Goal: Transaction & Acquisition: Purchase product/service

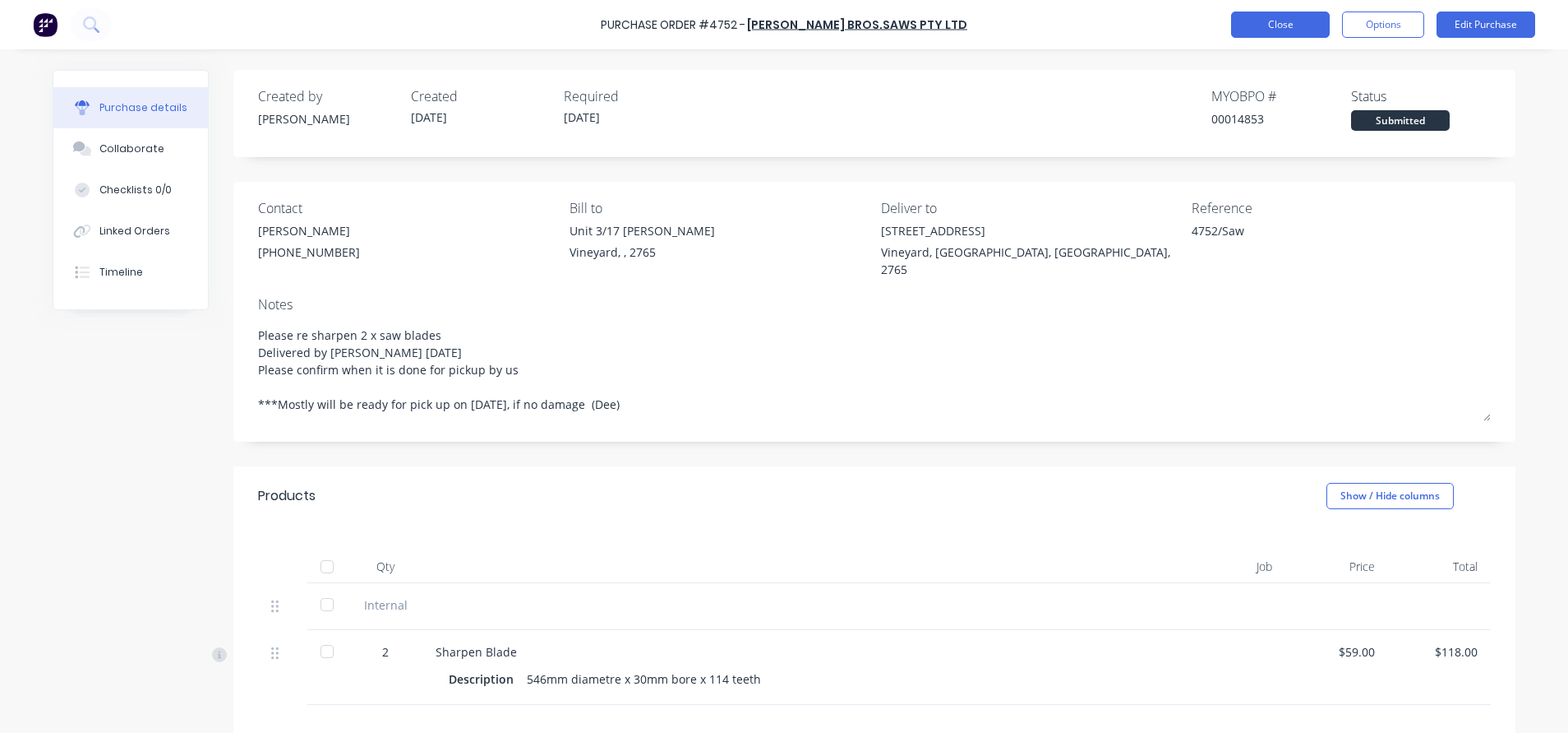
click at [1278, 24] on button "Close" at bounding box center [1280, 24] width 99 height 27
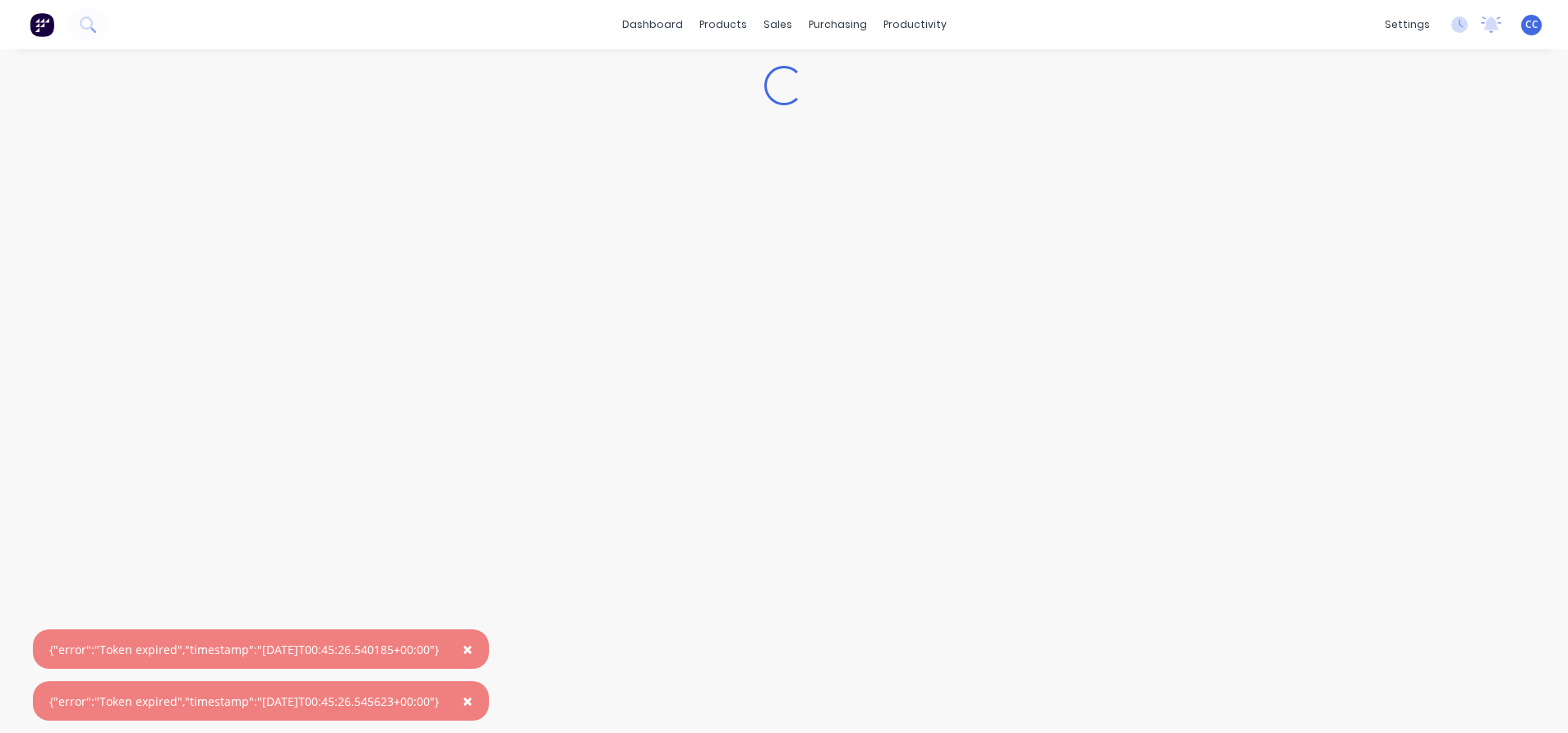
click at [473, 640] on span "×" at bounding box center [467, 649] width 9 height 23
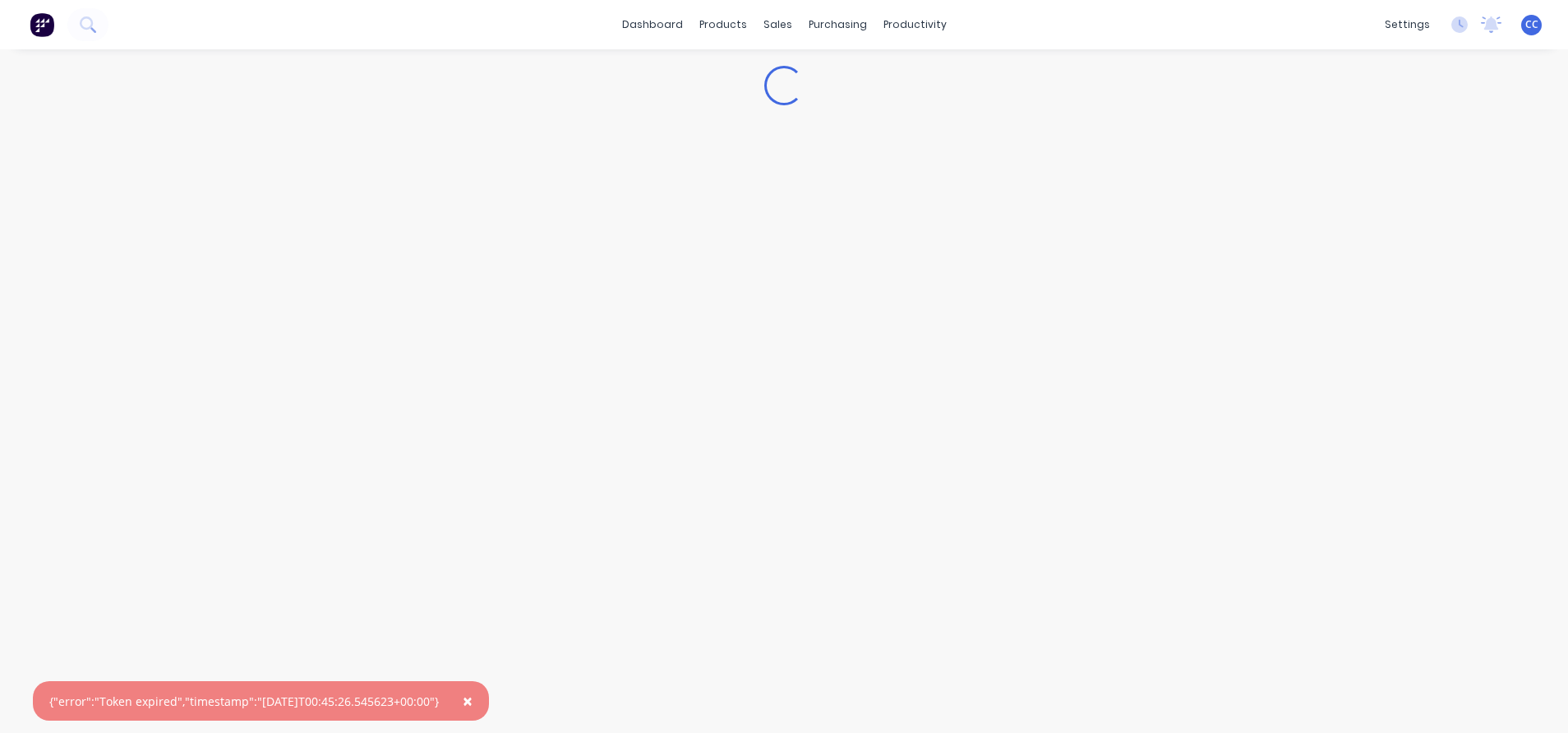
click at [473, 702] on span "×" at bounding box center [467, 700] width 9 height 23
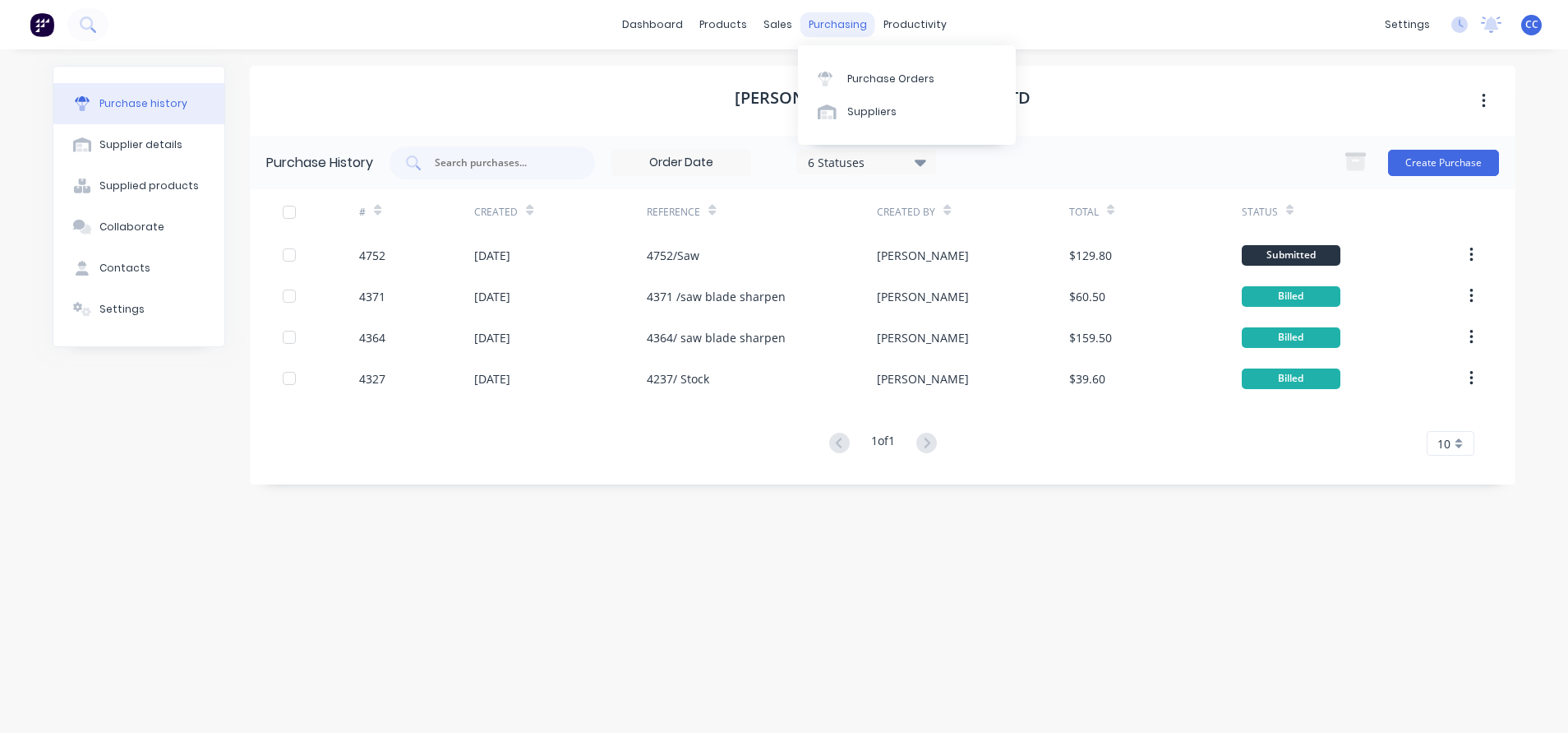
click at [843, 24] on div "purchasing" at bounding box center [838, 24] width 75 height 25
click at [873, 75] on div "Purchase Orders" at bounding box center [890, 78] width 87 height 15
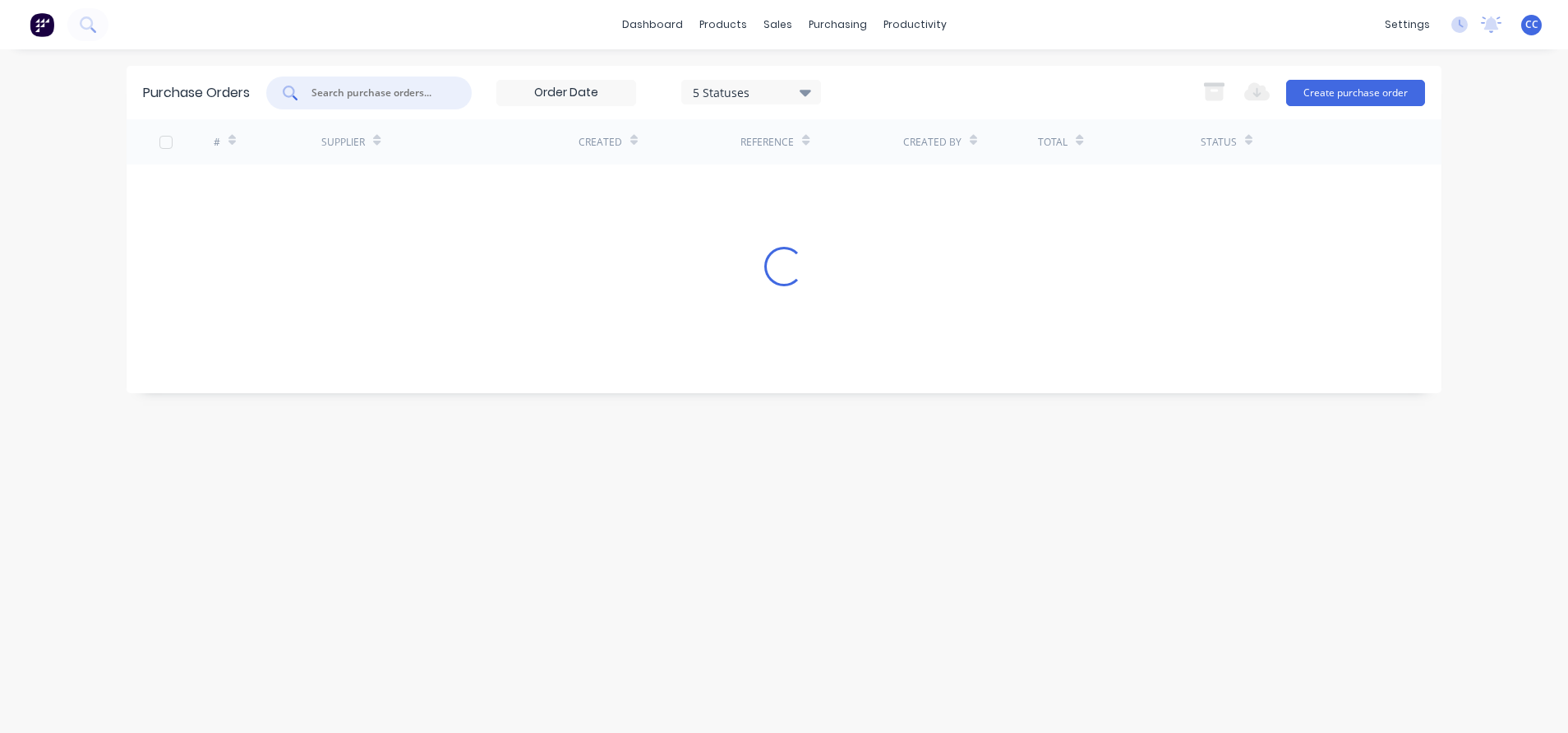
click at [394, 87] on input "text" at bounding box center [378, 92] width 136 height 16
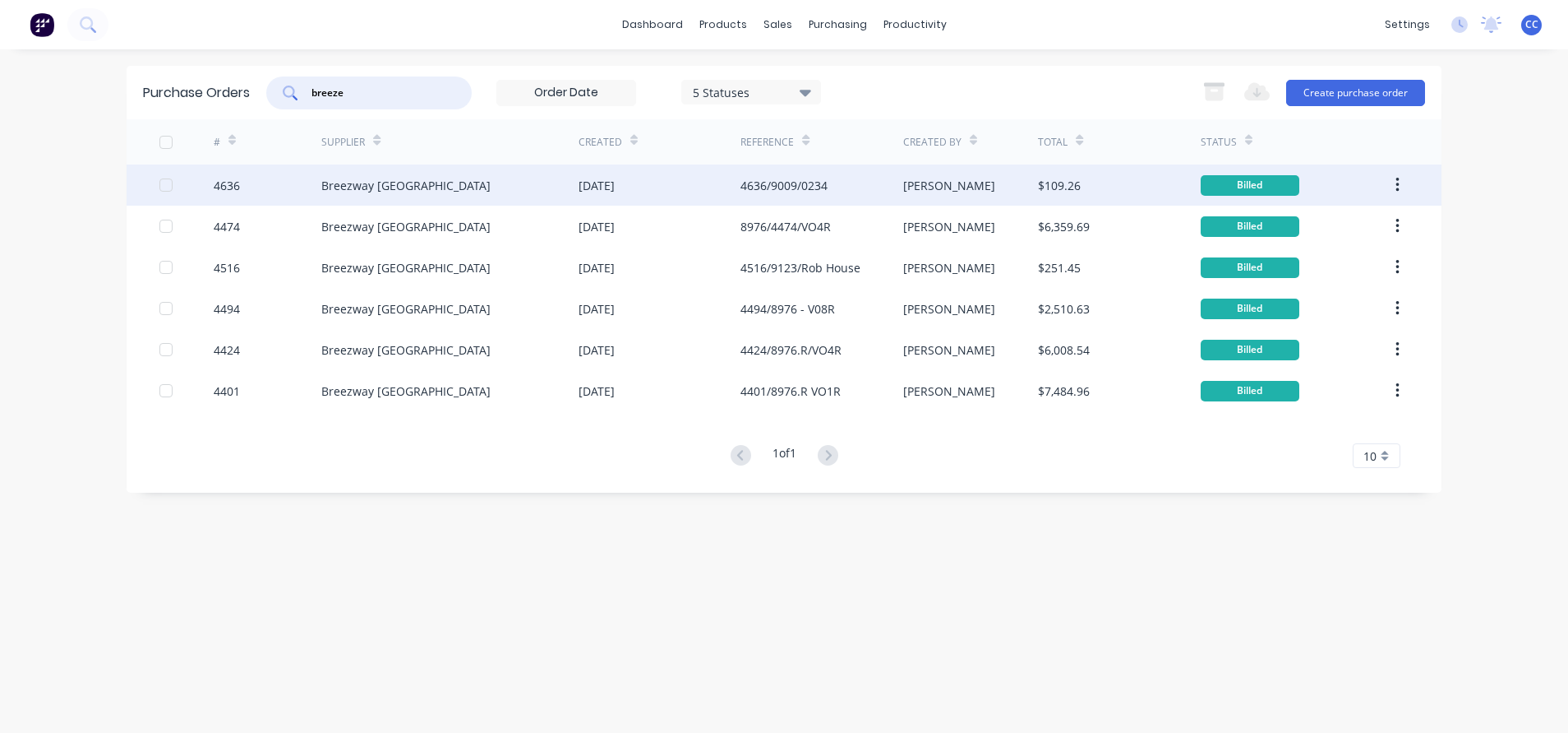
type input "breeze"
click at [433, 180] on div "Breezway [GEOGRAPHIC_DATA]" at bounding box center [449, 185] width 257 height 41
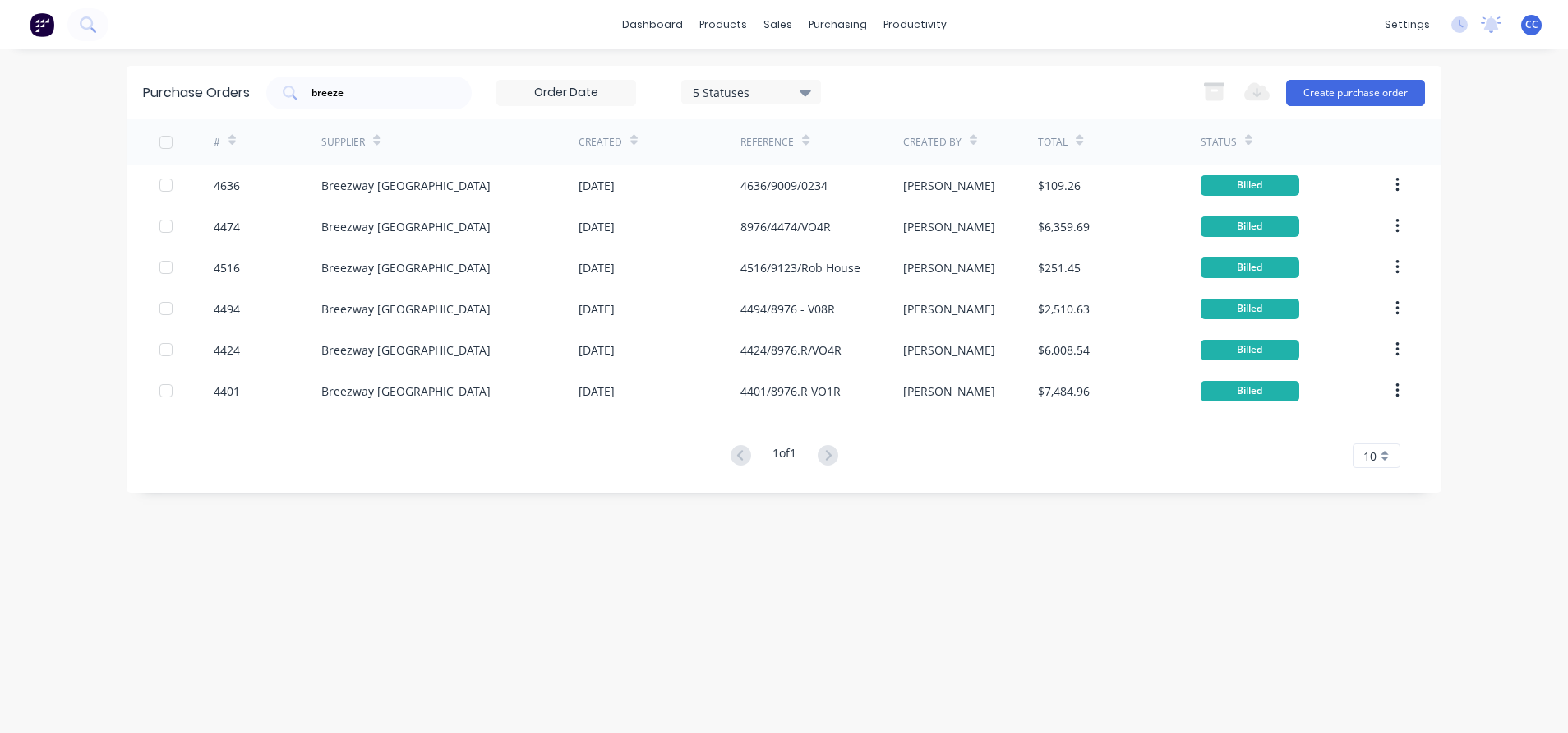
click at [231, 140] on icon at bounding box center [232, 140] width 8 height 12
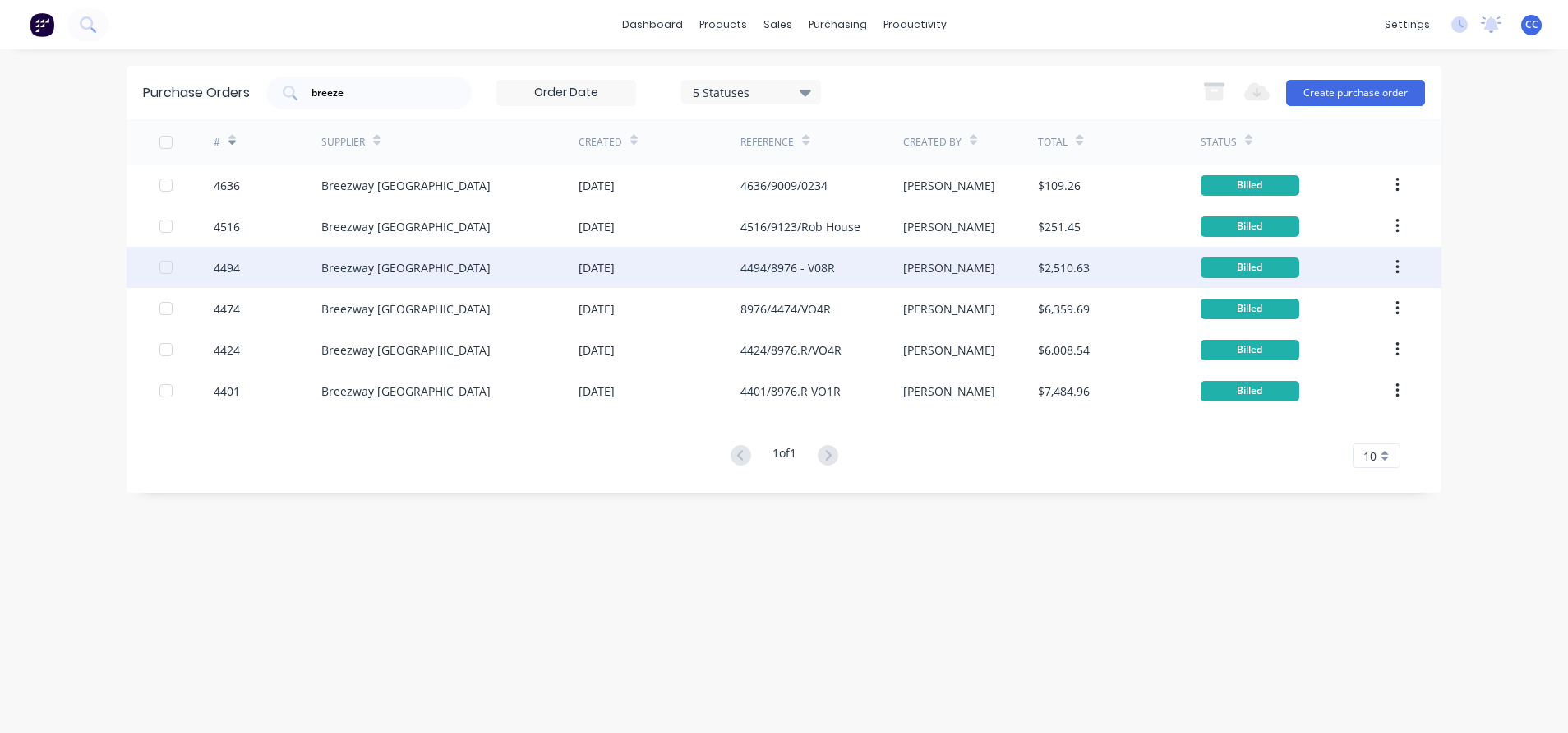
click at [513, 276] on div "Breezway [GEOGRAPHIC_DATA]" at bounding box center [449, 267] width 257 height 41
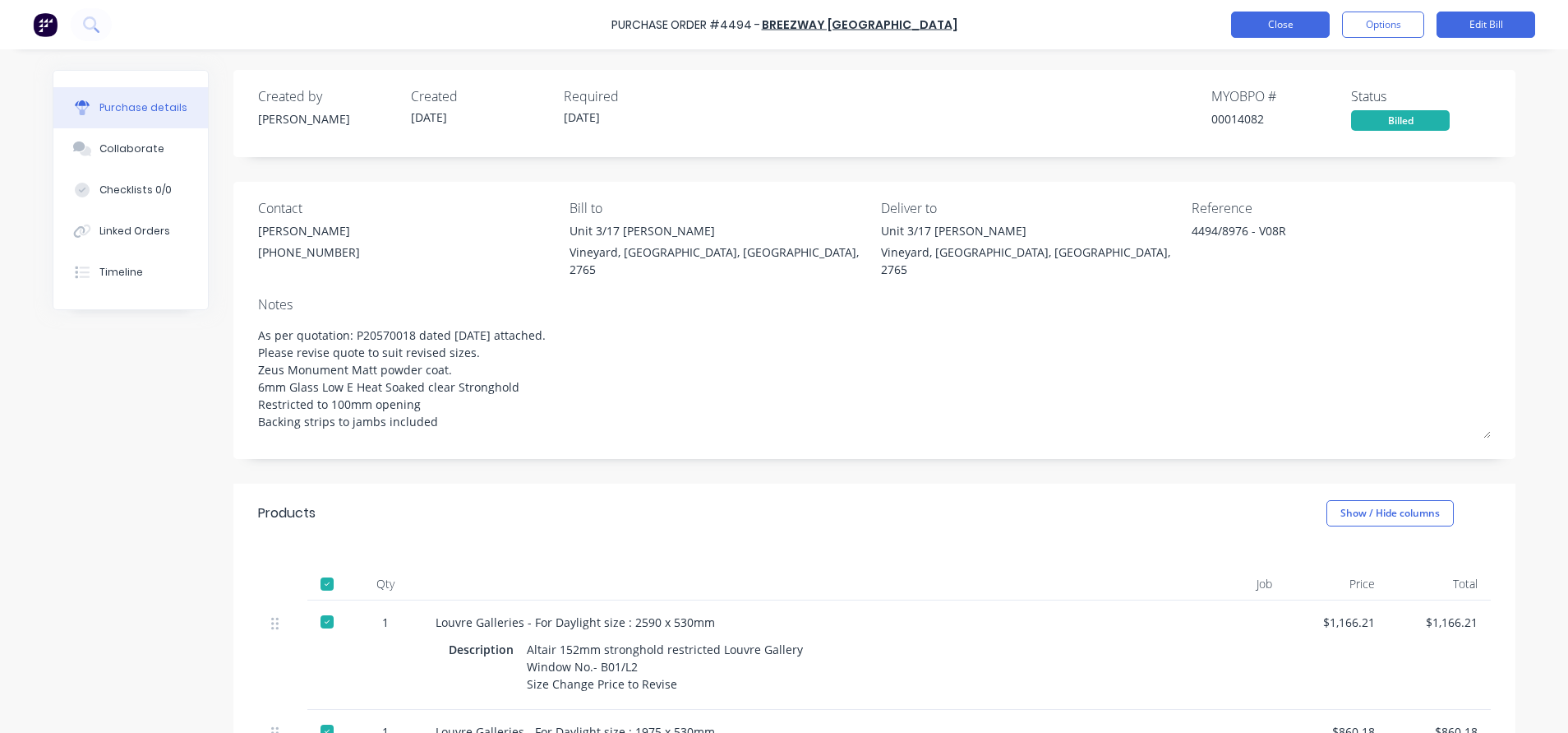
click at [1264, 27] on button "Close" at bounding box center [1280, 24] width 99 height 27
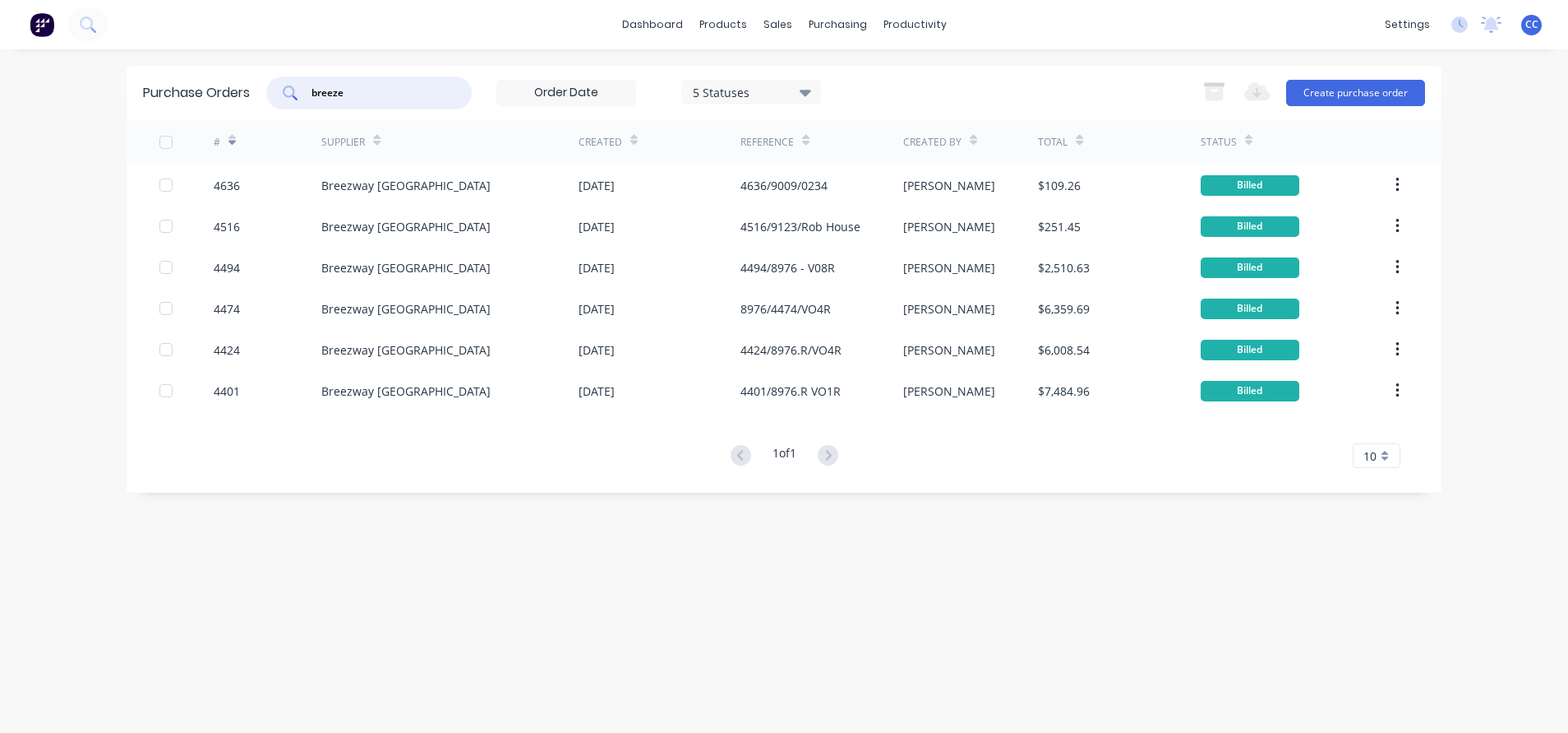
click at [354, 96] on input "breeze" at bounding box center [378, 92] width 136 height 16
click at [1386, 458] on div "10" at bounding box center [1376, 456] width 47 height 25
click at [1375, 575] on div "20" at bounding box center [1376, 573] width 46 height 28
click at [375, 92] on input "breezeway" at bounding box center [378, 92] width 136 height 16
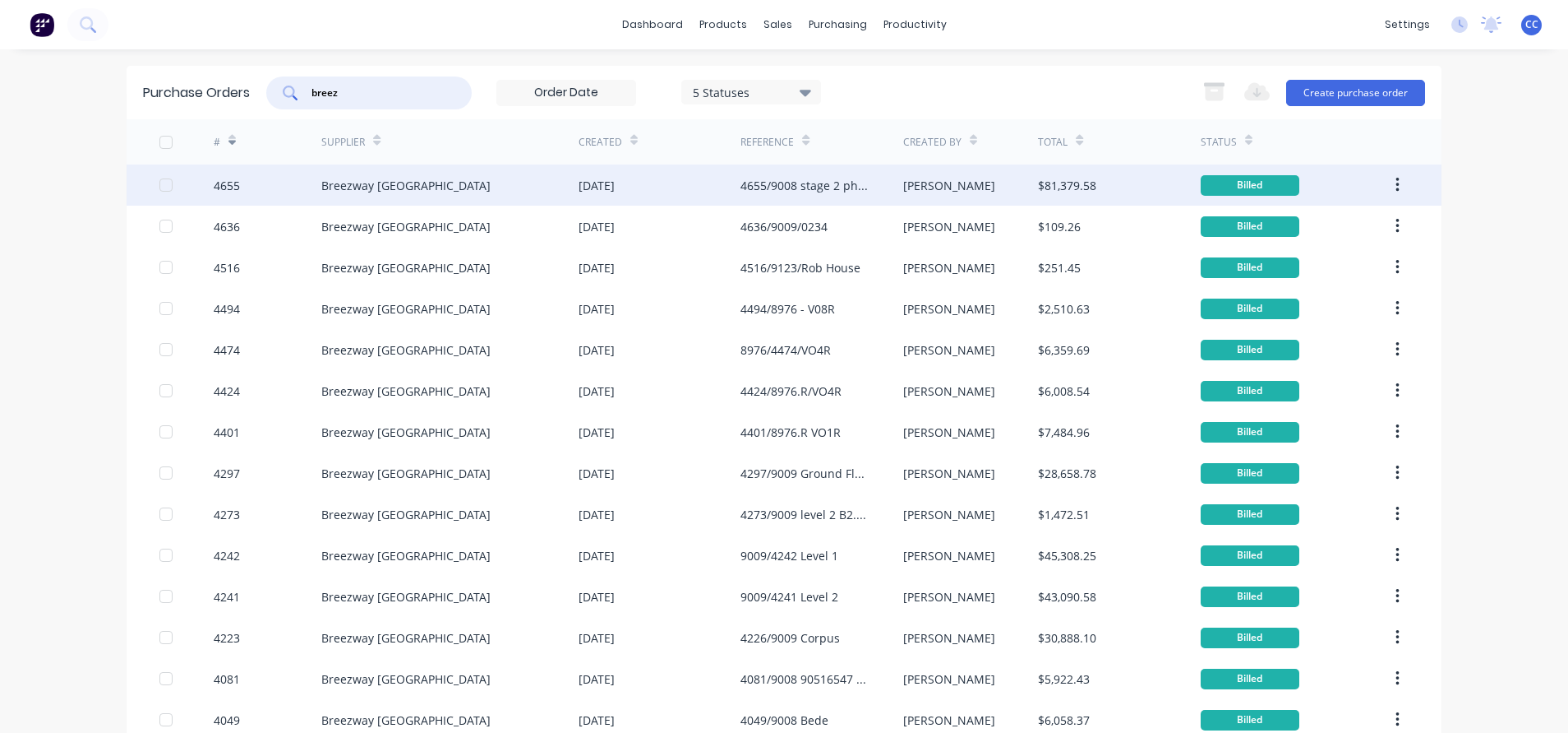
type input "breez"
click at [483, 186] on div "Breezway [GEOGRAPHIC_DATA]" at bounding box center [449, 185] width 257 height 41
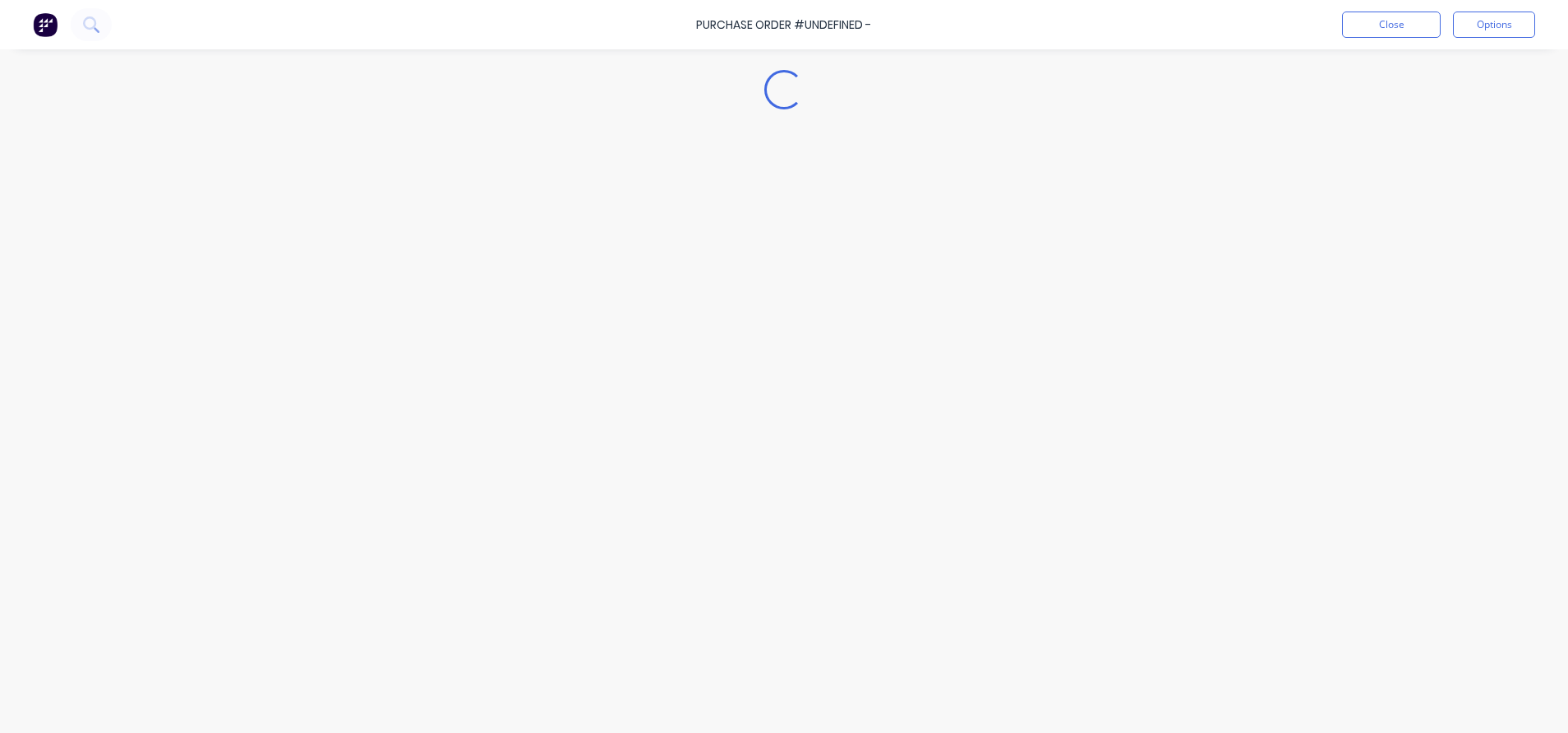
click at [483, 186] on div "Loading..." at bounding box center [784, 341] width 1496 height 650
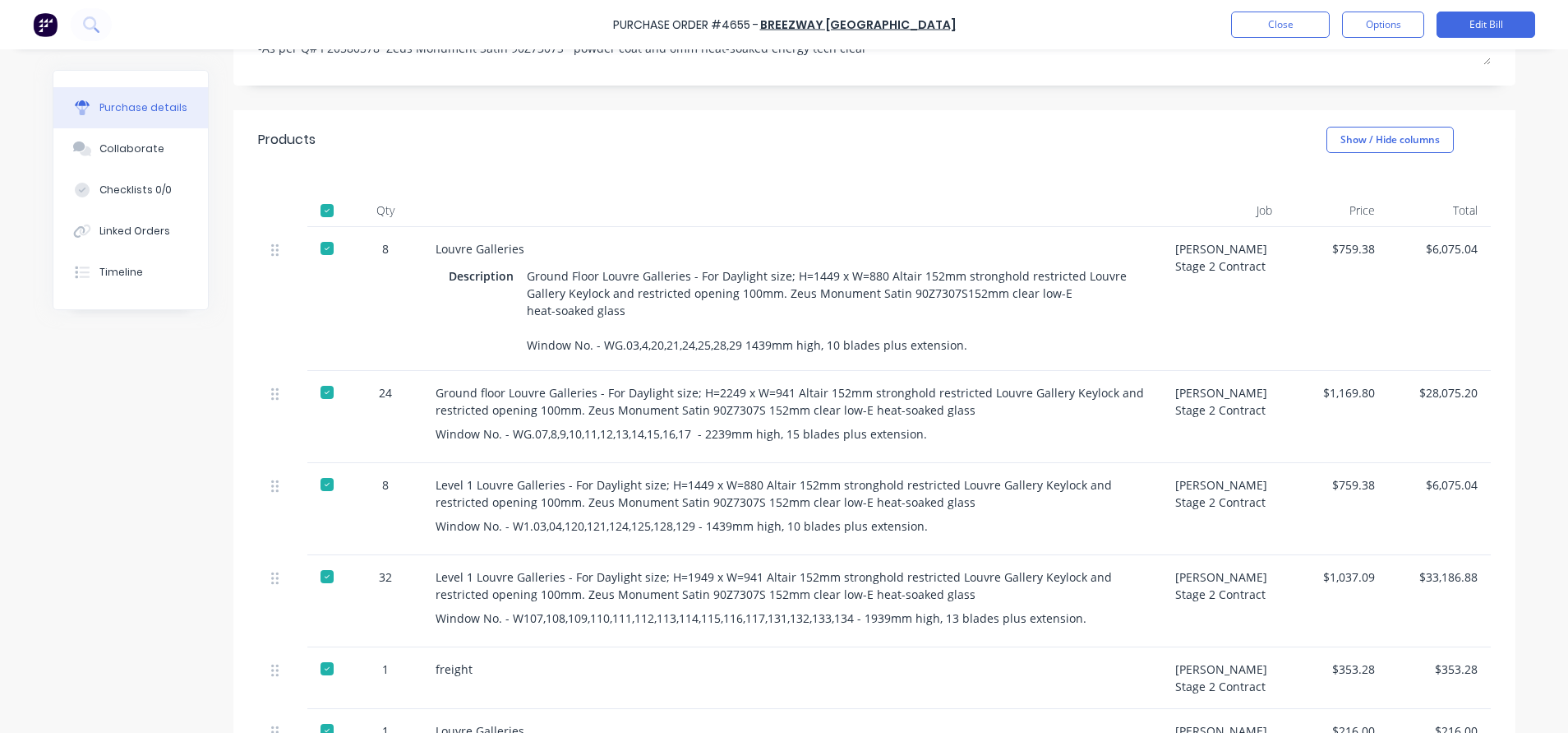
scroll to position [343, 0]
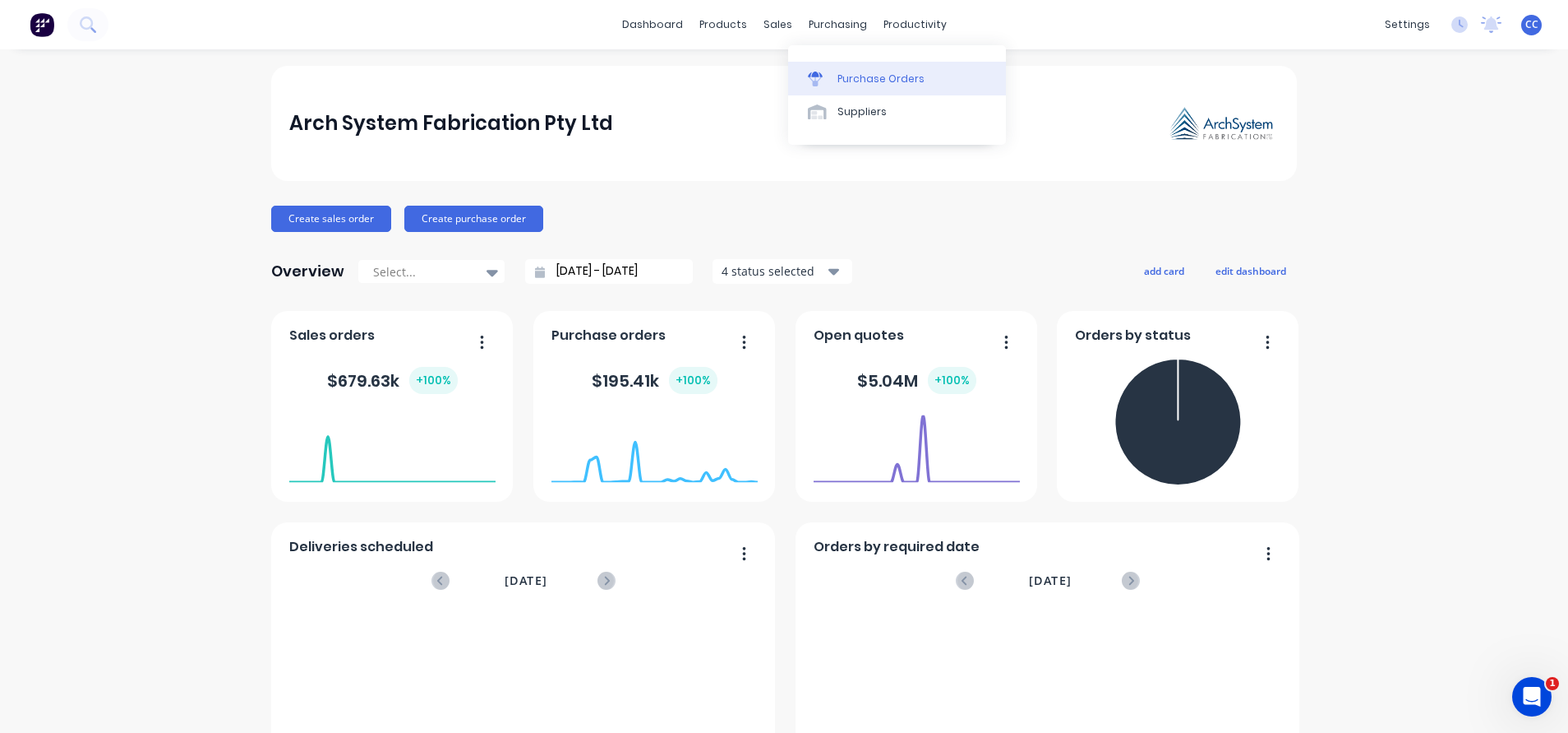
click at [854, 79] on div "Purchase Orders" at bounding box center [881, 78] width 87 height 15
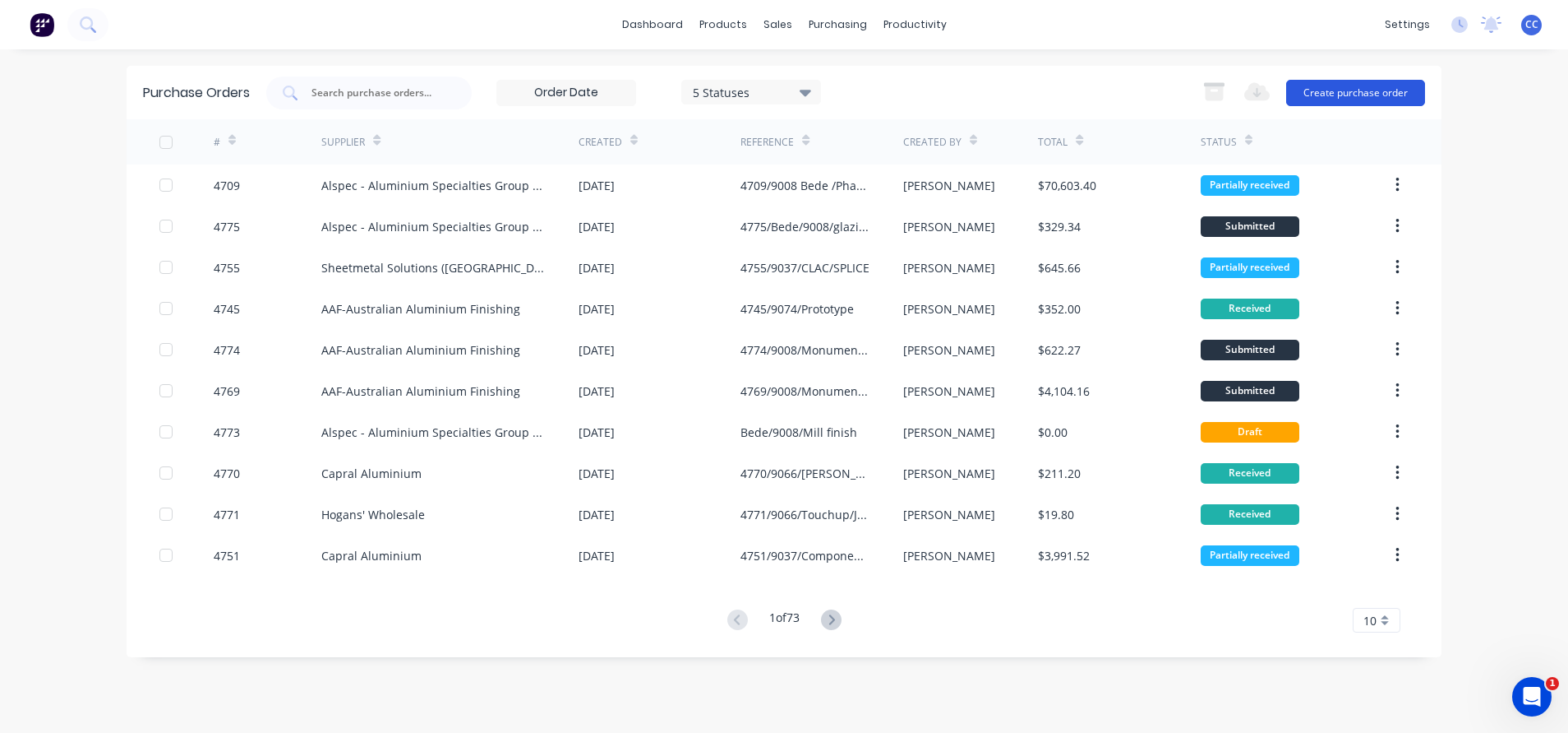
click at [1311, 86] on button "Create purchase order" at bounding box center [1355, 93] width 139 height 27
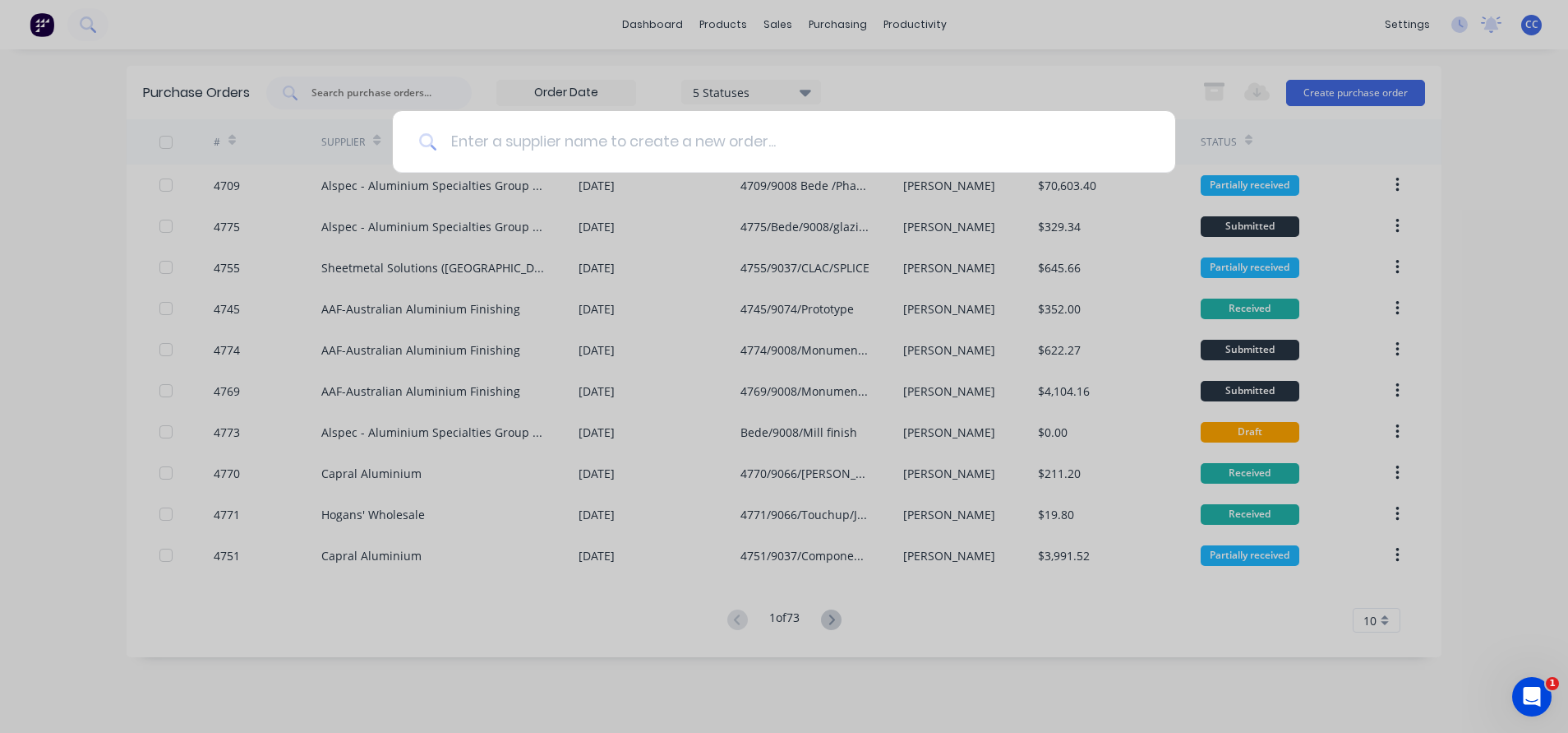
click at [679, 138] on input at bounding box center [793, 142] width 712 height 62
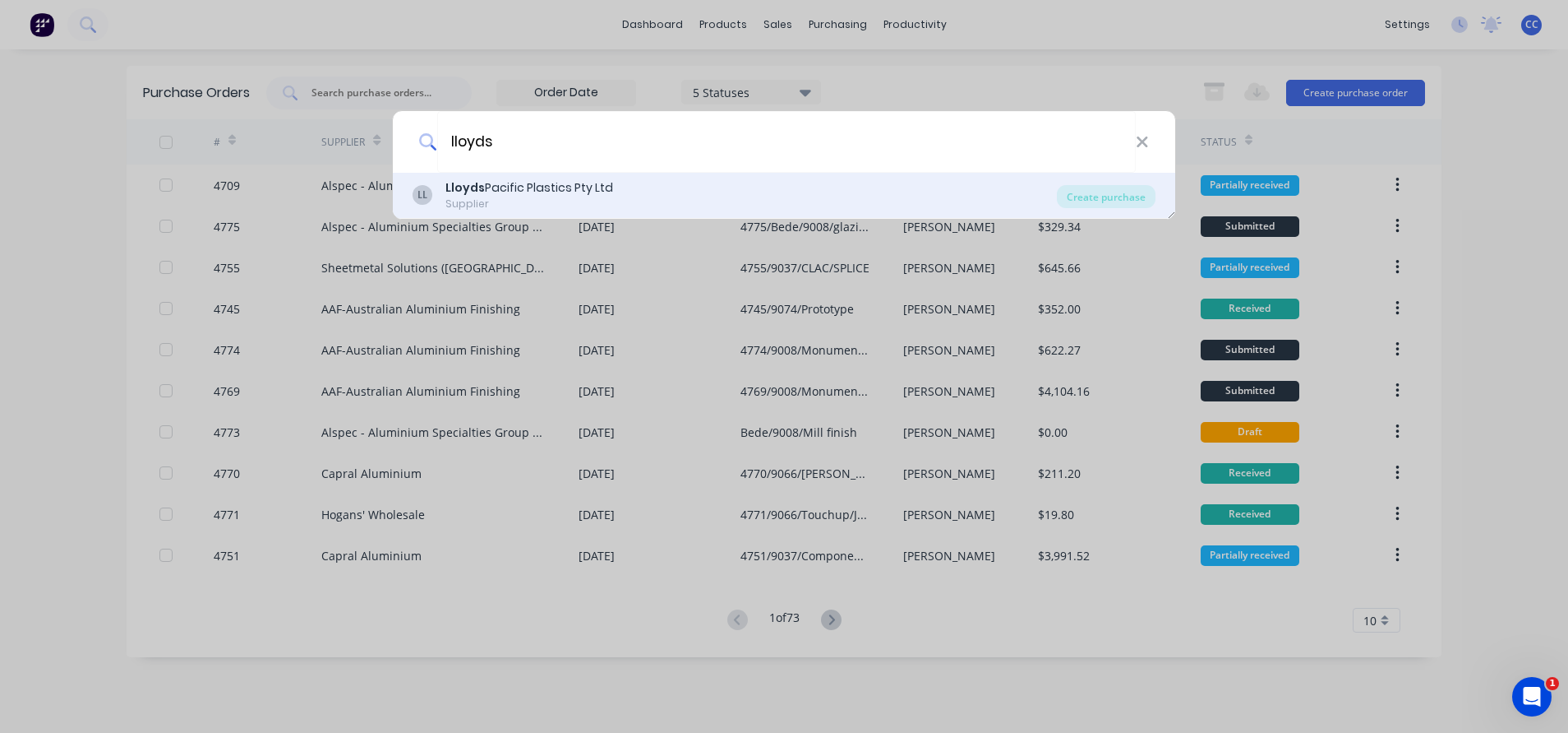
type input "lloyds"
click at [501, 183] on div "Lloyds Pacific Plastics Pty Ltd" at bounding box center [529, 188] width 168 height 17
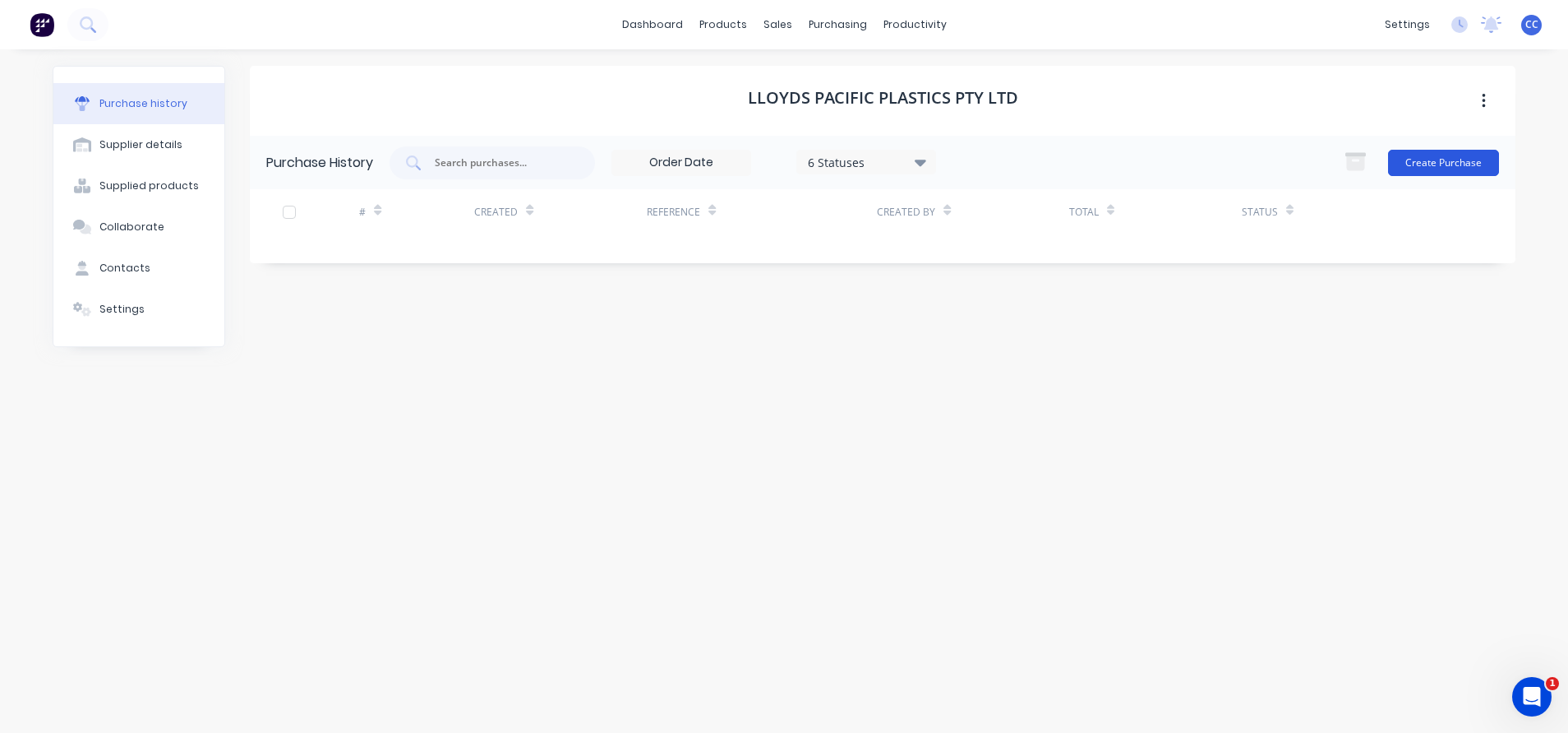
click at [1424, 158] on button "Create Purchase" at bounding box center [1443, 163] width 111 height 27
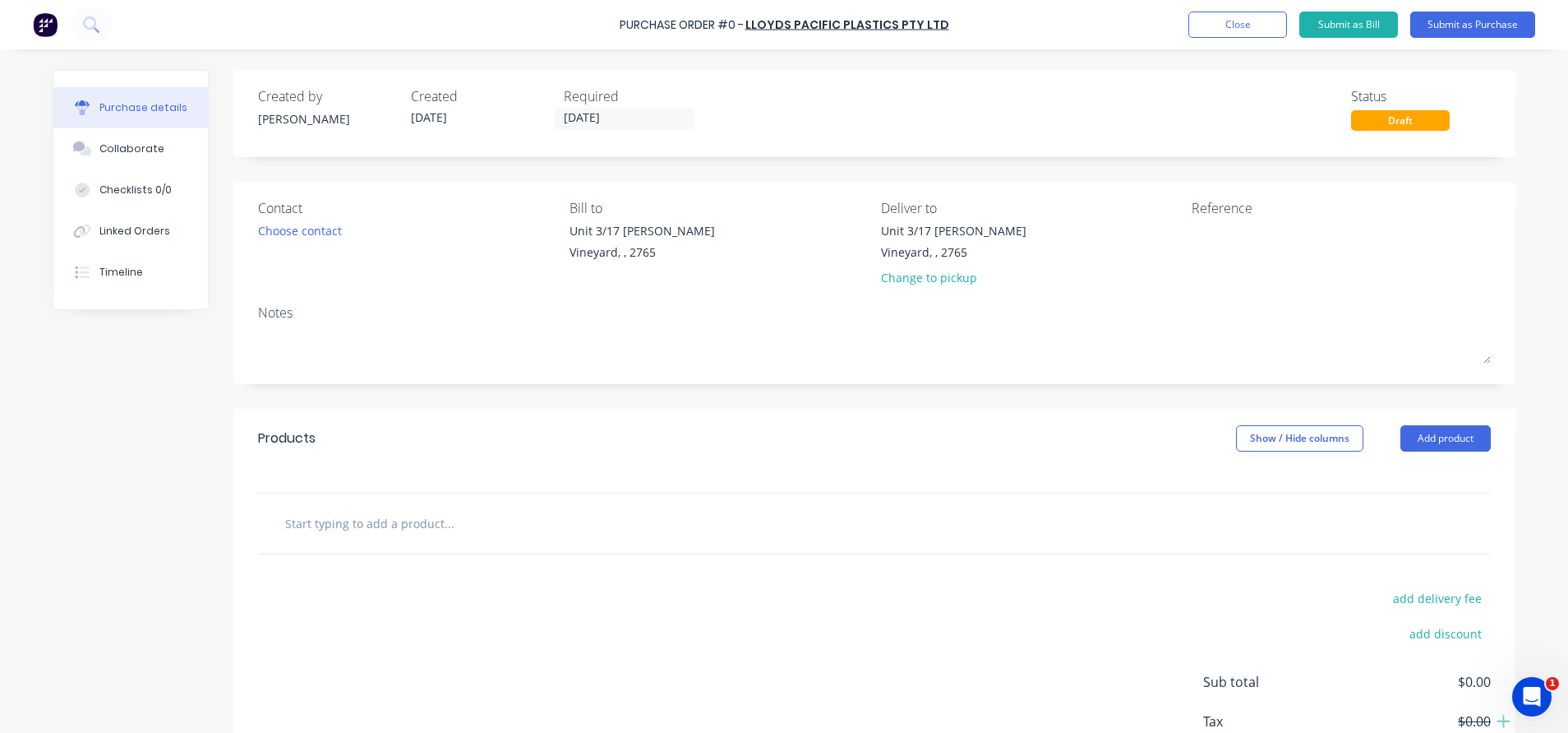
click at [333, 517] on input "text" at bounding box center [449, 523] width 329 height 33
type input "PBF69434B"
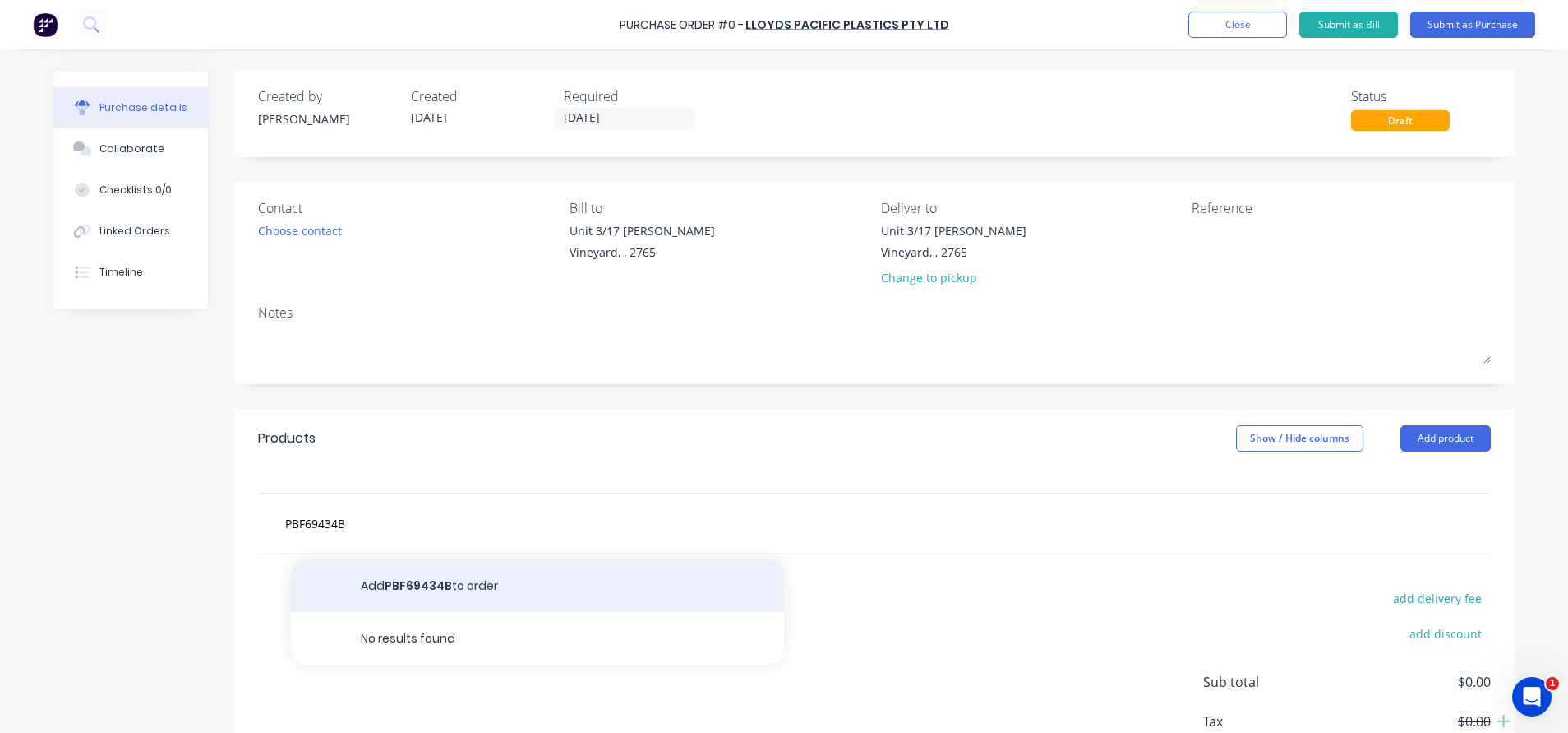
click at [412, 581] on button "Add PBF69434B to order" at bounding box center [537, 585] width 493 height 53
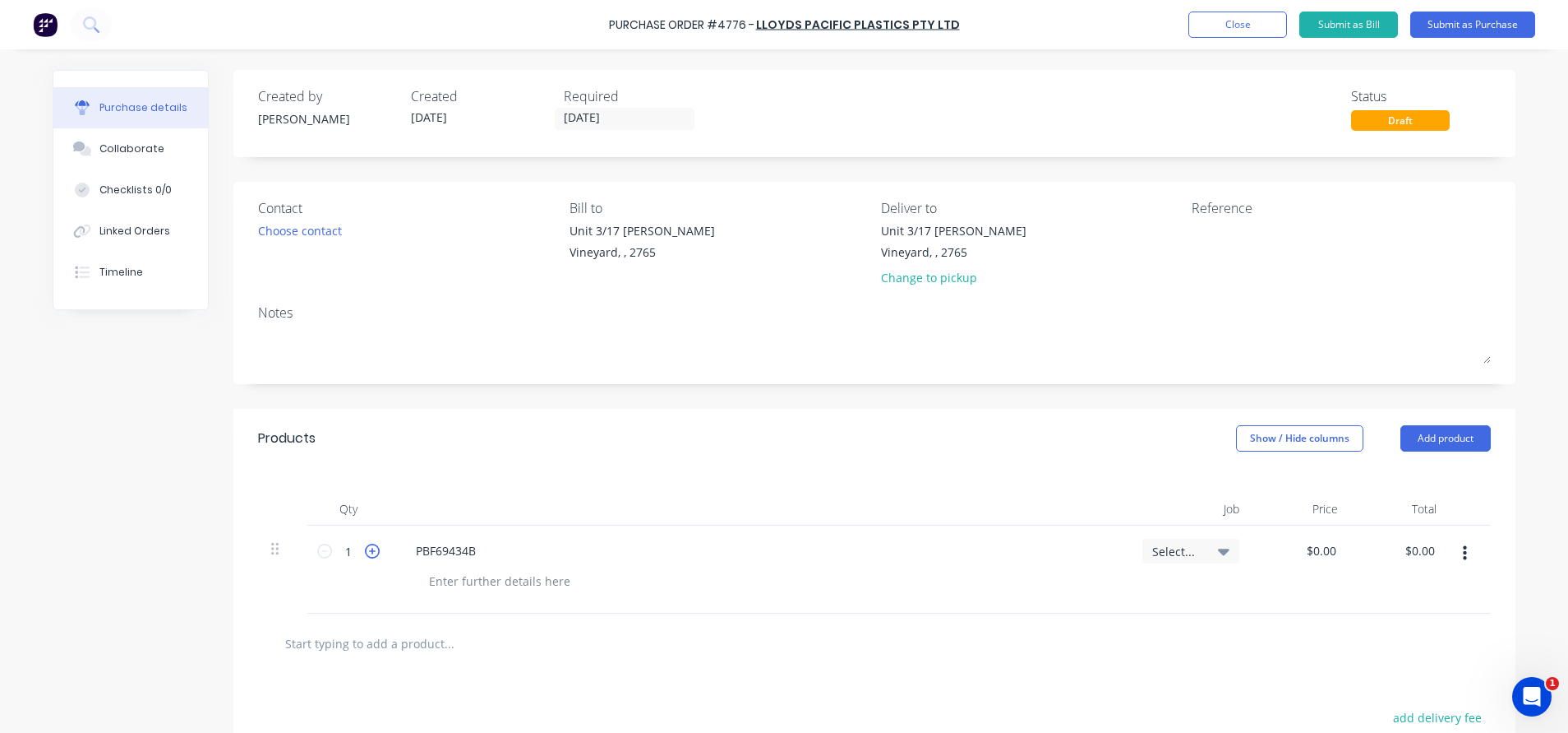
click at [365, 550] on icon at bounding box center [372, 550] width 15 height 15
type input "2"
click at [523, 576] on div at bounding box center [499, 581] width 168 height 24
click at [1313, 558] on input "0.00" at bounding box center [1324, 550] width 31 height 24
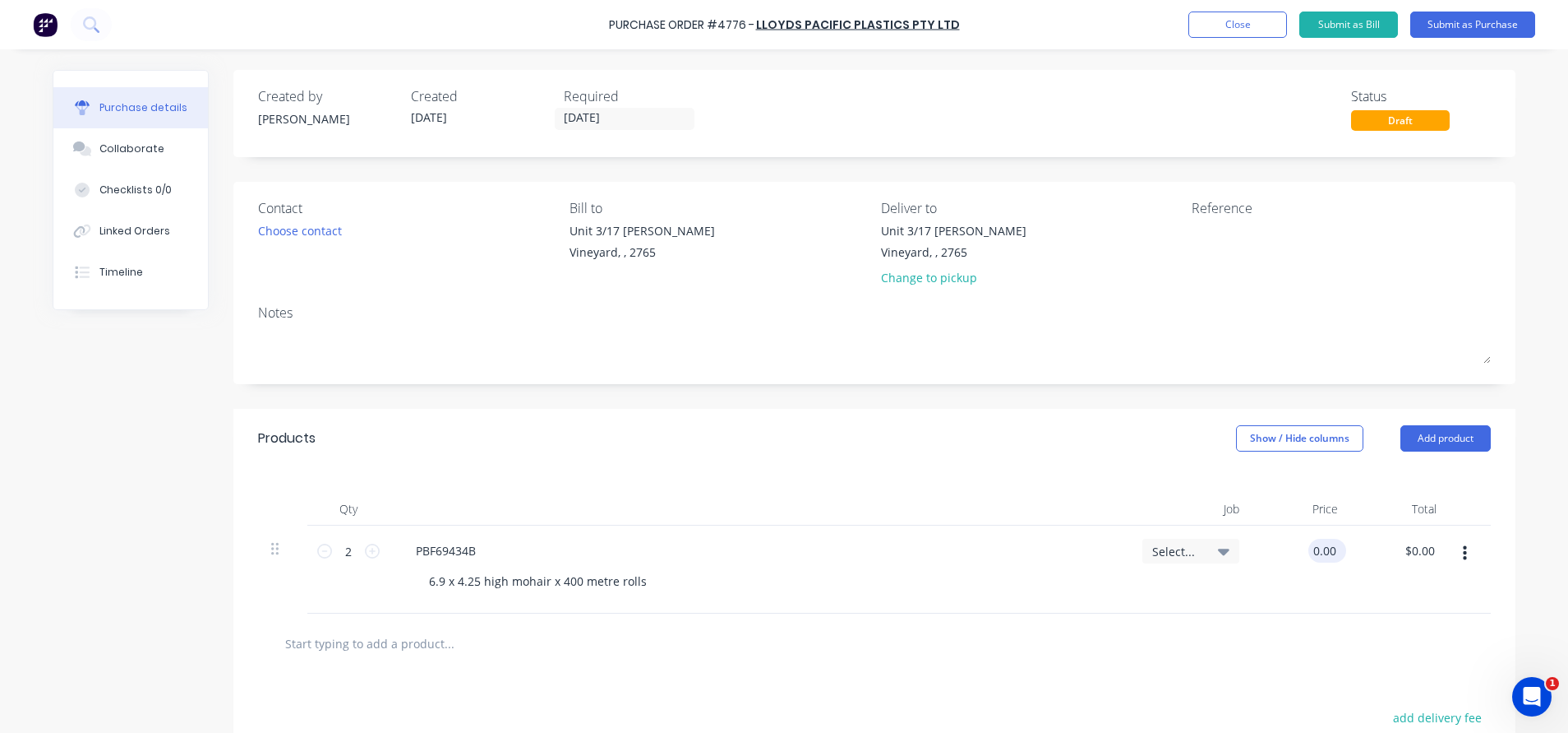
click at [1313, 558] on input "0.00" at bounding box center [1324, 550] width 31 height 24
type input "$217.30"
type input "$434.60"
click at [1275, 663] on div at bounding box center [875, 643] width 1233 height 60
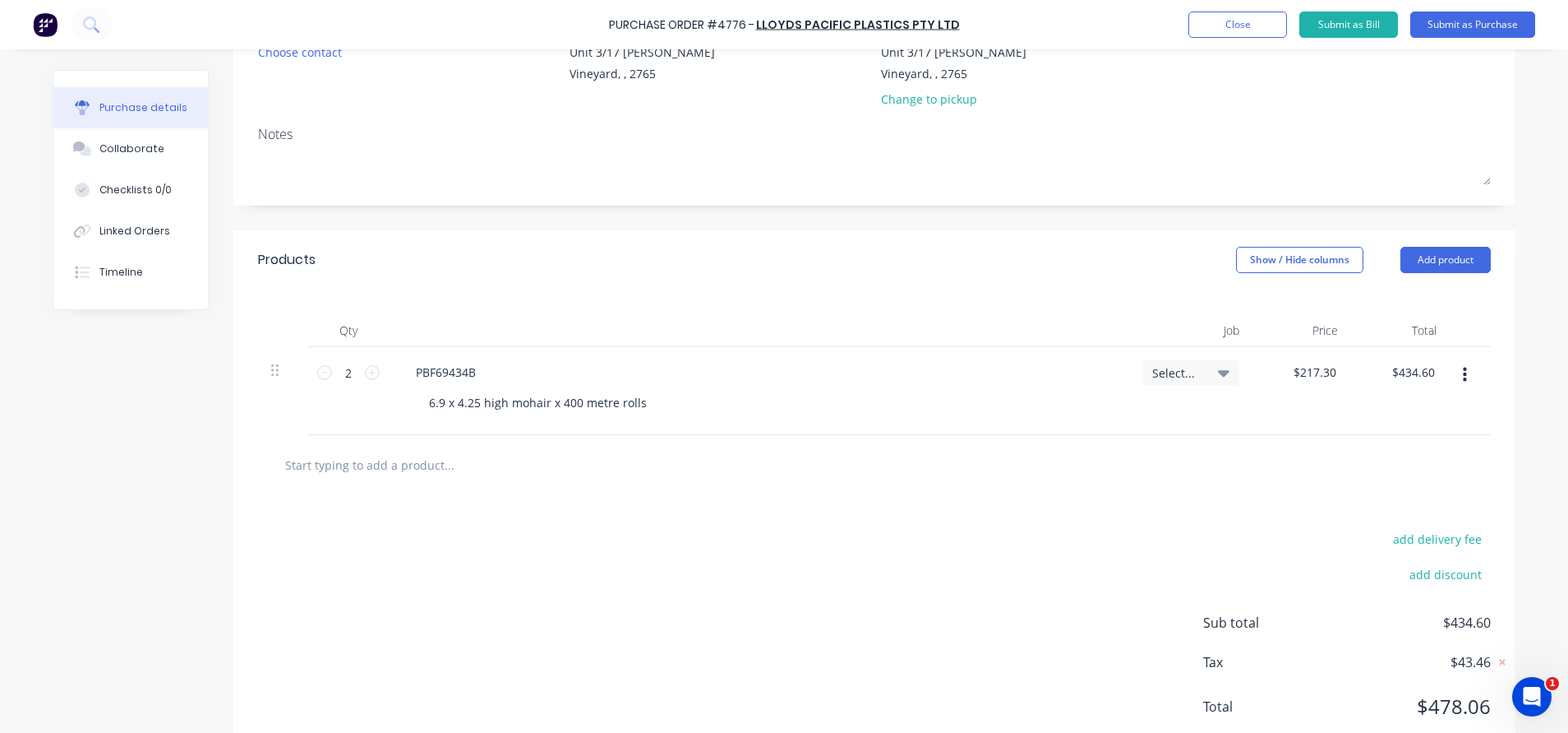
scroll to position [227, 0]
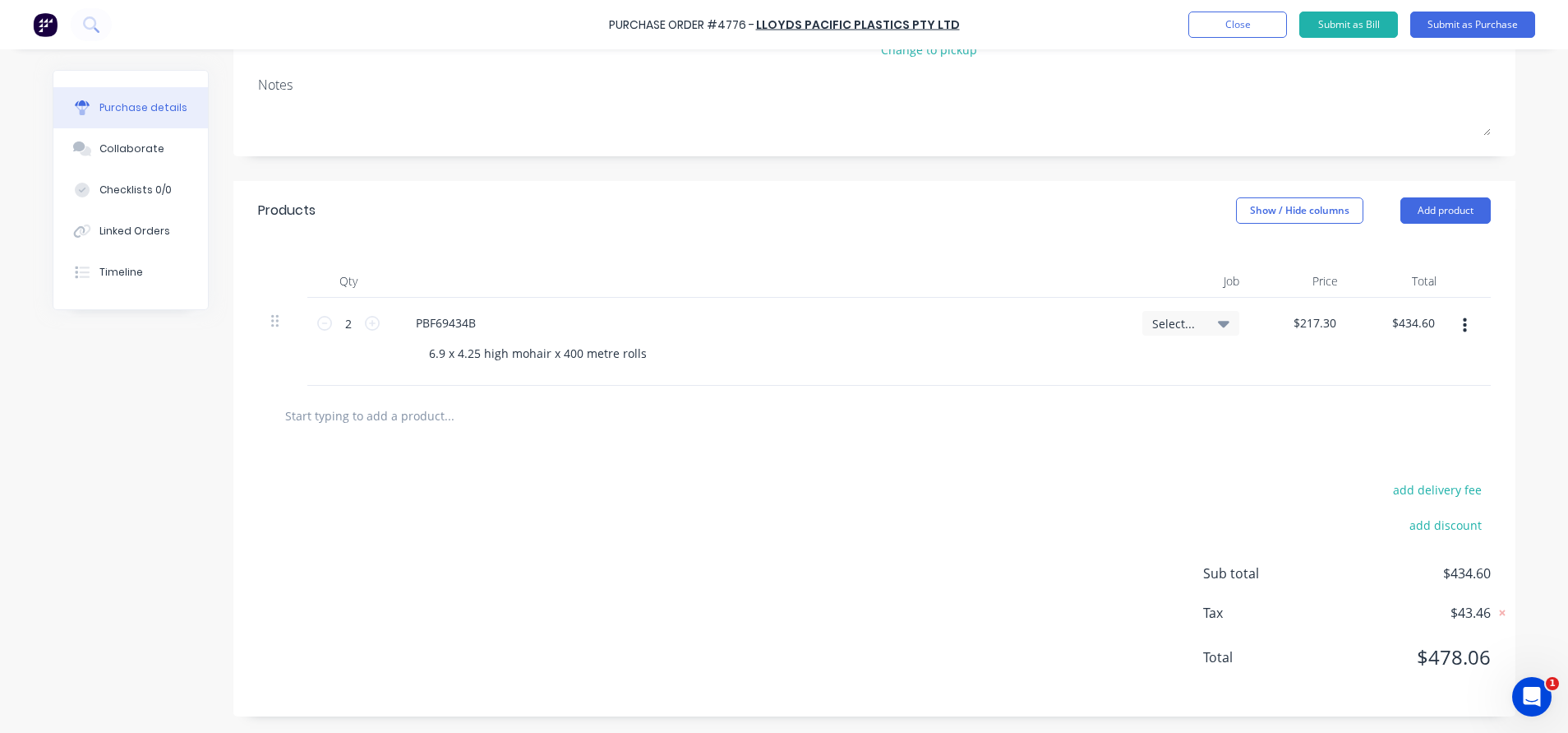
click at [375, 412] on input "text" at bounding box center [449, 415] width 329 height 33
click at [826, 489] on div "add delivery fee add discount Sub total $434.60 Tax $43.46 Total $478.06" at bounding box center [874, 581] width 1282 height 270
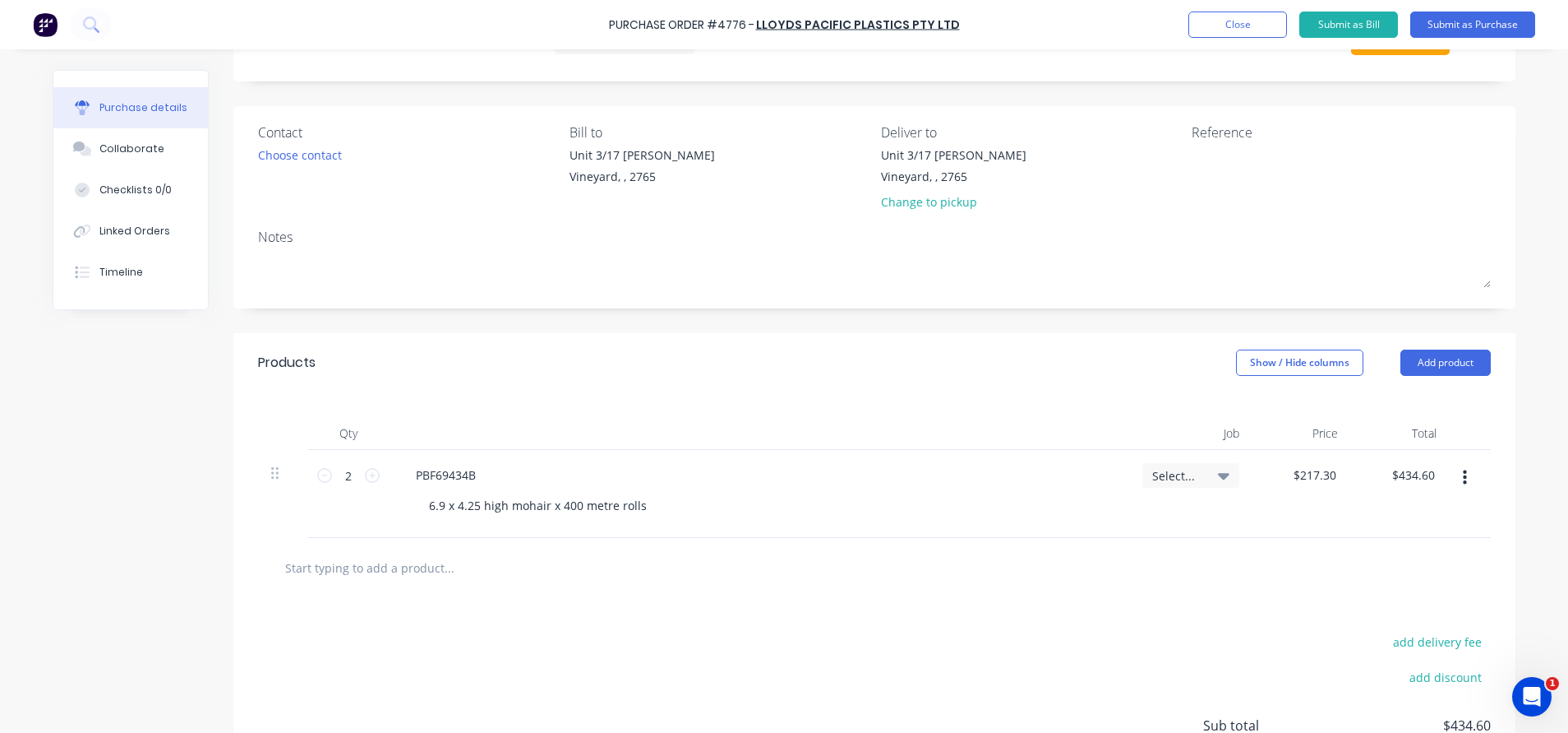
scroll to position [0, 0]
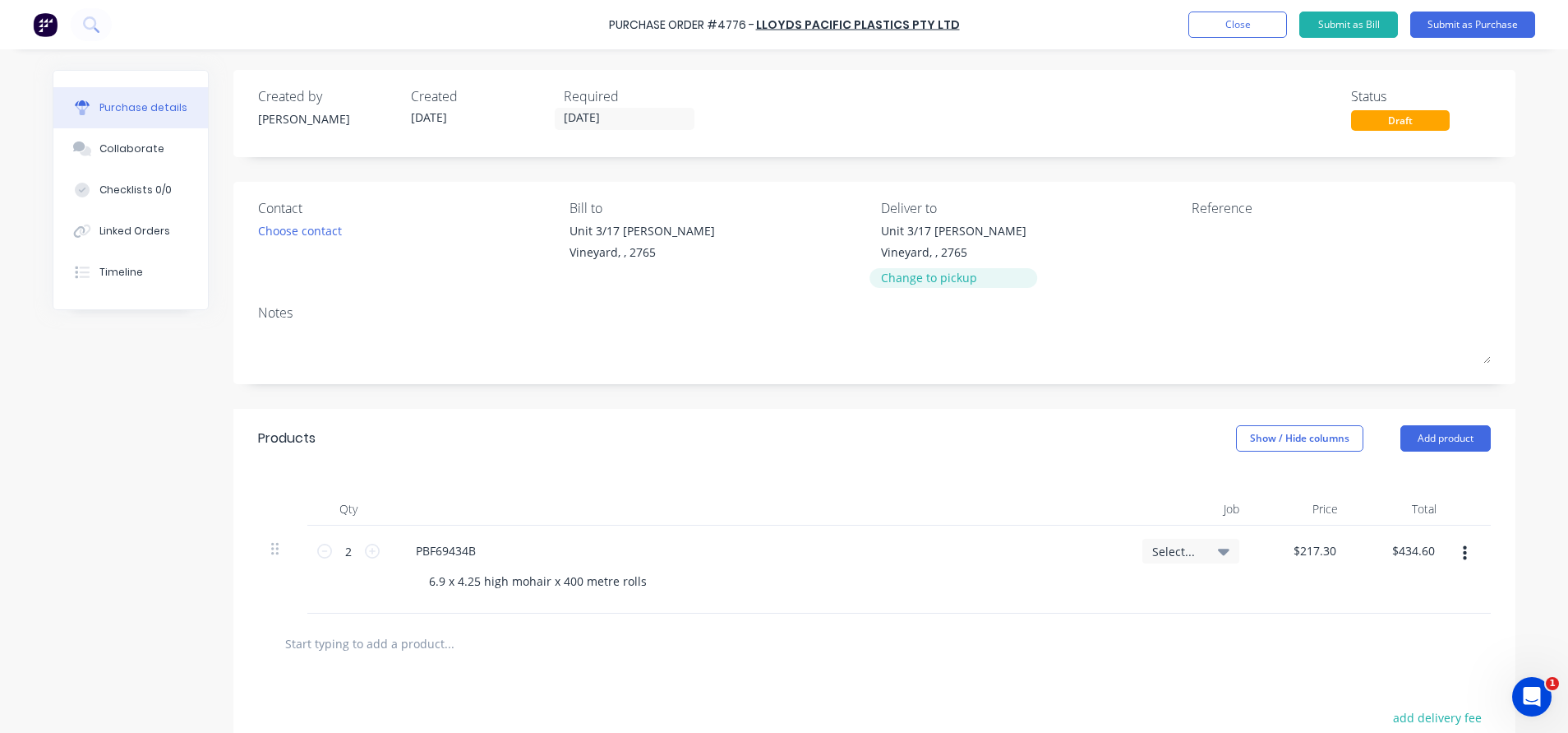
click at [910, 278] on div "Change to pickup" at bounding box center [953, 277] width 146 height 17
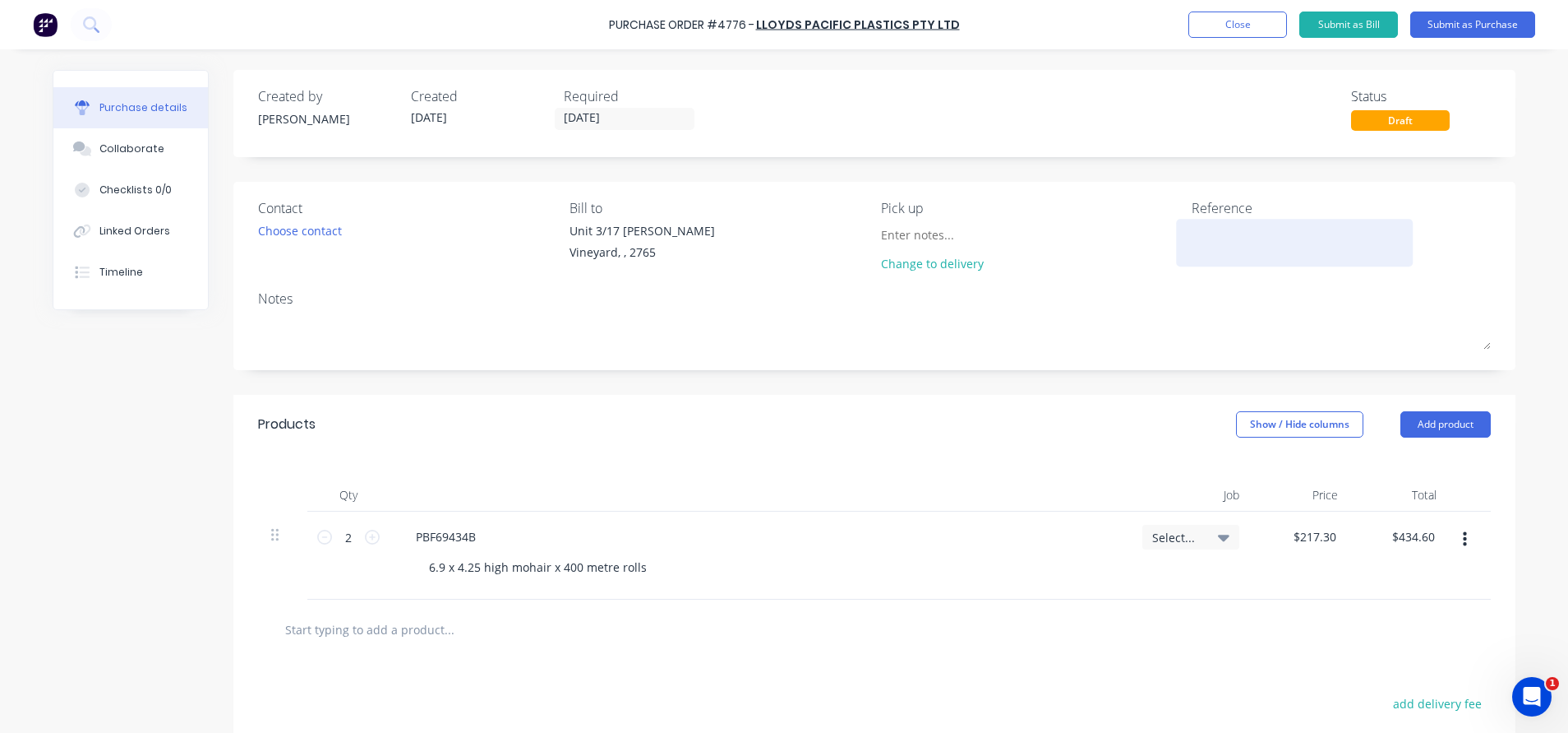
click at [1258, 247] on textarea at bounding box center [1294, 240] width 206 height 37
type textarea "4776/9008 Bede sliding door track"
type textarea "x"
type textarea "4776/9008 Bede sliding door track"
click at [288, 227] on div "Choose contact" at bounding box center [300, 231] width 84 height 17
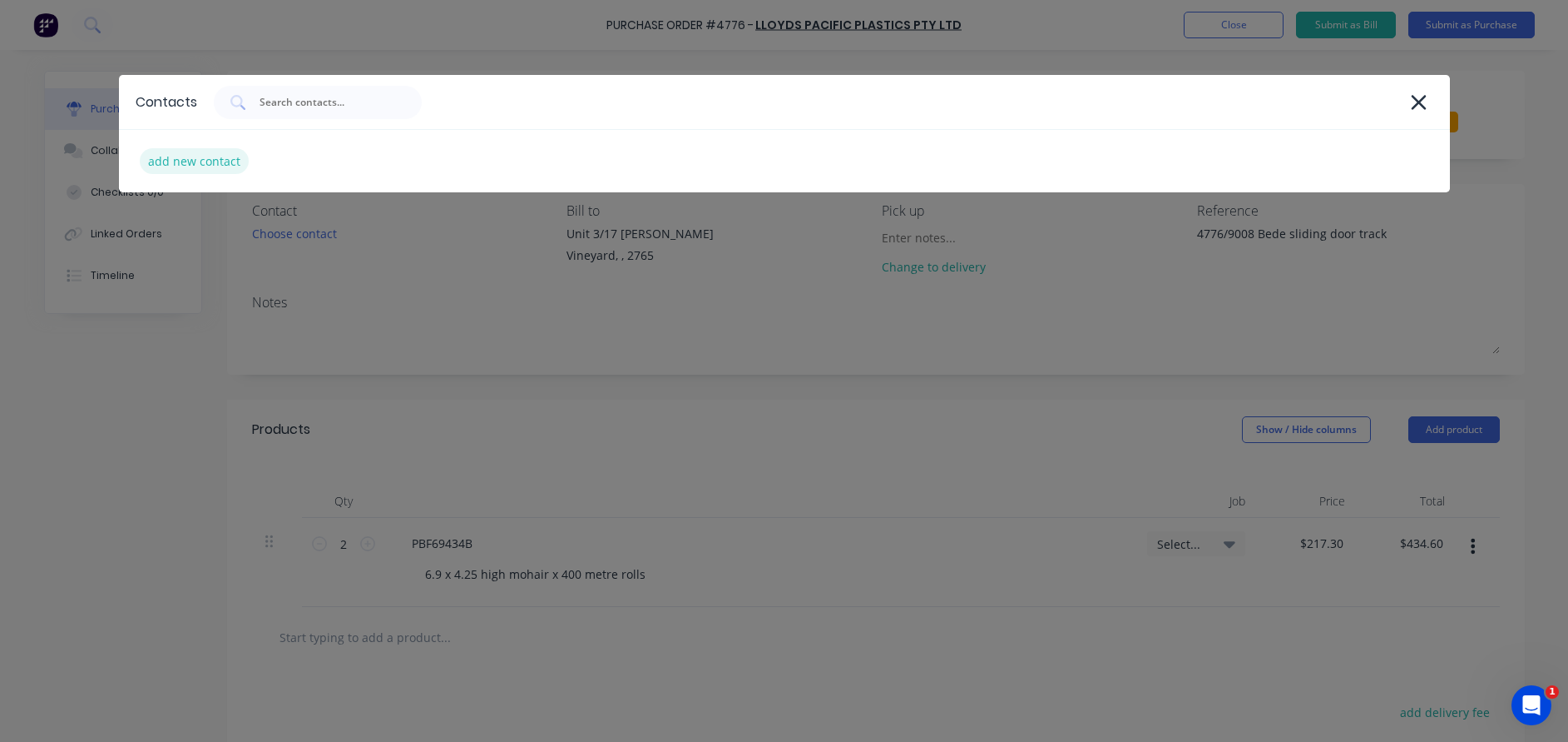
type textarea "x"
click at [193, 165] on div "add new contact" at bounding box center [193, 161] width 109 height 26
select select "AU"
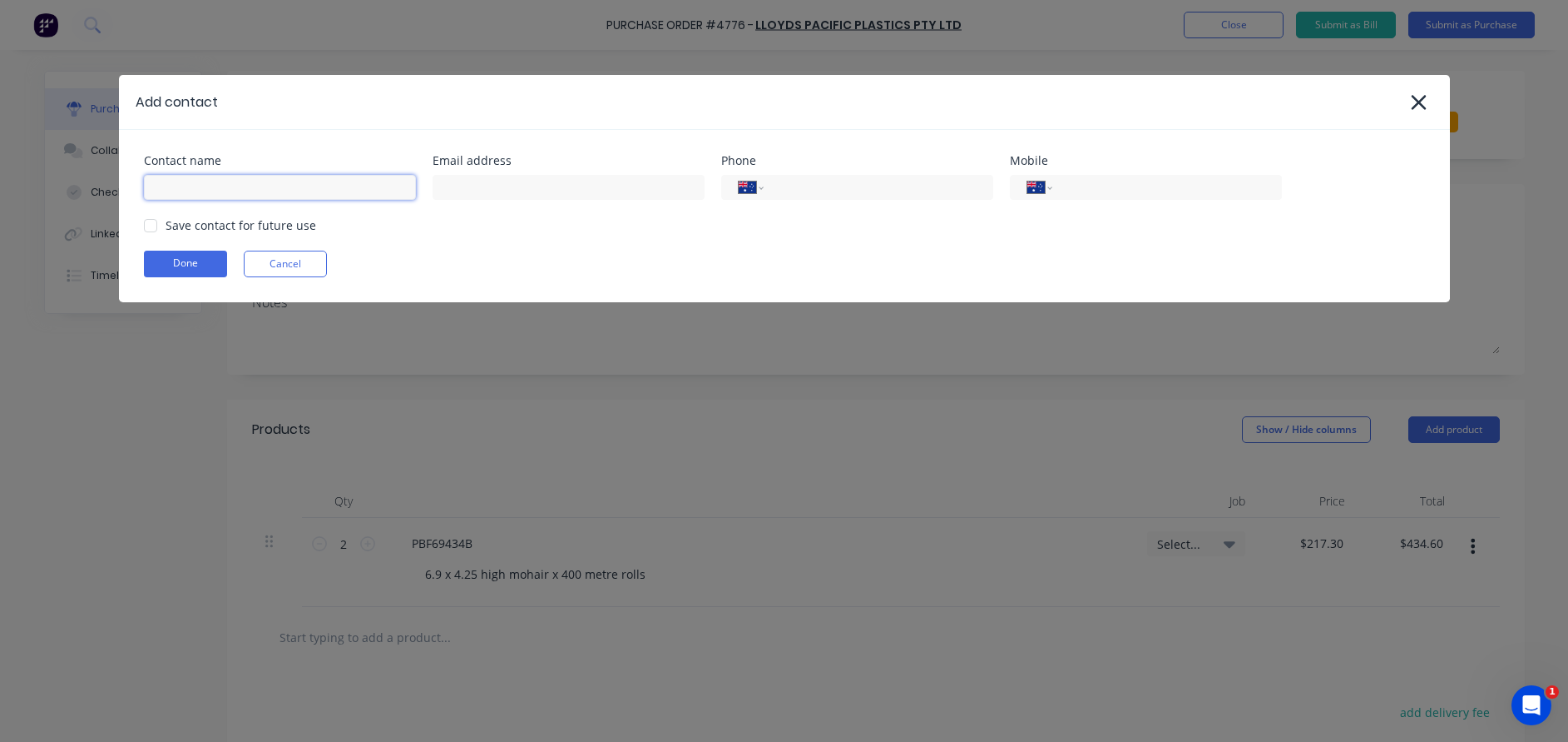
type textarea "x"
click at [223, 189] on input at bounding box center [280, 187] width 272 height 25
type input "Jenny"
type textarea "x"
click at [492, 193] on input at bounding box center [568, 187] width 272 height 25
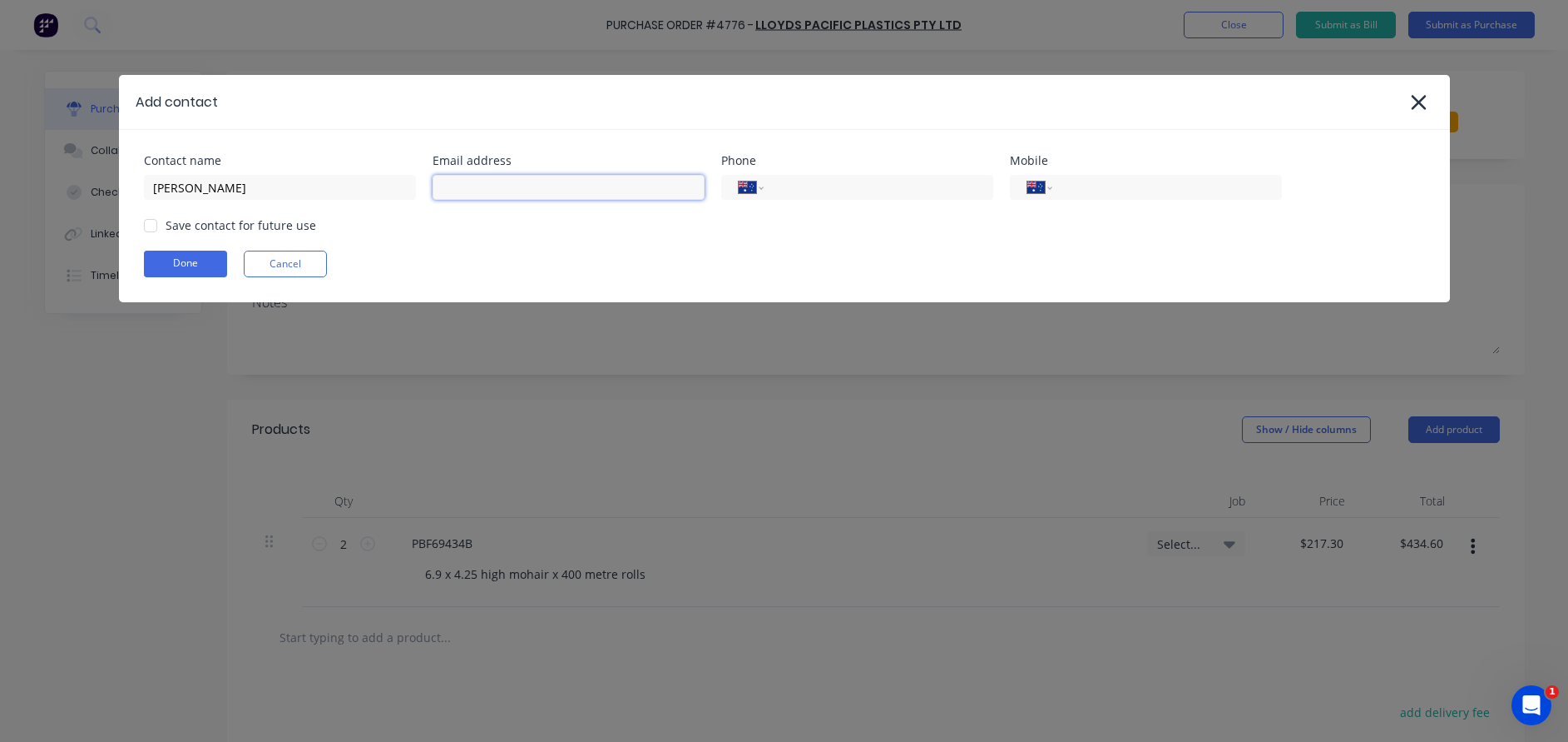
type input "jimquinn1@bigpond.com"
type input "0428 787 287"
type input "j"
type input "sales@Lloyds plastics.com.au"
type textarea "x"
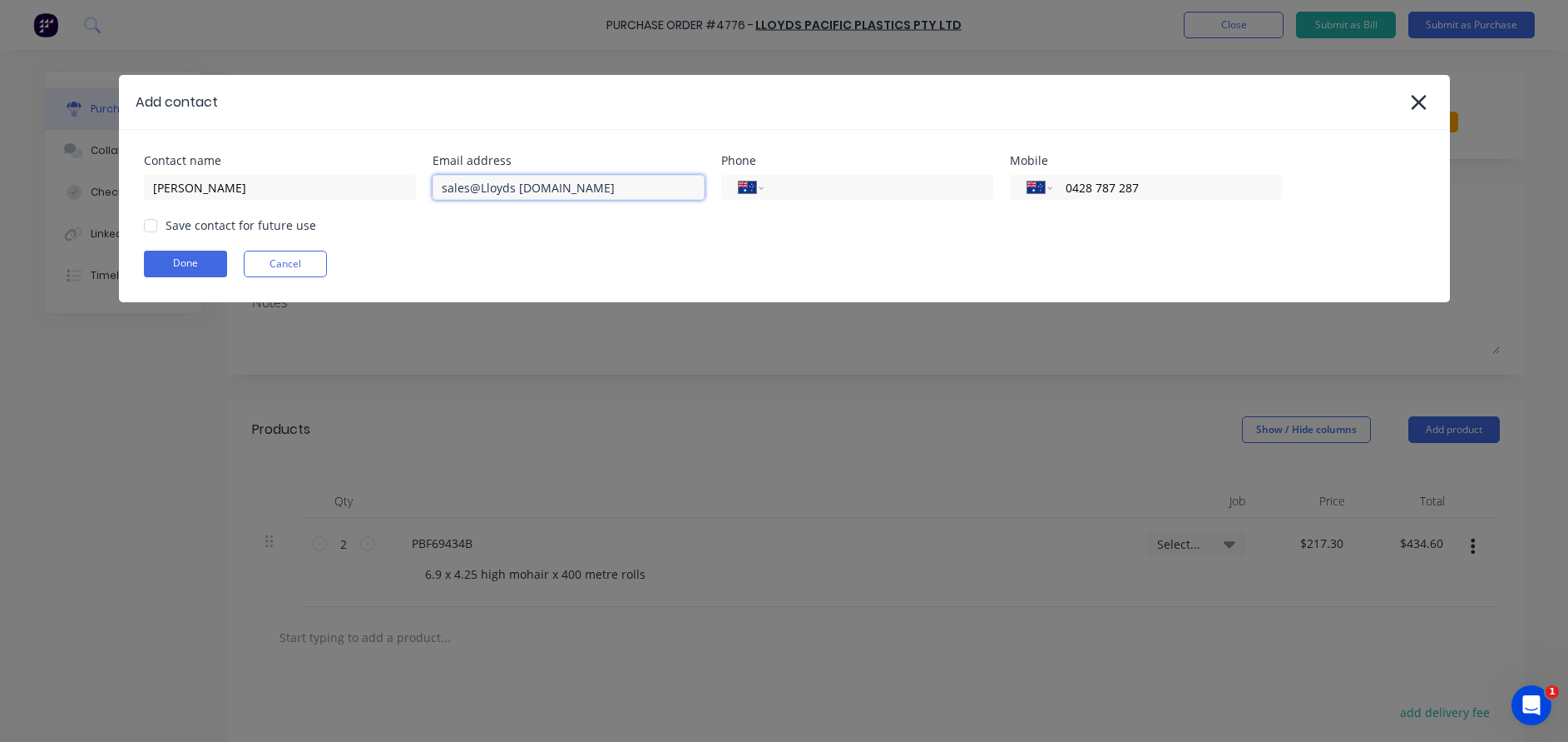
click at [515, 187] on input "sales@Lloyds plastics.com.au" at bounding box center [568, 187] width 272 height 25
type input "sales@Lloydsplastics.com.au"
type textarea "x"
click at [815, 192] on input "tel" at bounding box center [875, 187] width 200 height 19
type input "(07) 3440 5300"
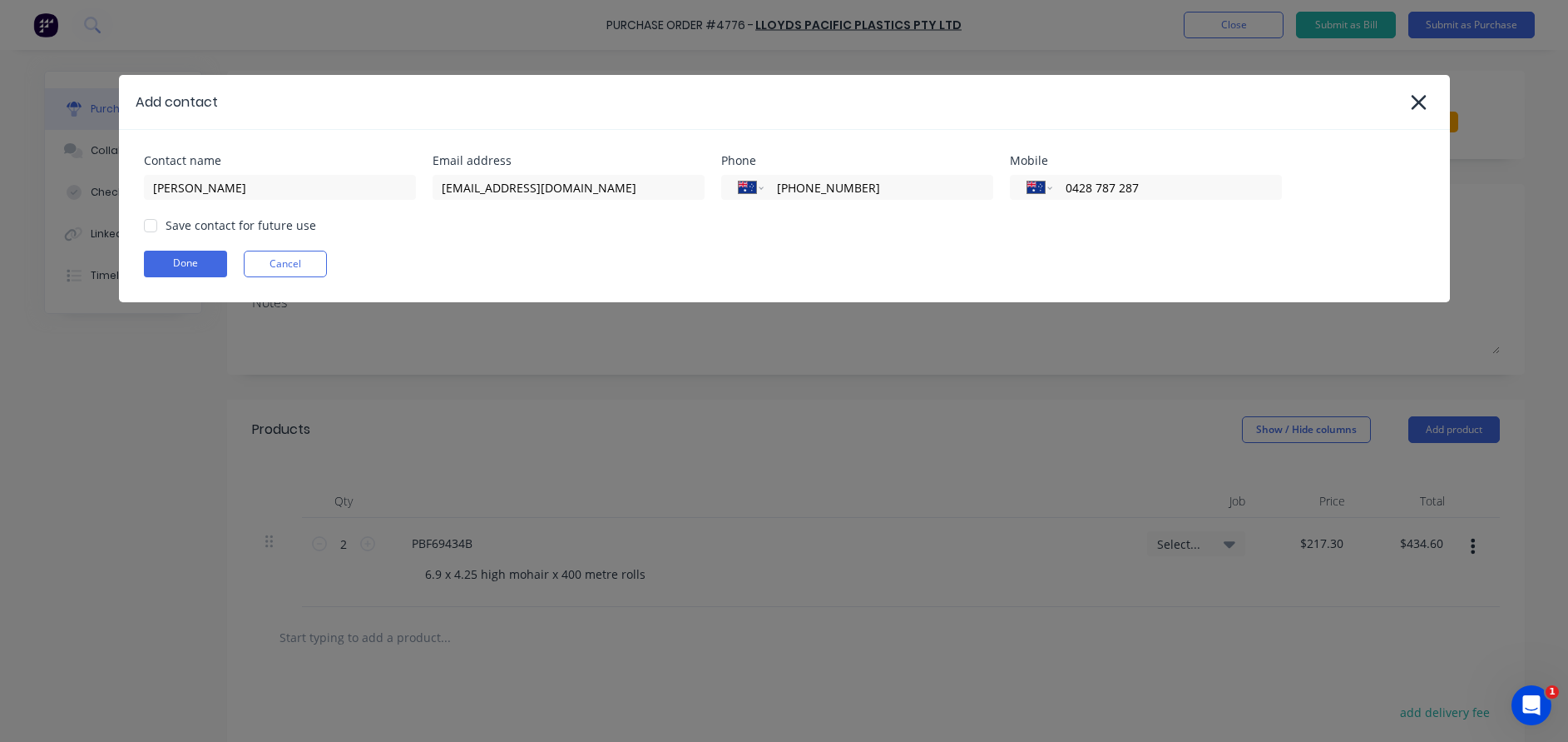
click at [1061, 259] on div "Done Cancel" at bounding box center [784, 263] width 1281 height 27
click at [156, 225] on div at bounding box center [151, 226] width 33 height 33
click at [1190, 190] on input "0428 787 287" at bounding box center [1164, 187] width 200 height 19
click at [488, 183] on input "sales@Lloydsplastics.com.au" at bounding box center [568, 187] width 272 height 25
type textarea "x"
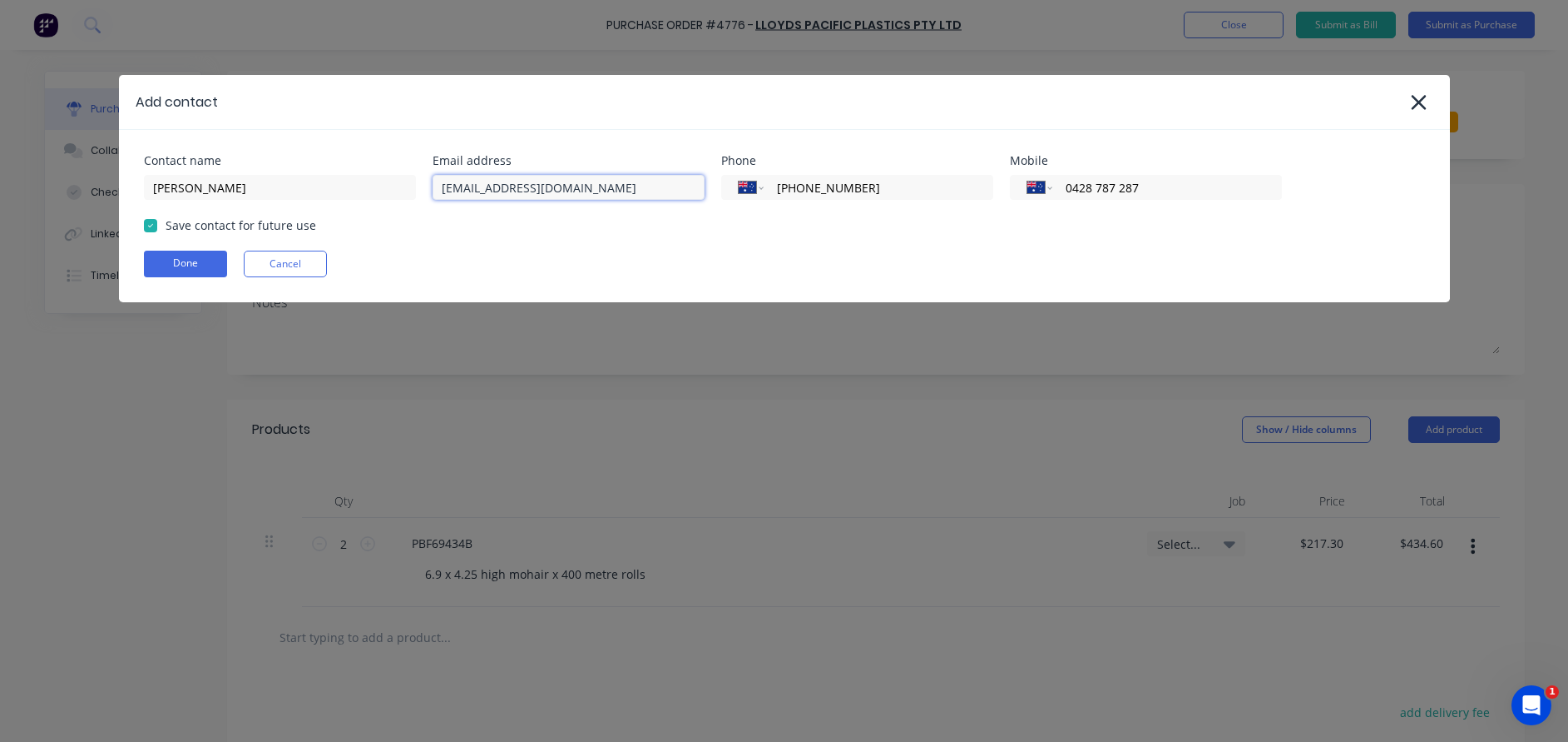
click at [486, 190] on input "sales@Lloydsplastics.com.au" at bounding box center [568, 187] width 272 height 25
type input "sales@lloydsplastics.com.au"
type textarea "x"
click at [1179, 191] on input "0428 787 287" at bounding box center [1164, 187] width 200 height 19
type input "0"
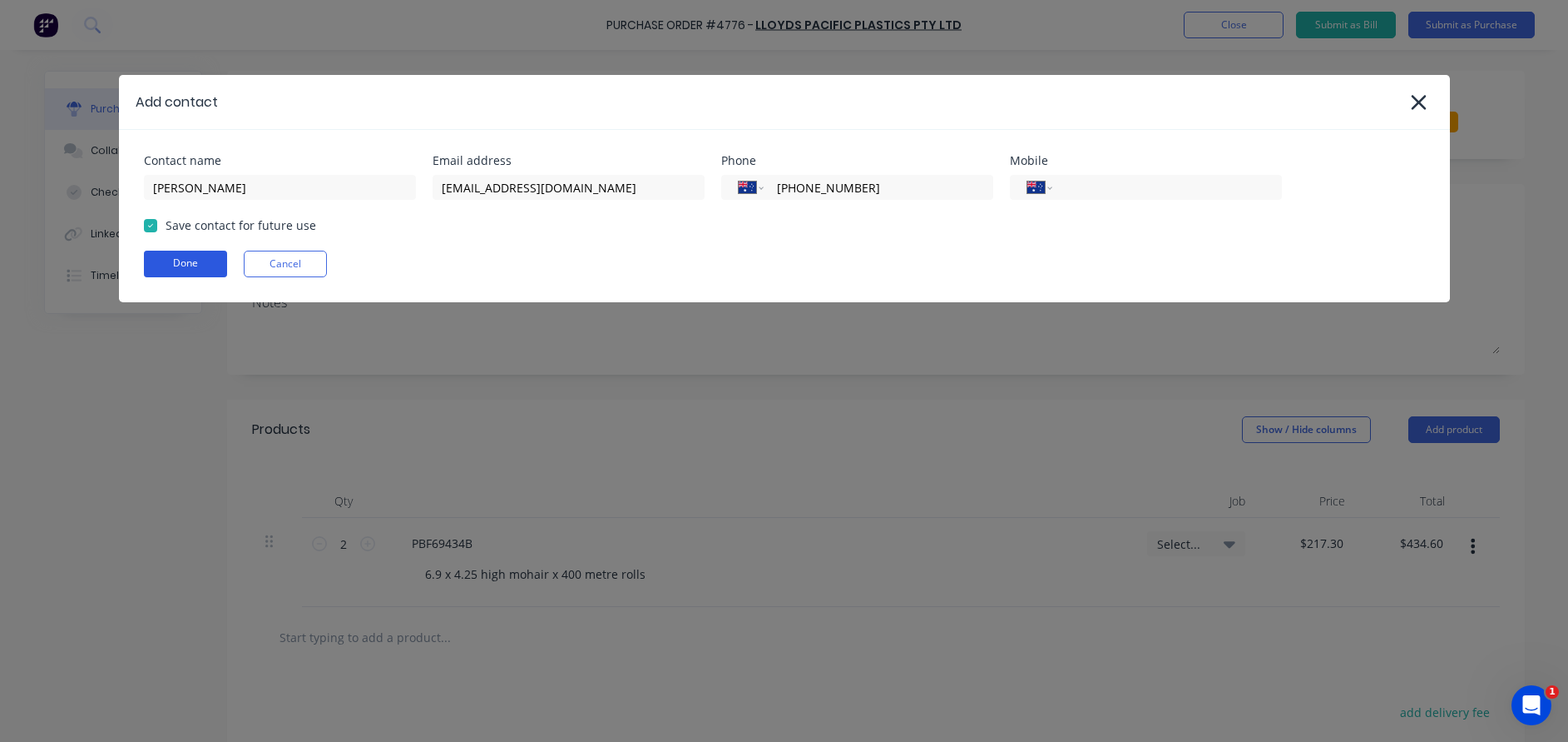
click at [189, 262] on button "Done" at bounding box center [185, 263] width 83 height 27
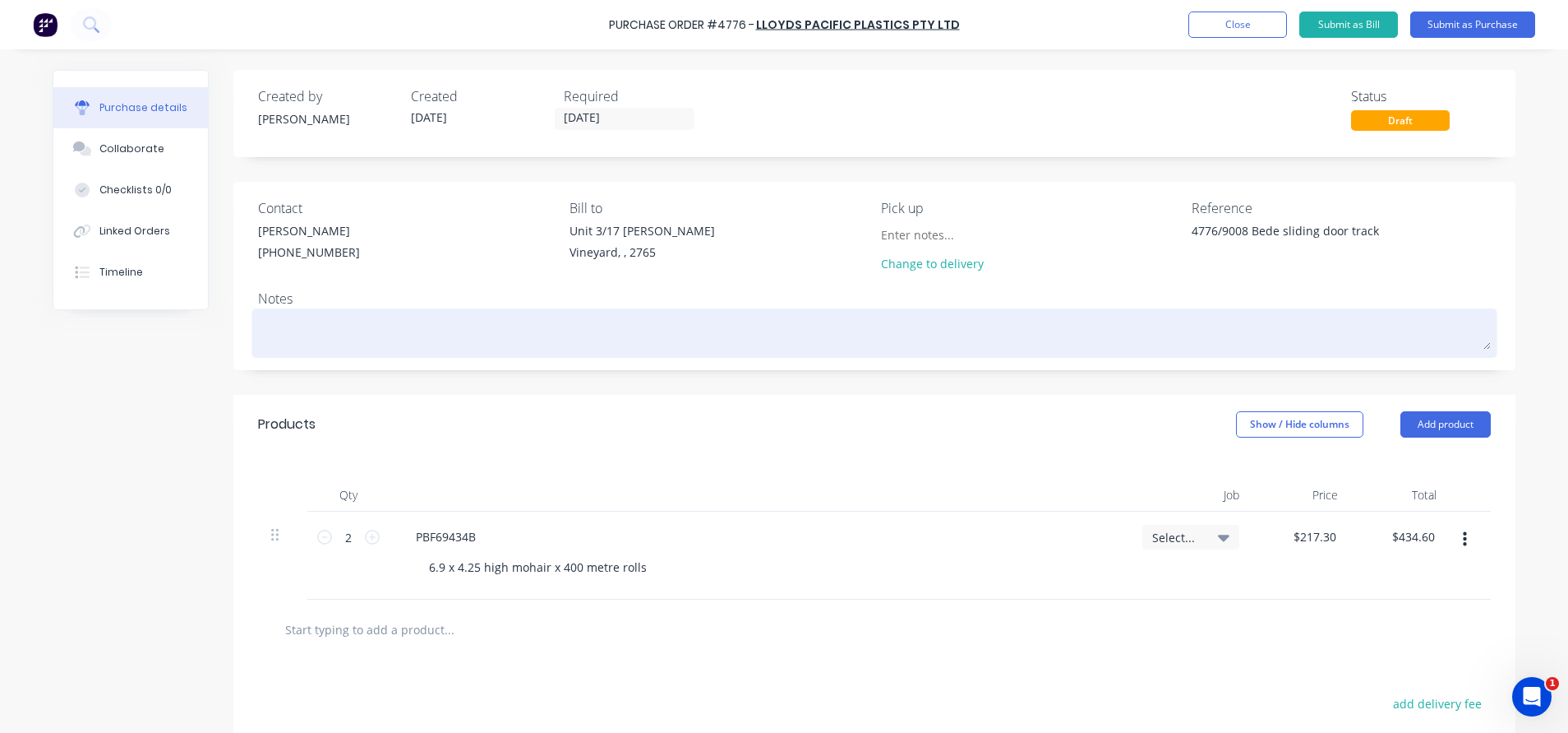
click at [325, 316] on textarea at bounding box center [875, 331] width 1233 height 37
type textarea "x"
type textarea "P"
type textarea "x"
type textarea "Pk"
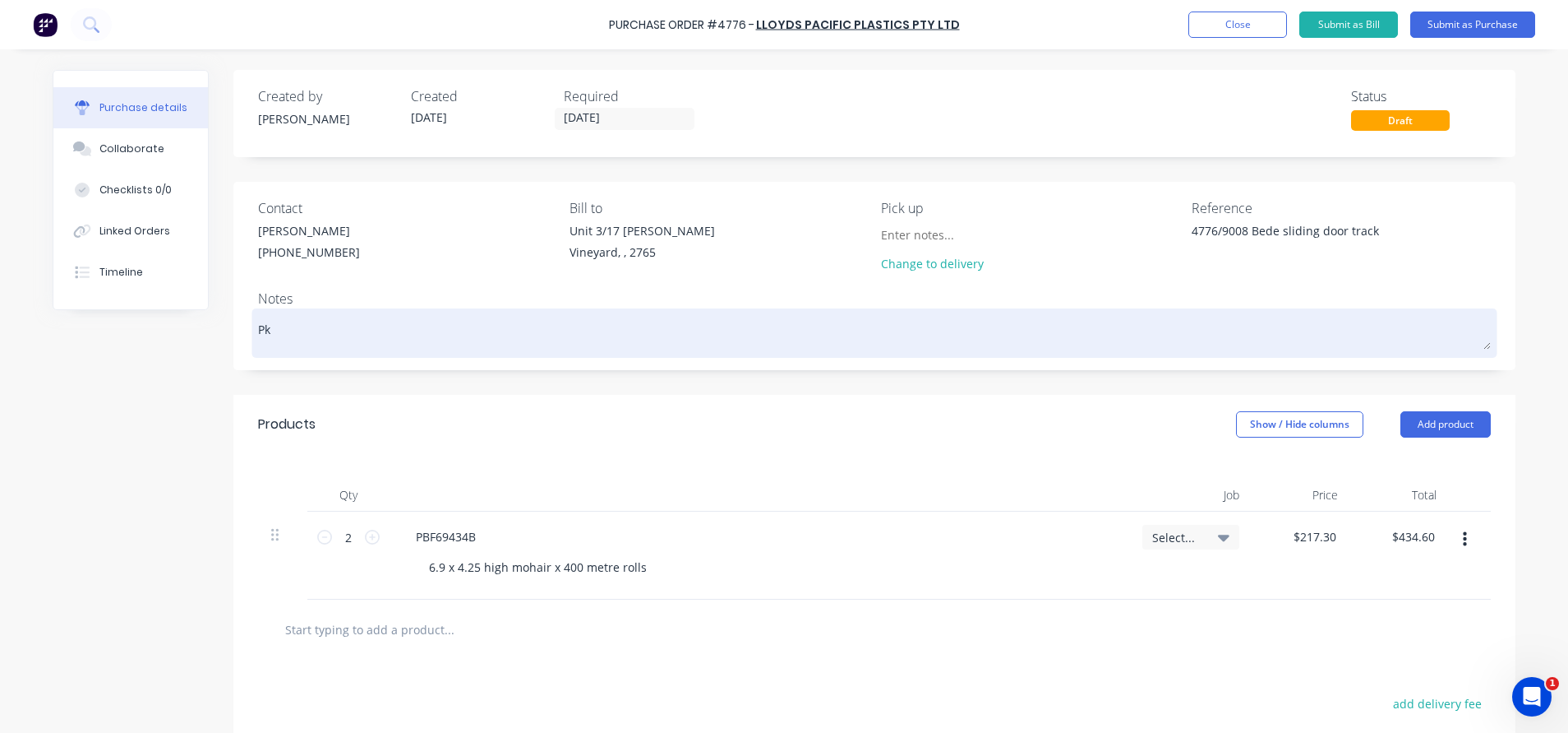
type textarea "x"
type textarea "Pkl"
type textarea "x"
type textarea "Pk"
type textarea "x"
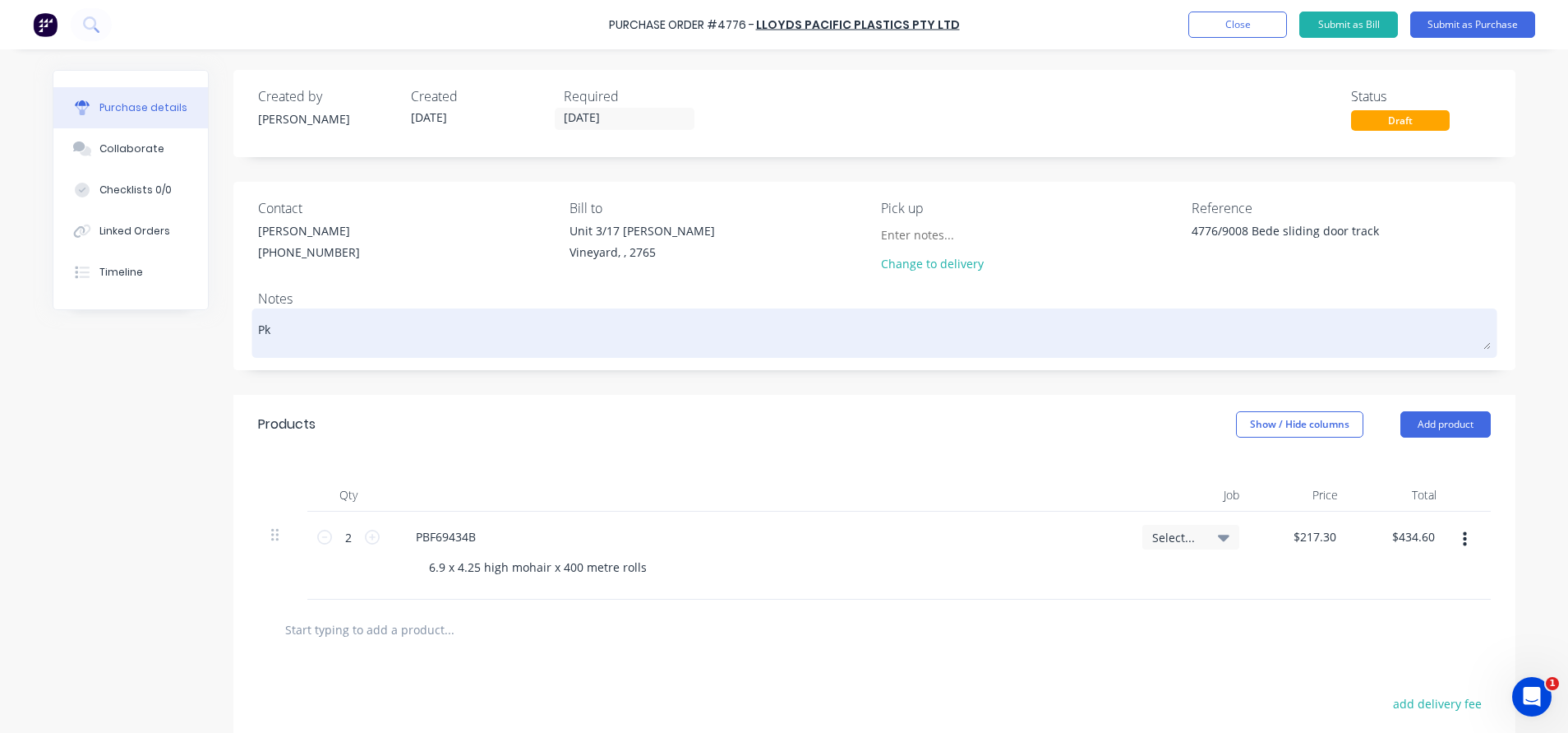
type textarea "P"
type textarea "x"
type textarea "Pl"
type textarea "x"
type textarea "Ple"
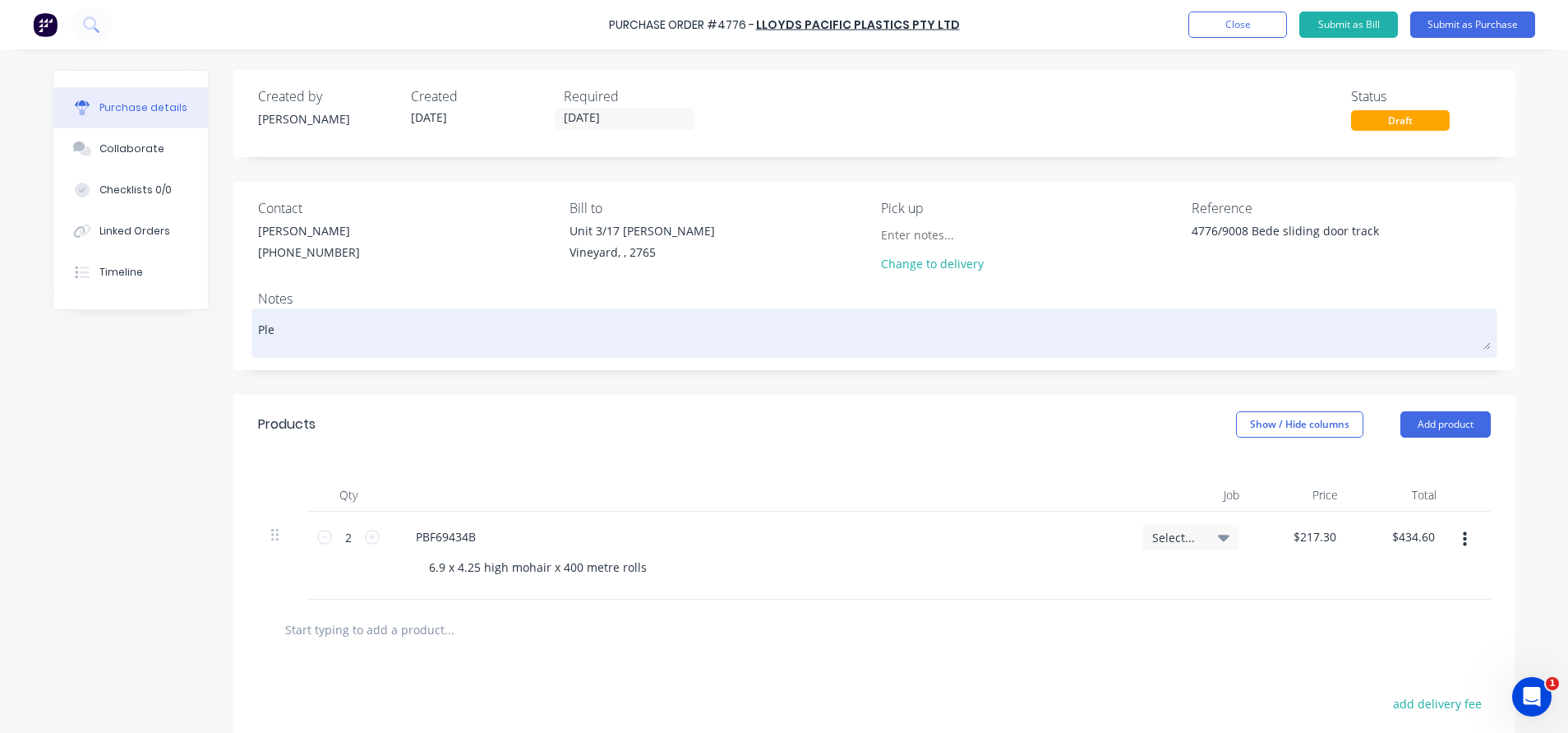
type textarea "x"
type textarea "Plea"
type textarea "x"
type textarea "Pleas"
type textarea "x"
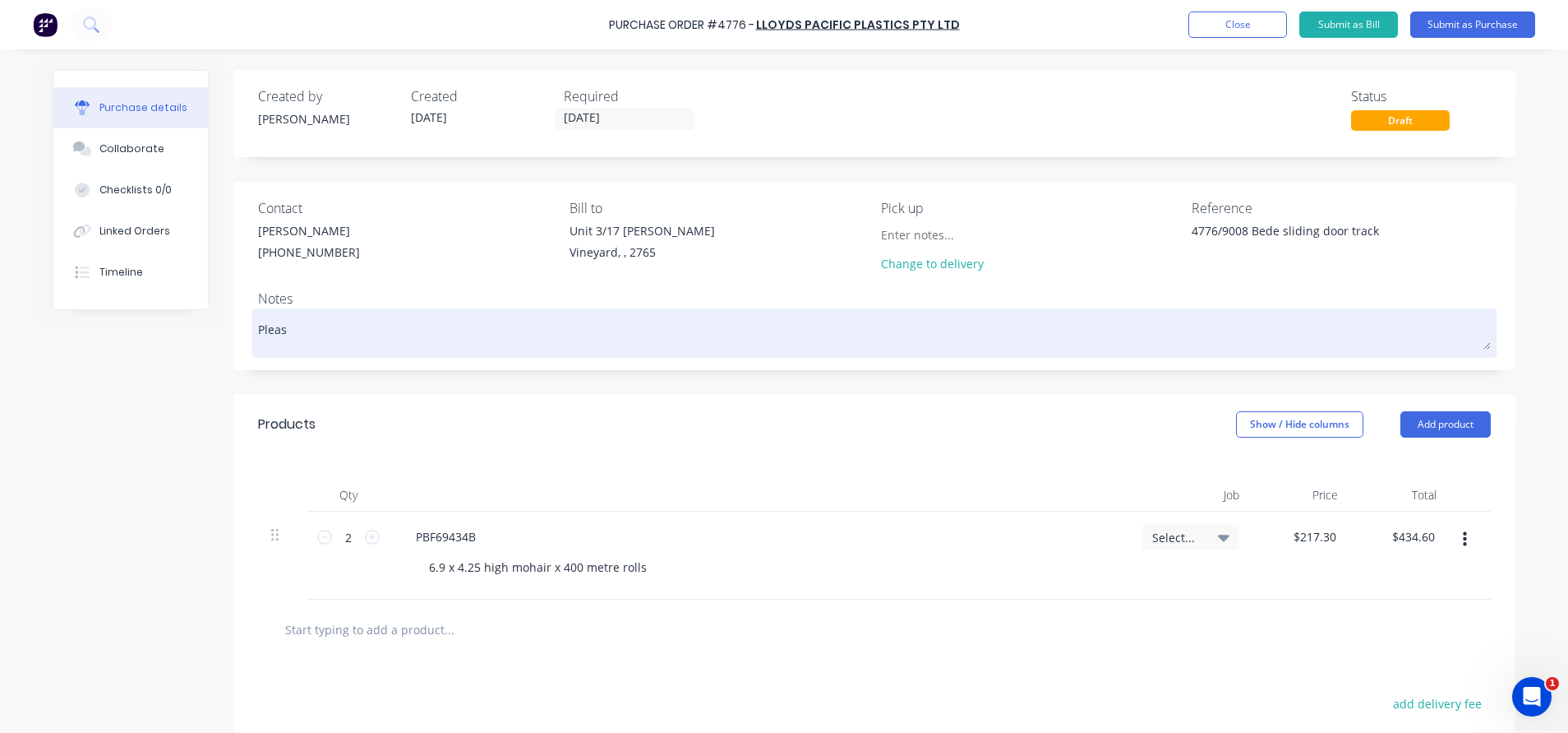
type textarea "Please"
type textarea "x"
type textarea "Please"
type textarea "x"
type textarea "Please c"
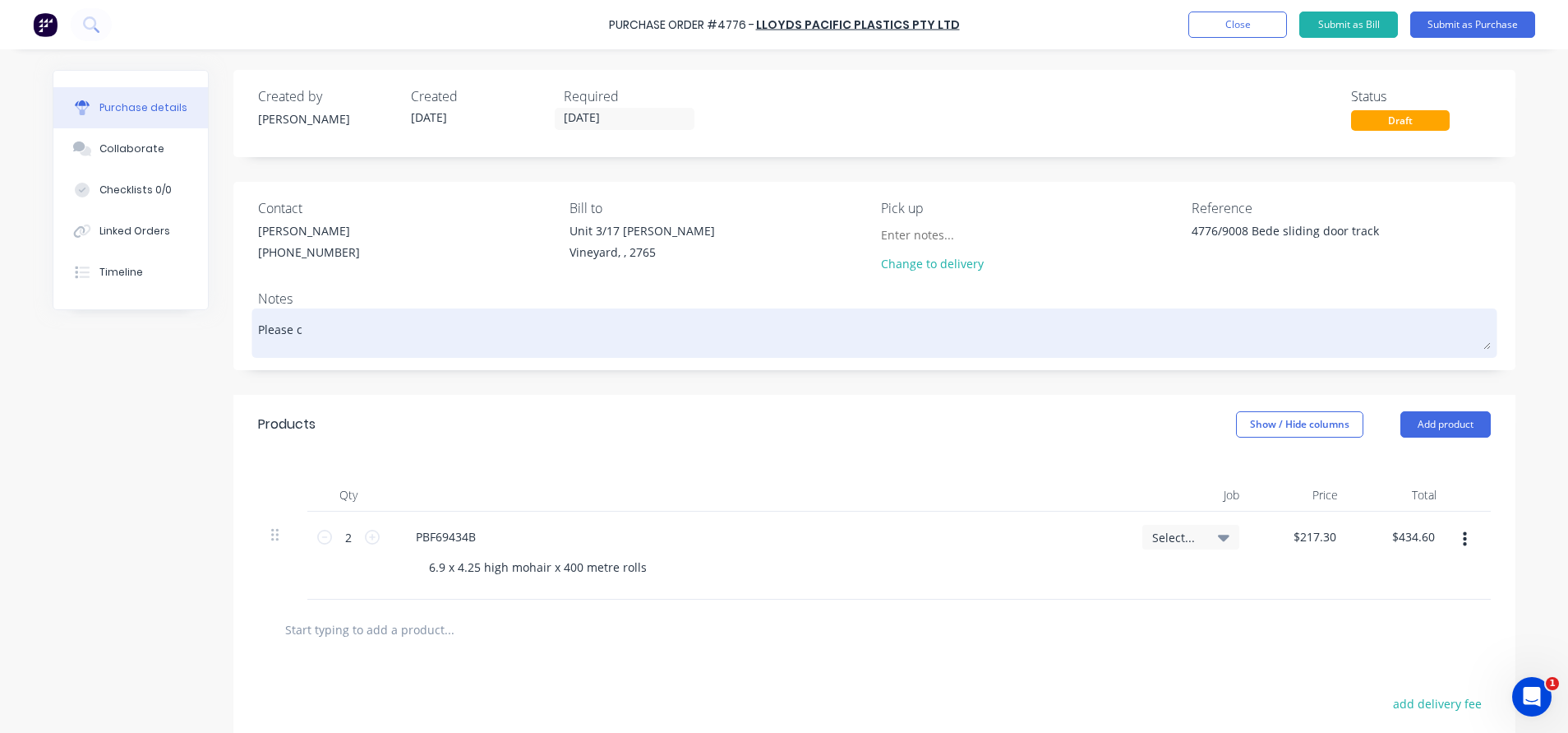
type textarea "x"
type textarea "Please co"
type textarea "x"
type textarea "Please con"
type textarea "x"
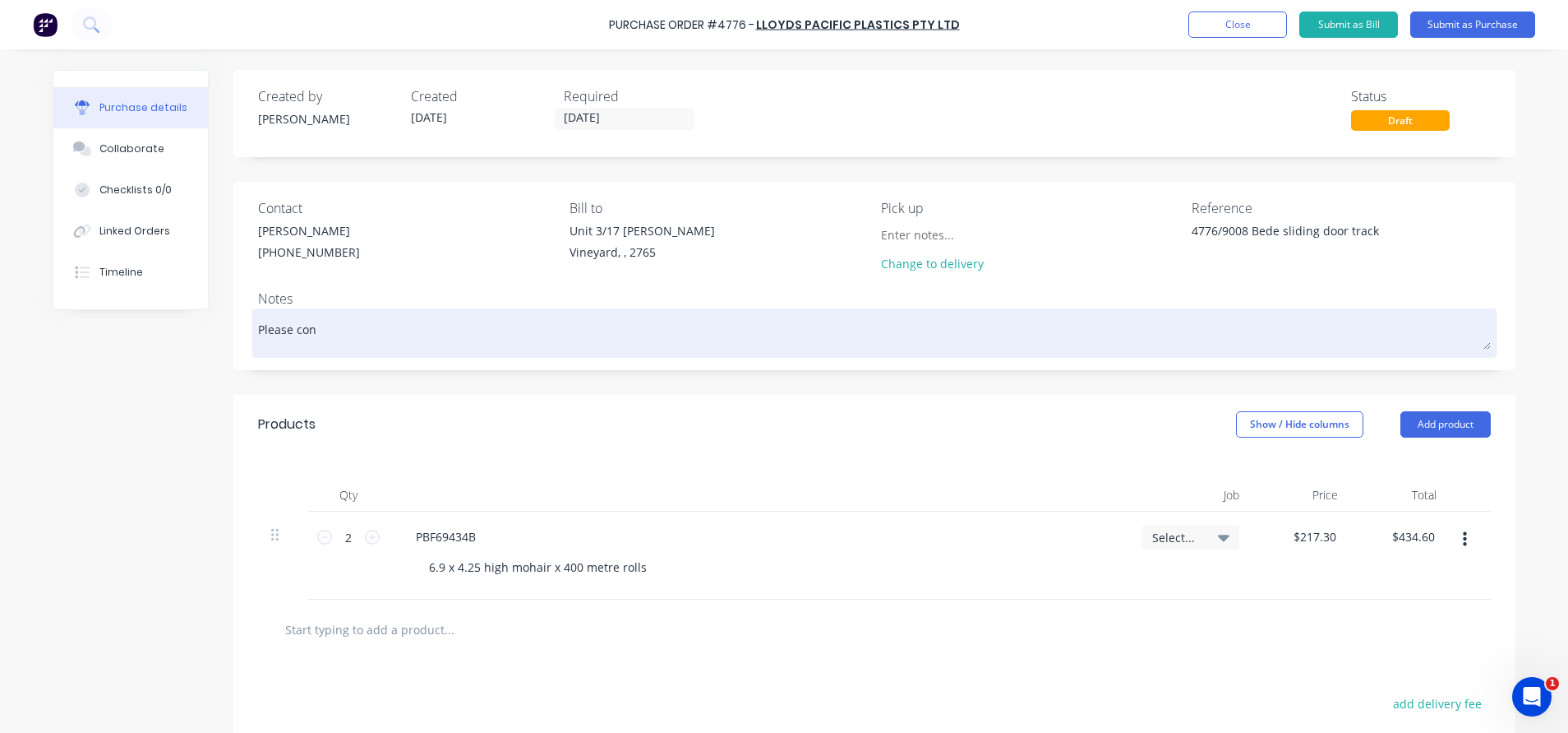
type textarea "Please conf"
type textarea "x"
type textarea "Please confi"
type textarea "x"
type textarea "Please confir"
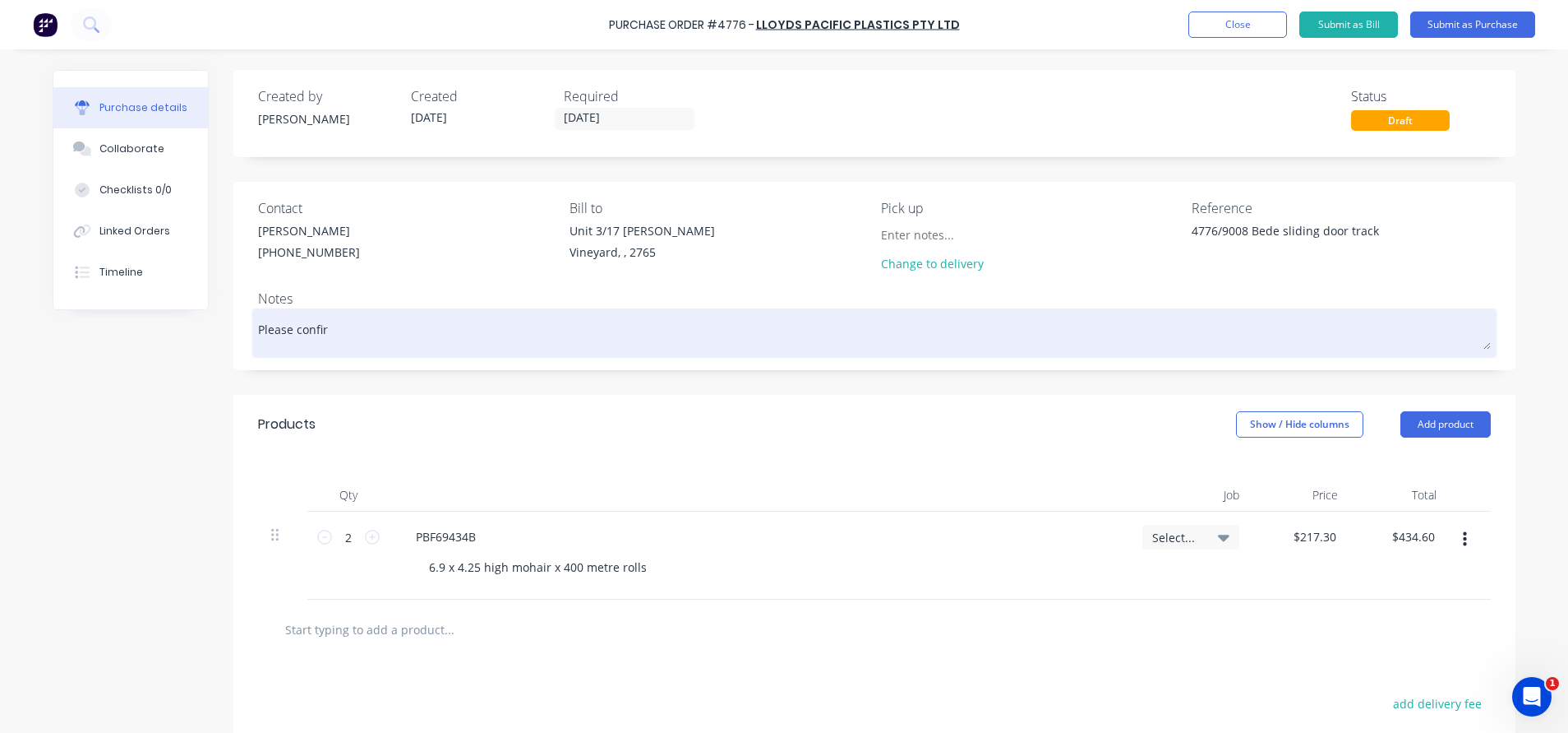
type textarea "x"
type textarea "Please confirm"
type textarea "x"
type textarea "Please confirm"
type textarea "x"
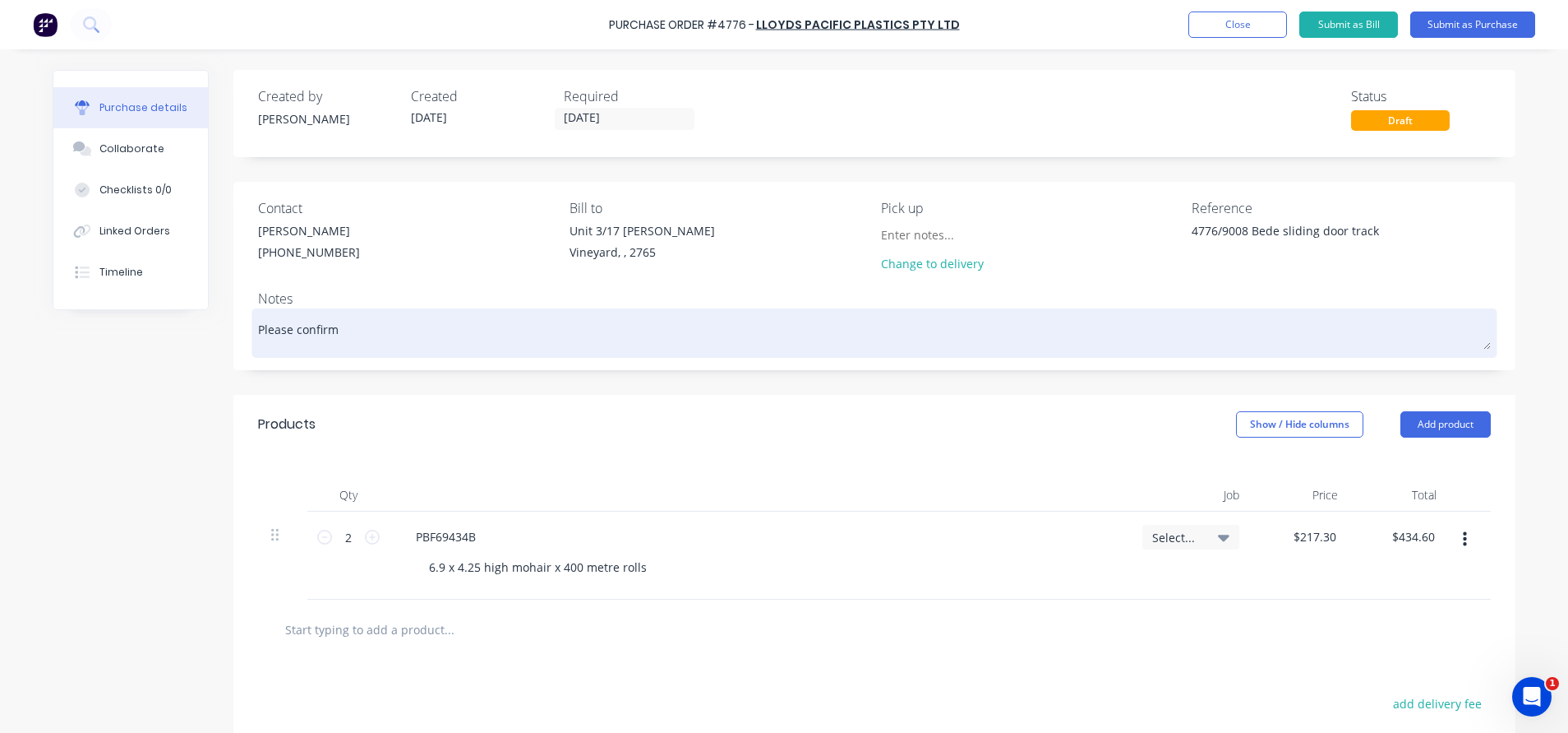
type textarea "Please confirm A"
type textarea "x"
type textarea "Please confirm AS"
type textarea "x"
type textarea "Please confirm ASF"
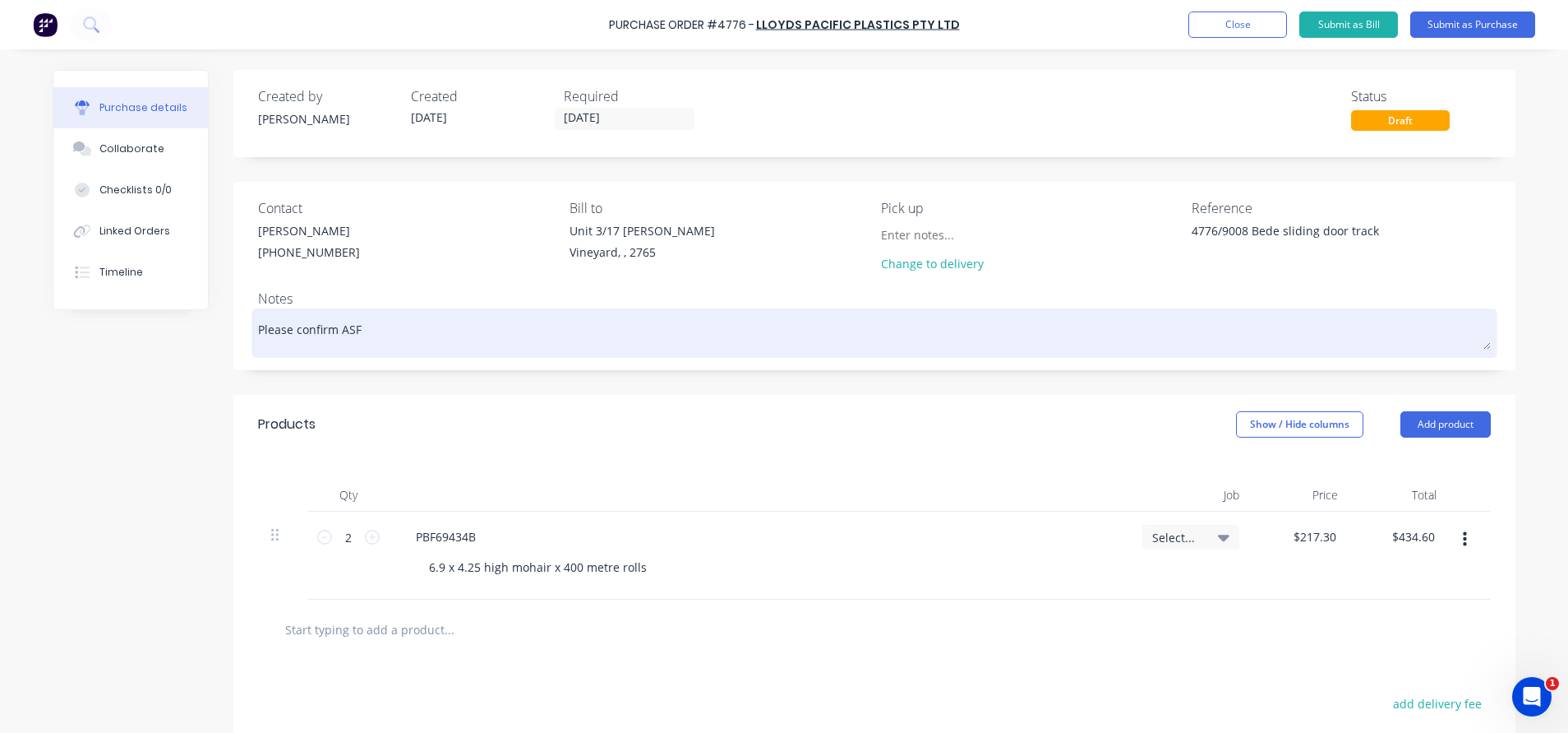
type textarea "x"
type textarea "Please confirm ASF"
type textarea "x"
type textarea "Please confirm ASF c"
type textarea "x"
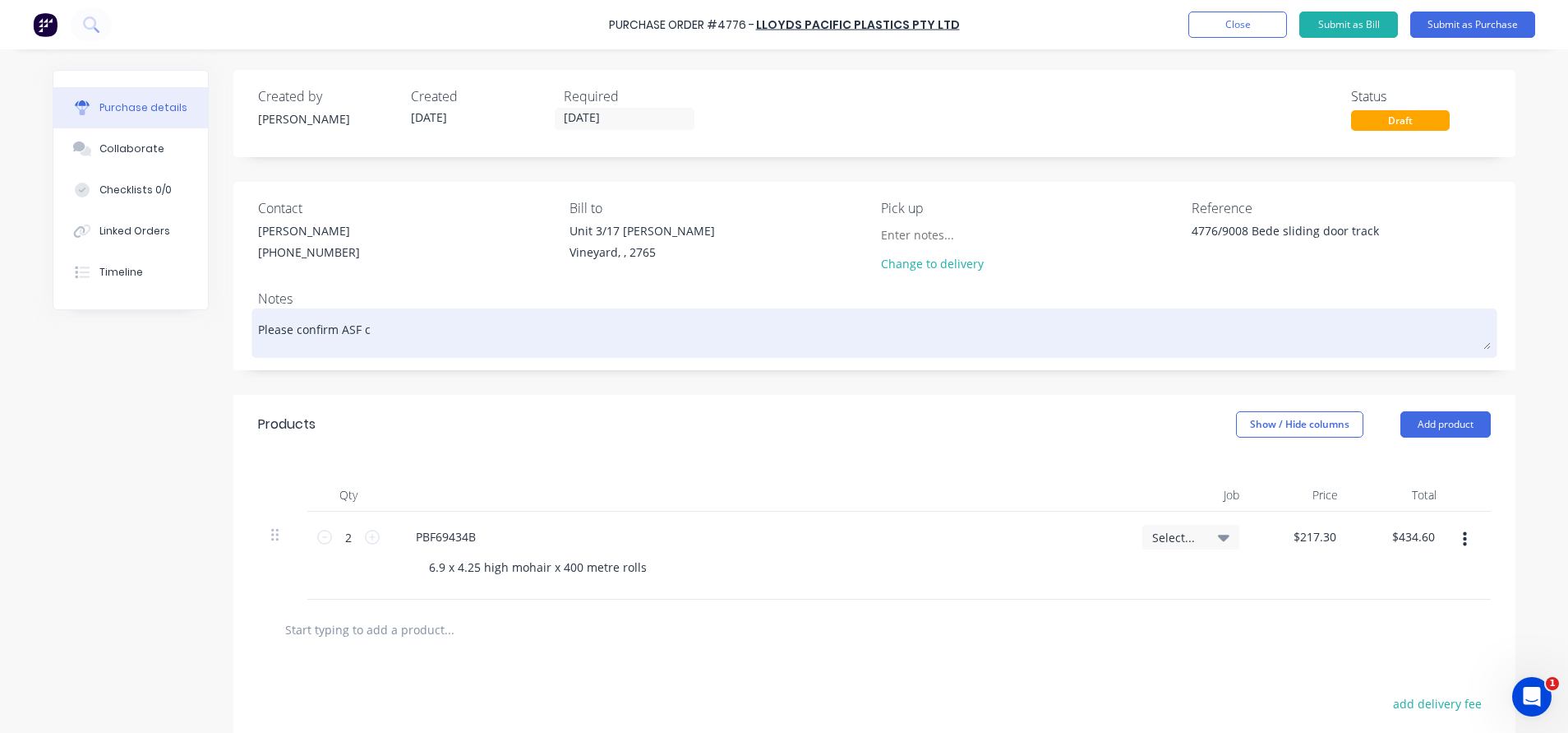
type textarea "Please confirm ASF ca"
type textarea "x"
type textarea "Please confirm ASF can"
type textarea "x"
type textarea "Please confirm ASF can"
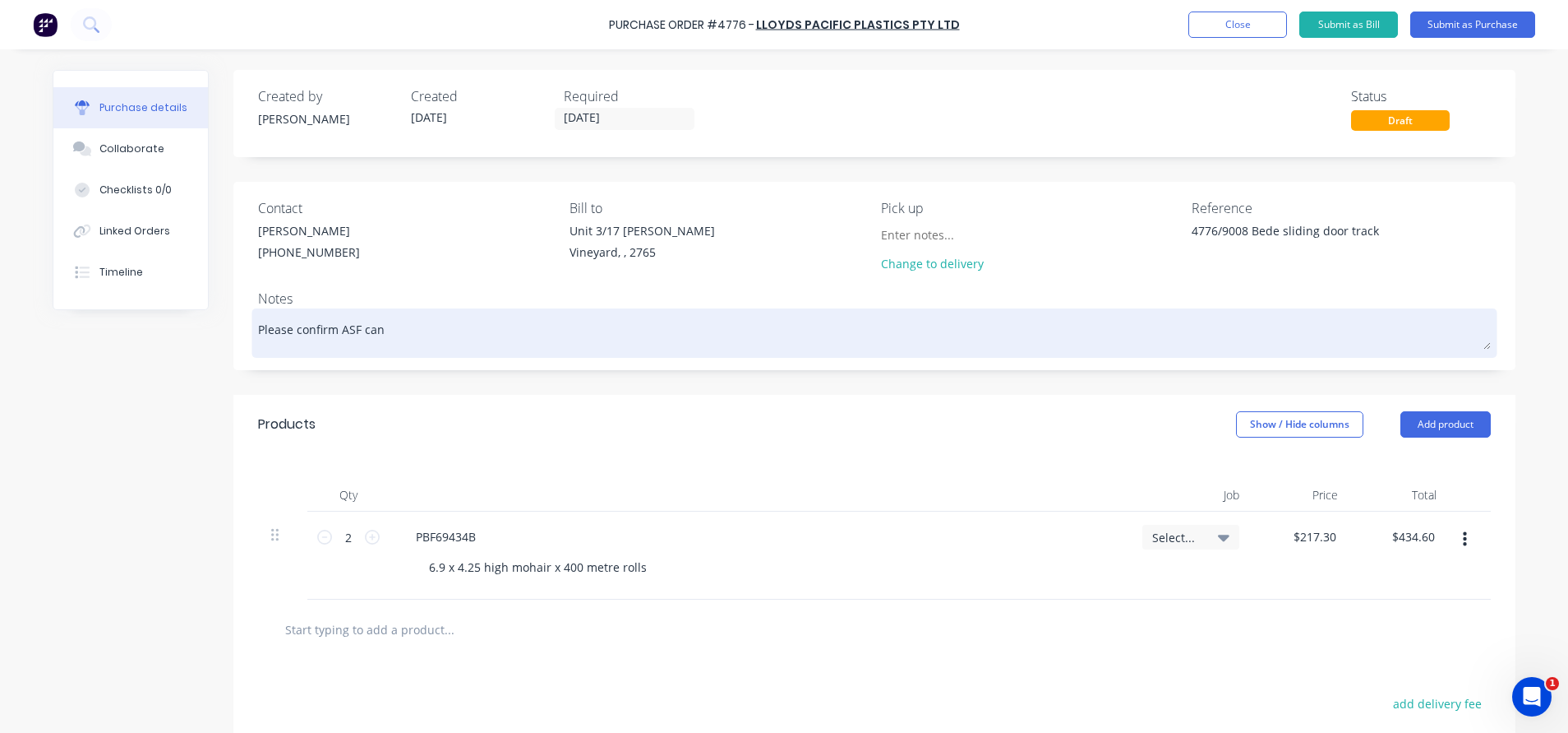
type textarea "x"
type textarea "Please confirm ASF can p"
type textarea "x"
type textarea "Please confirm ASF can pi"
type textarea "x"
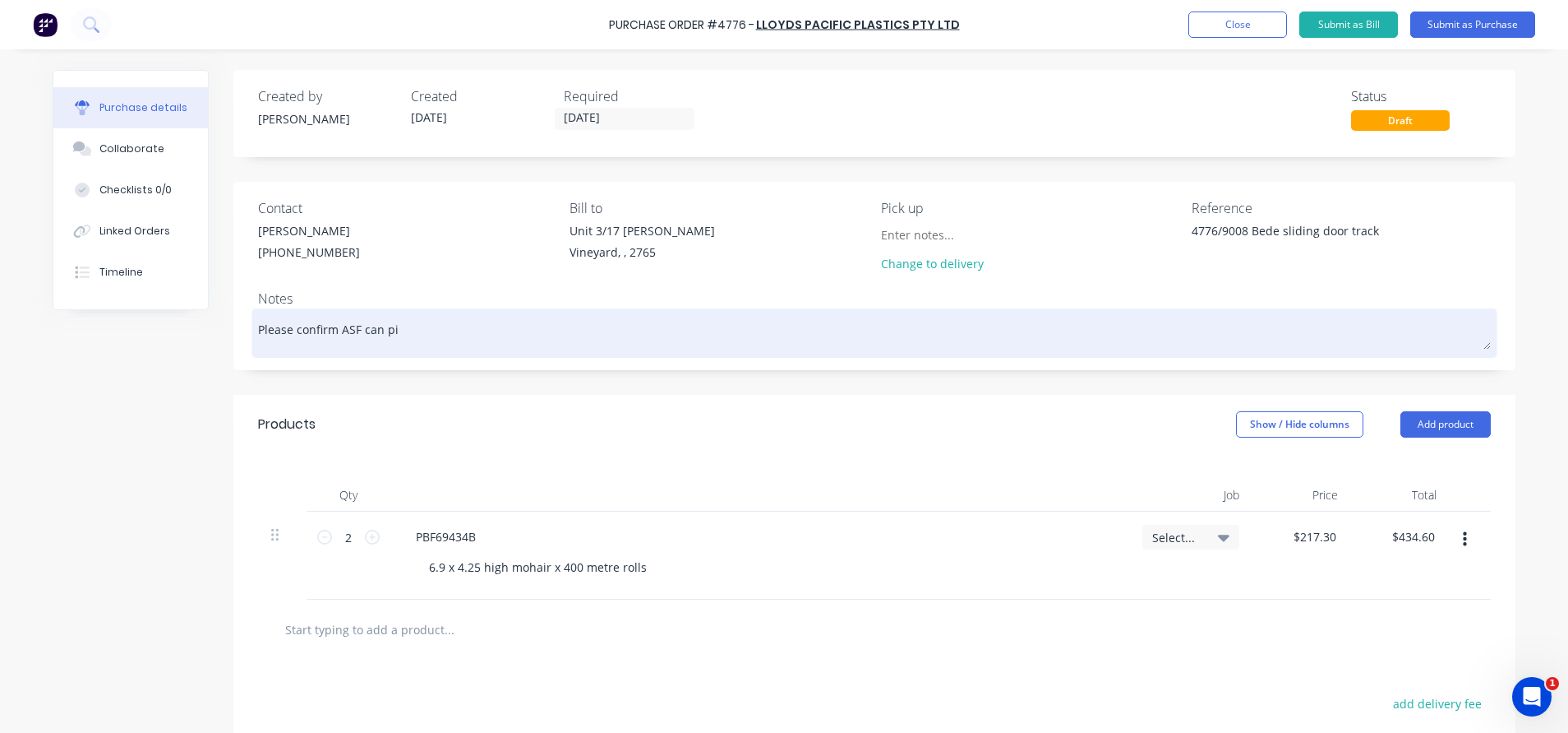
type textarea "Please confirm ASF can pic"
type textarea "x"
type textarea "Please confirm ASF can pick"
type textarea "x"
type textarea "Please confirm ASF can picku"
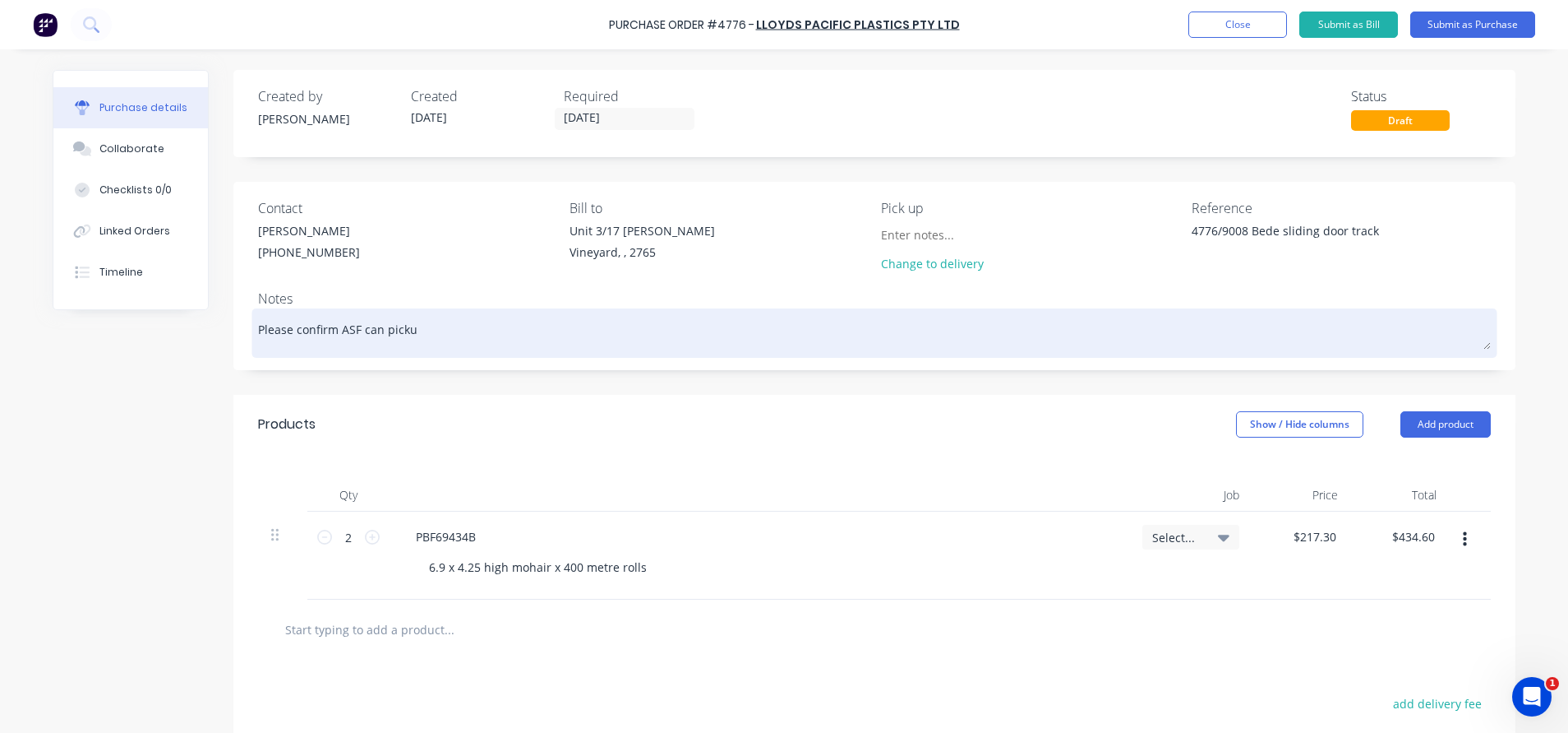
type textarea "x"
type textarea "Please confirm ASF can pickup"
type textarea "x"
type textarea "Please confirm ASF can pickup"
type textarea "x"
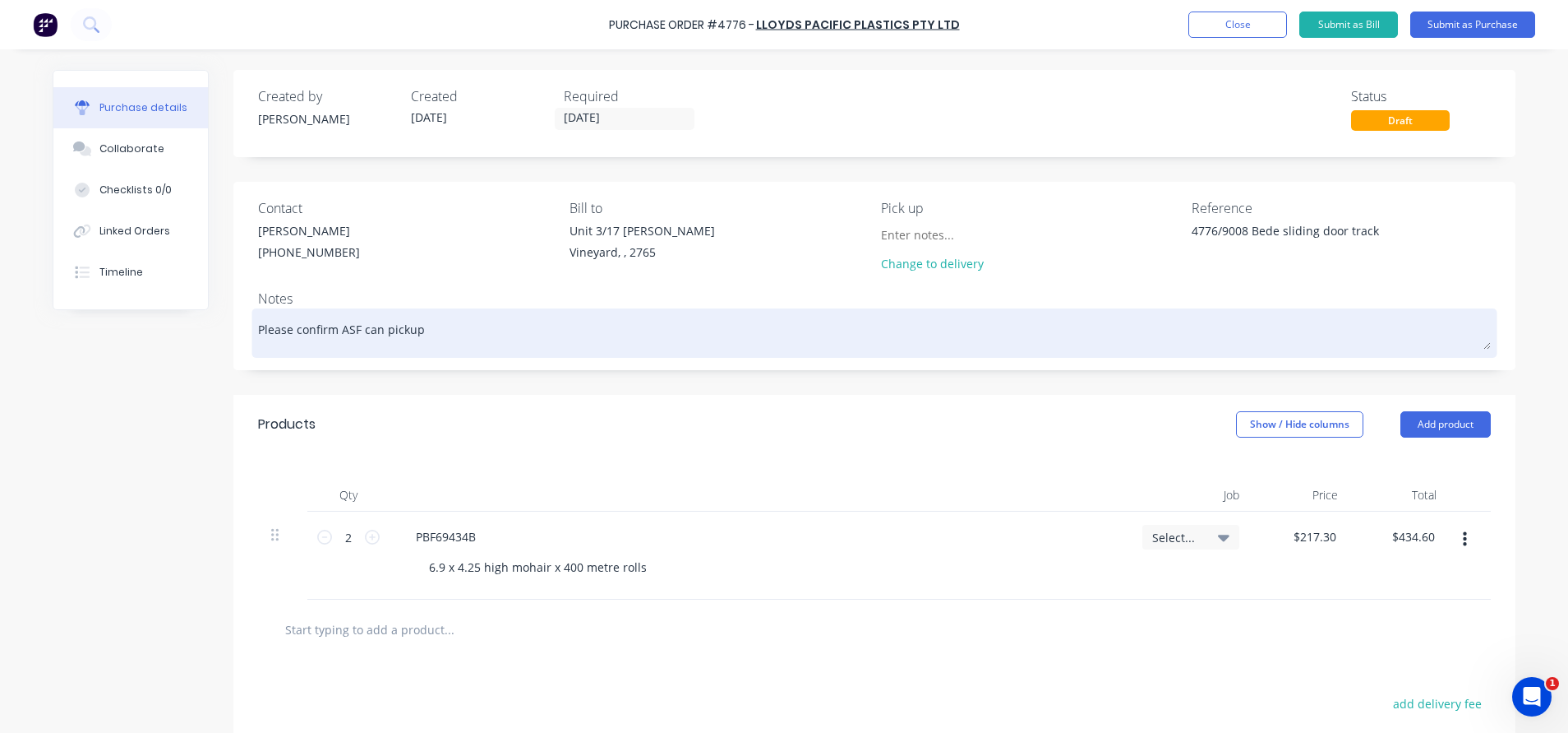
type textarea "Please confirm ASF can pickup f"
type textarea "x"
type textarea "Please confirm ASF can pickup fr"
type textarea "x"
type textarea "Please confirm ASF can pickup fro"
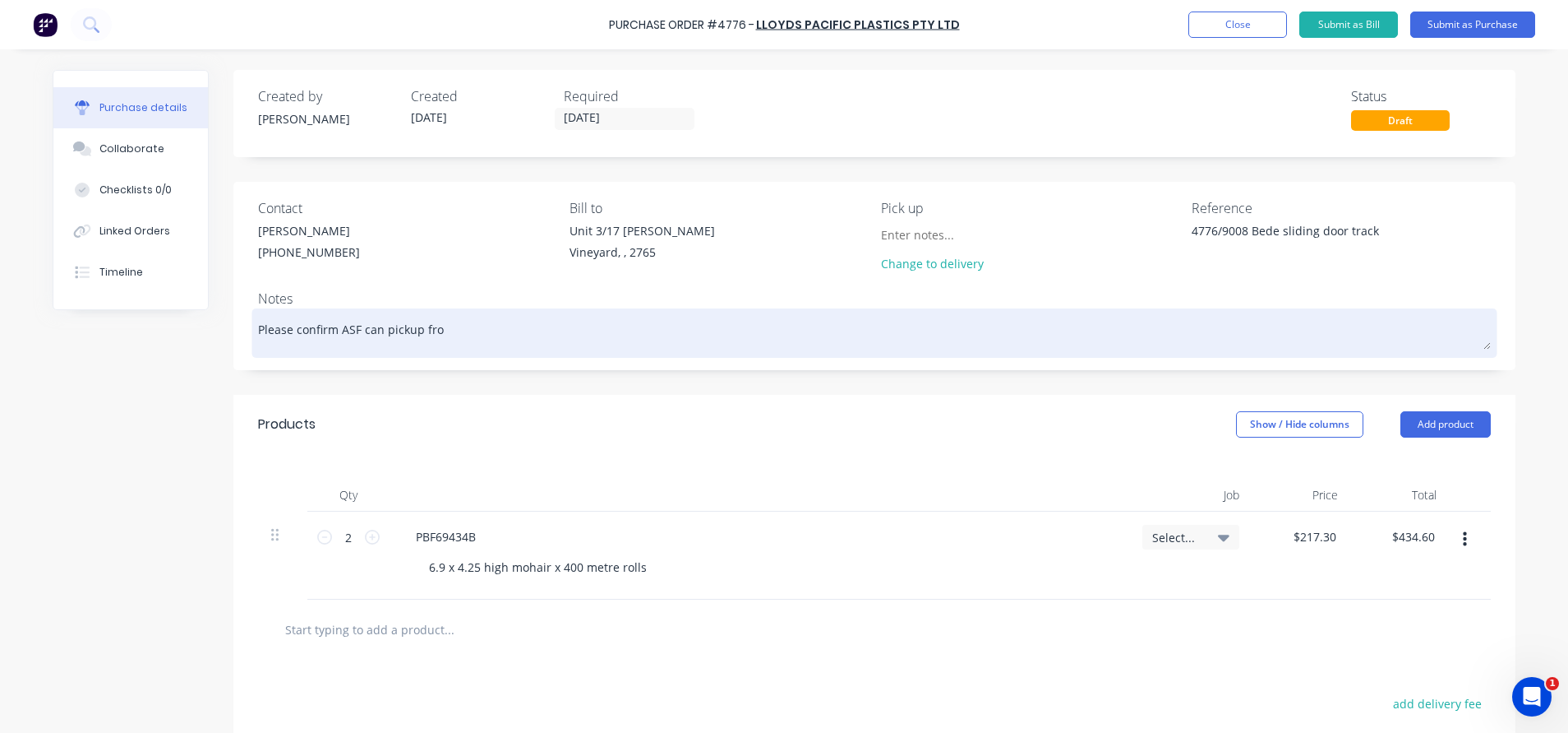
type textarea "x"
type textarea "Please confirm ASF can pickup from"
type textarea "x"
type textarea "Please confirm ASF can pickup from"
type textarea "x"
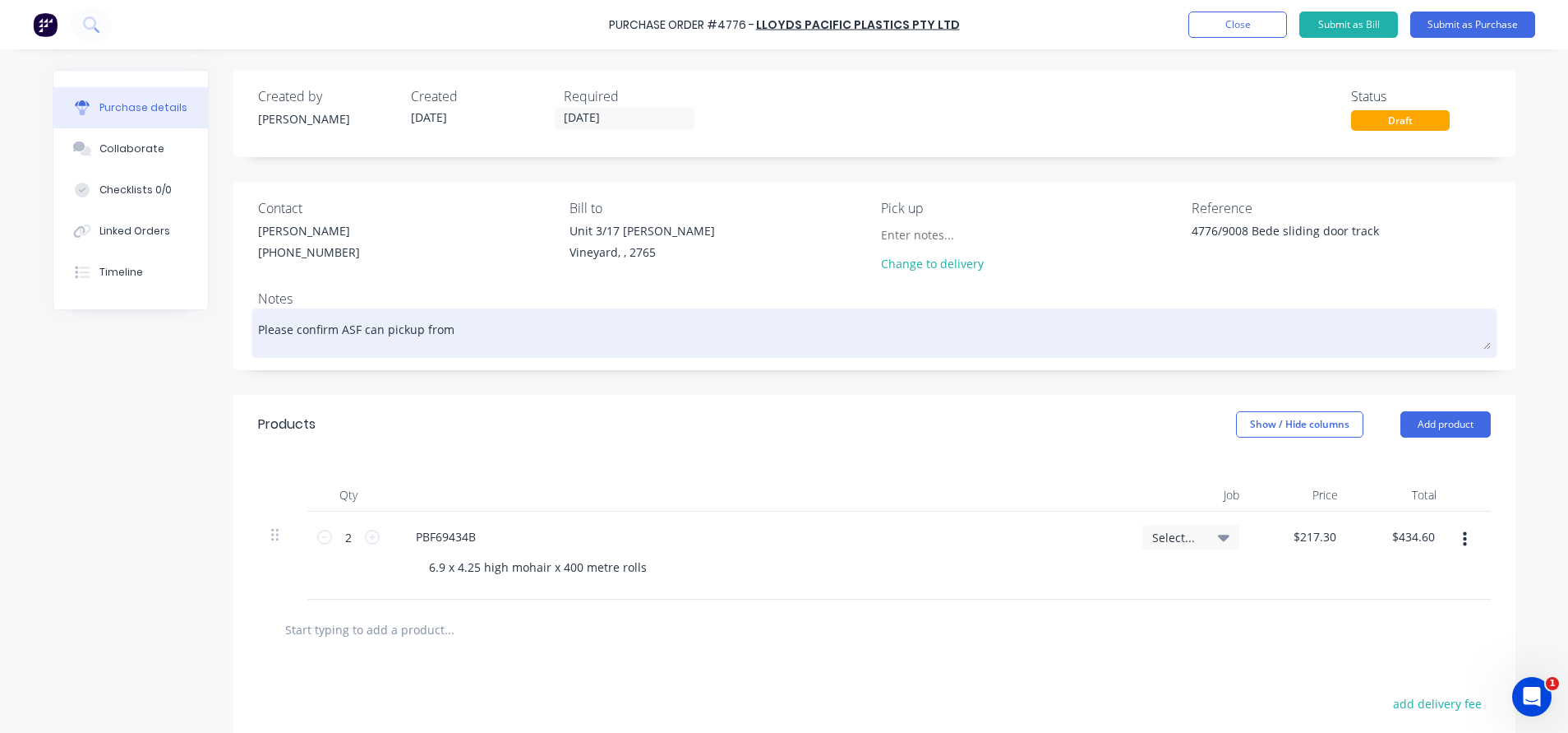
type textarea "Please confirm ASF can pickup from S"
type textarea "x"
type textarea "Please confirm ASF can pickup from Sc"
type textarea "x"
type textarea "Please confirm ASF can pickup from Sch"
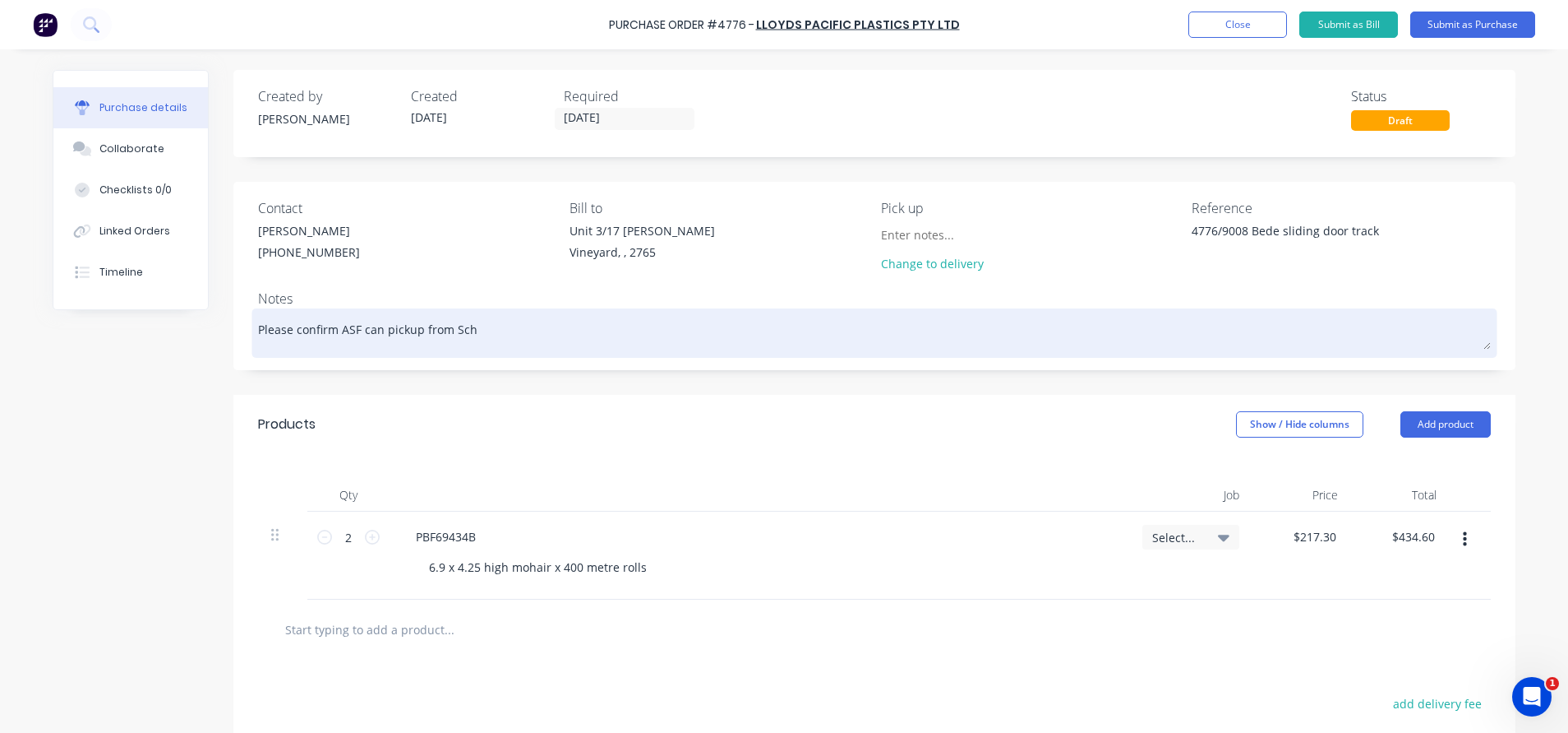
type textarea "x"
type textarea "Please confirm ASF can pickup from Schl"
type textarea "x"
type textarea "Please confirm ASF can pickup from Schle"
type textarea "x"
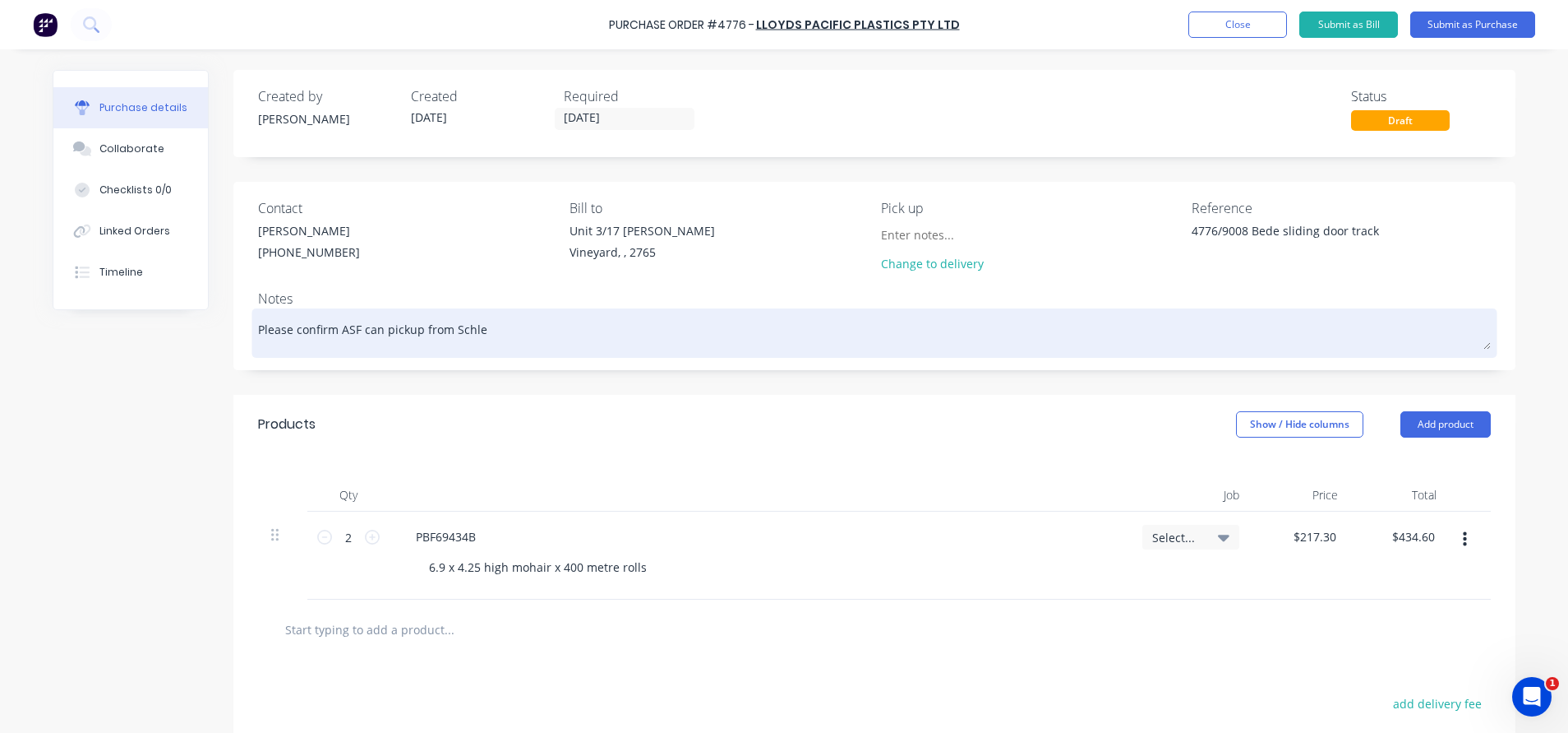
type textarea "Please confirm ASF can pickup from Schleg"
type textarea "x"
type textarea "Please confirm ASF can pickup from Schlega"
type textarea "x"
type textarea "Please confirm ASF can pickup from Schlegal"
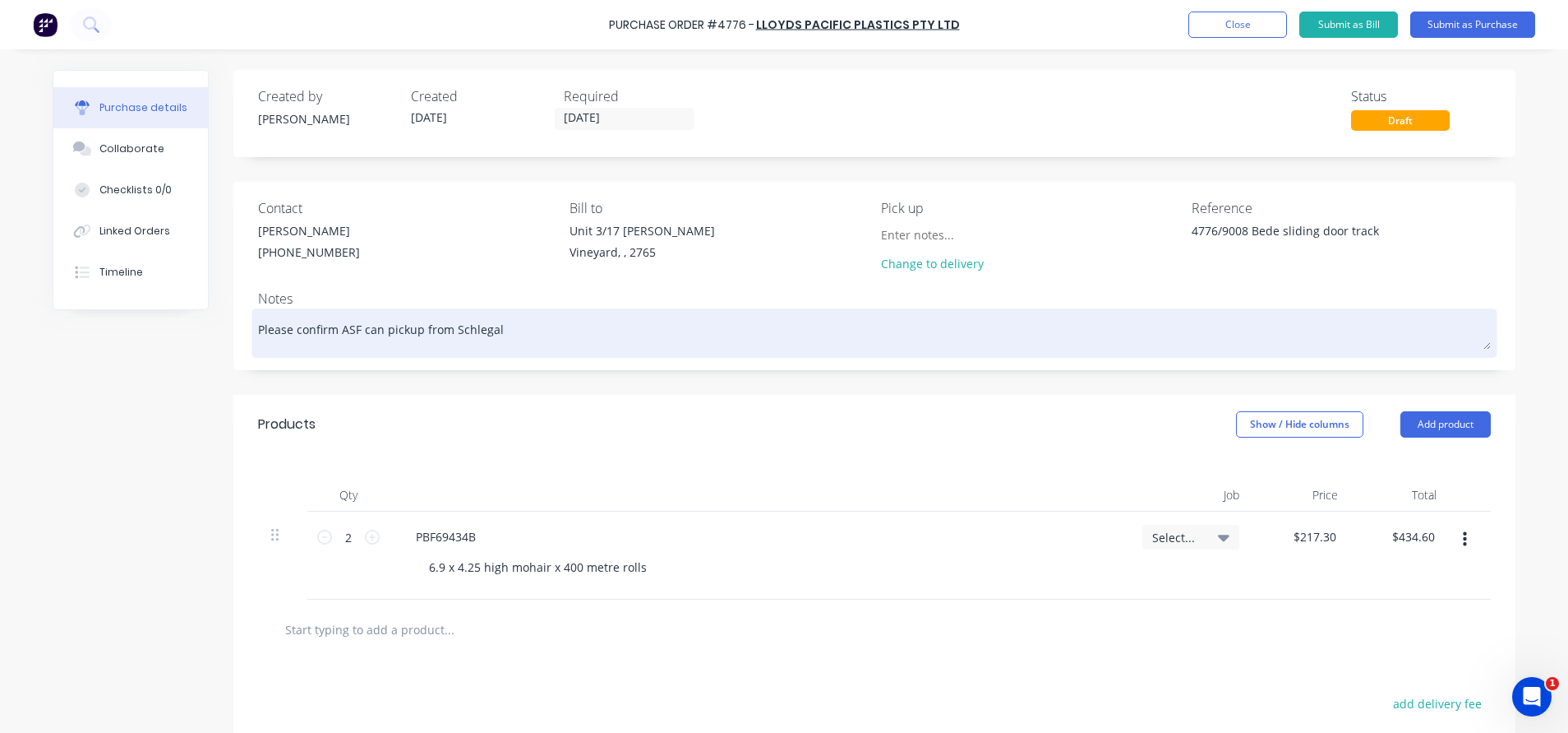
type textarea "x"
type textarea "Please confirm ASF can pickup from Schlegal"
type textarea "x"
type textarea "Please confirm ASF can pickup from Schlegal i"
type textarea "x"
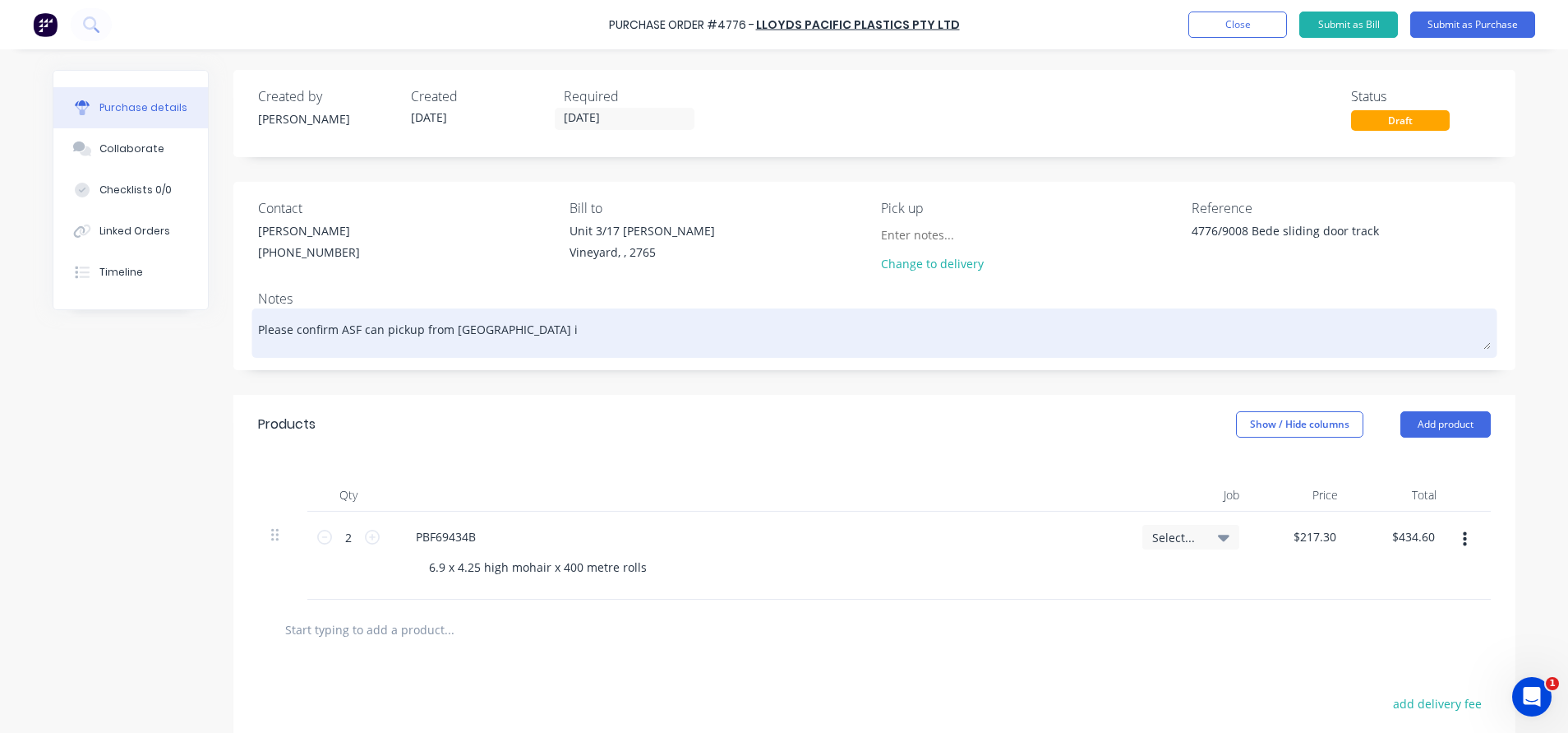
type textarea "Please confirm ASF can pickup from Schlegal in"
type textarea "x"
type textarea "Please confirm ASF can pickup from Schlegal in"
type textarea "x"
type textarea "Please confirm ASF can pickup from Schlegal in S"
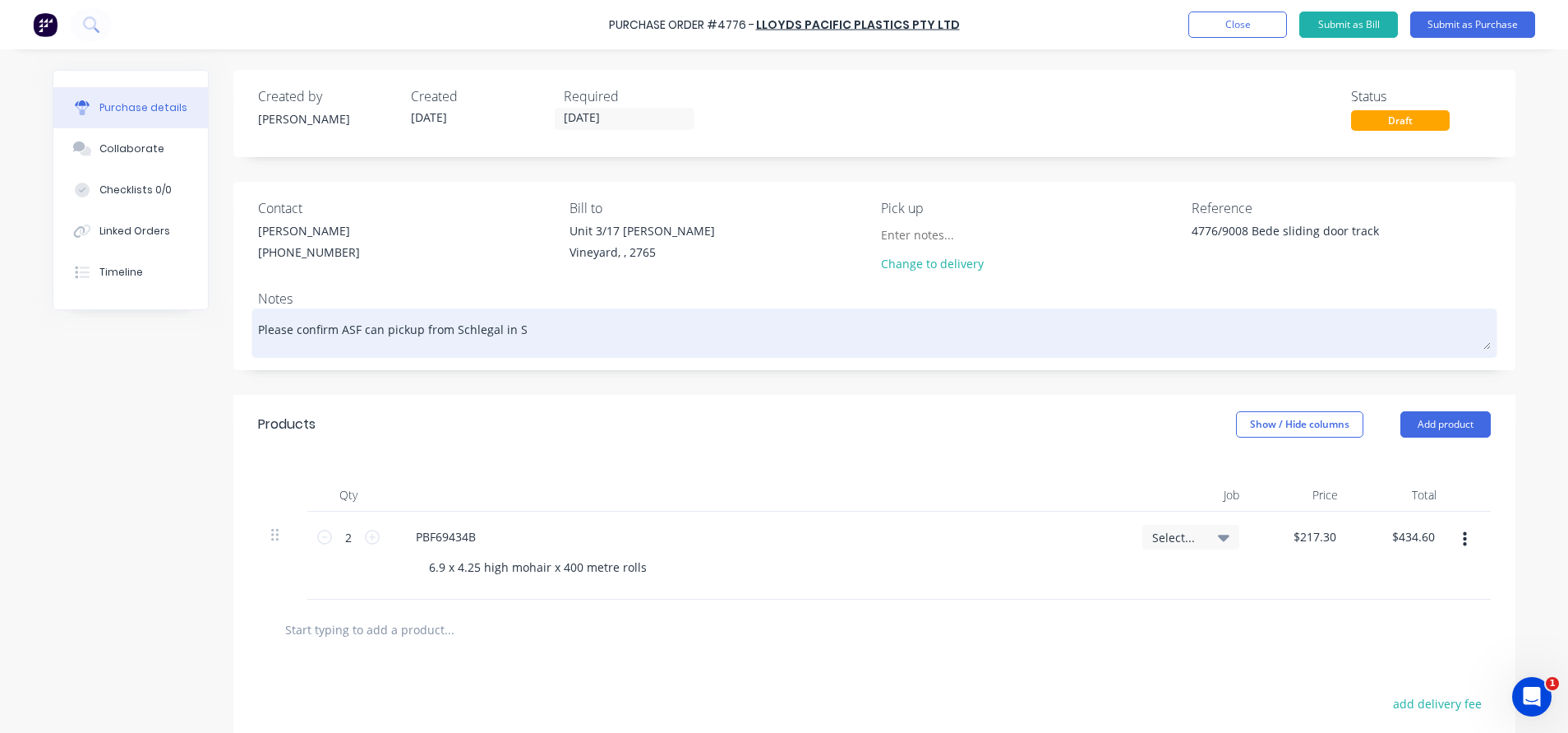
type textarea "x"
type textarea "Please confirm ASF can pickup from Schlegal in Sy"
type textarea "x"
type textarea "Please confirm ASF can pickup from Schlegal in Syd"
type textarea "x"
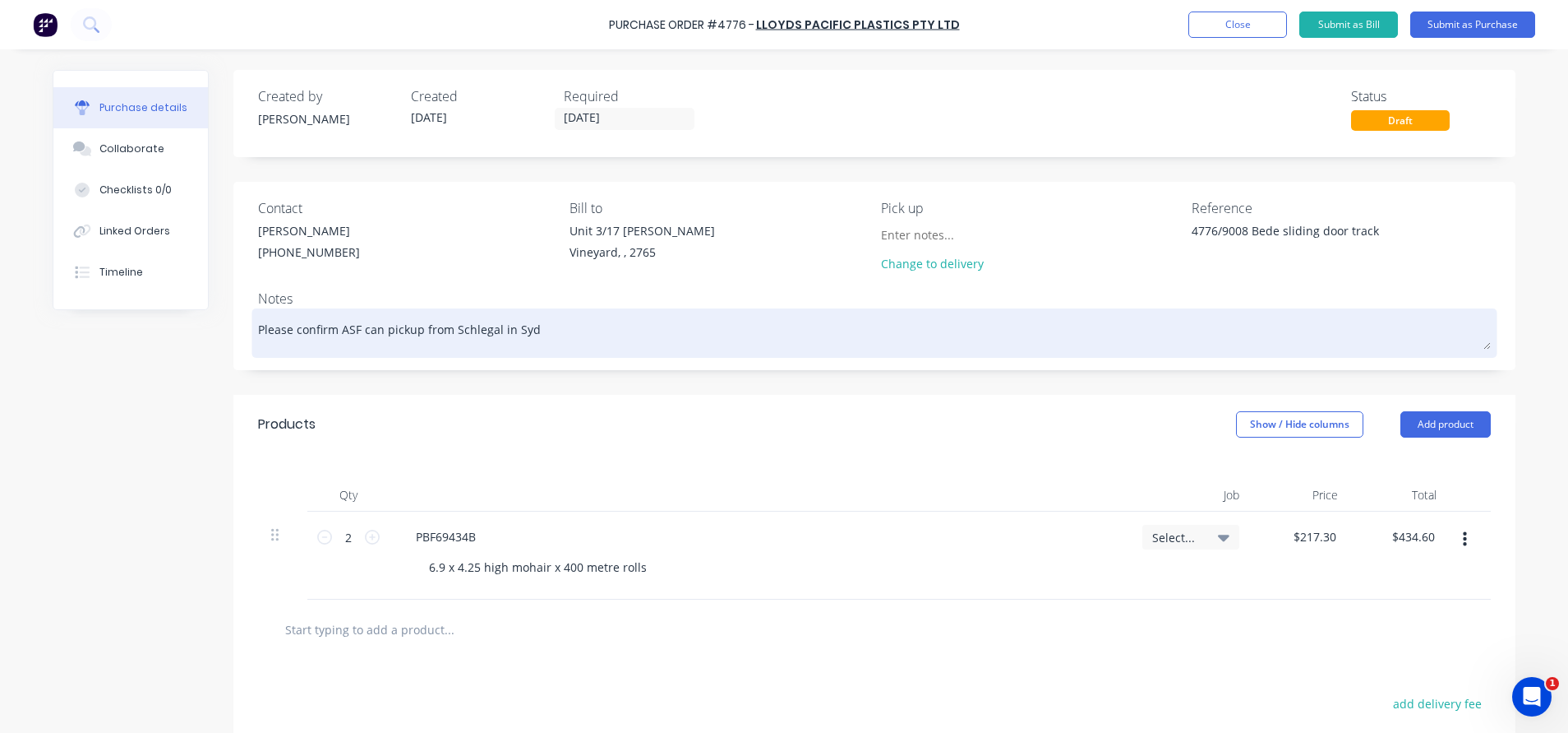
type textarea "Please confirm ASF can pickup from Schlegal in Sydn"
type textarea "x"
type textarea "Please confirm ASF can pickup from Schlegal in Sydne"
type textarea "x"
type textarea "Please confirm ASF can pickup from Schlegal in Sydney"
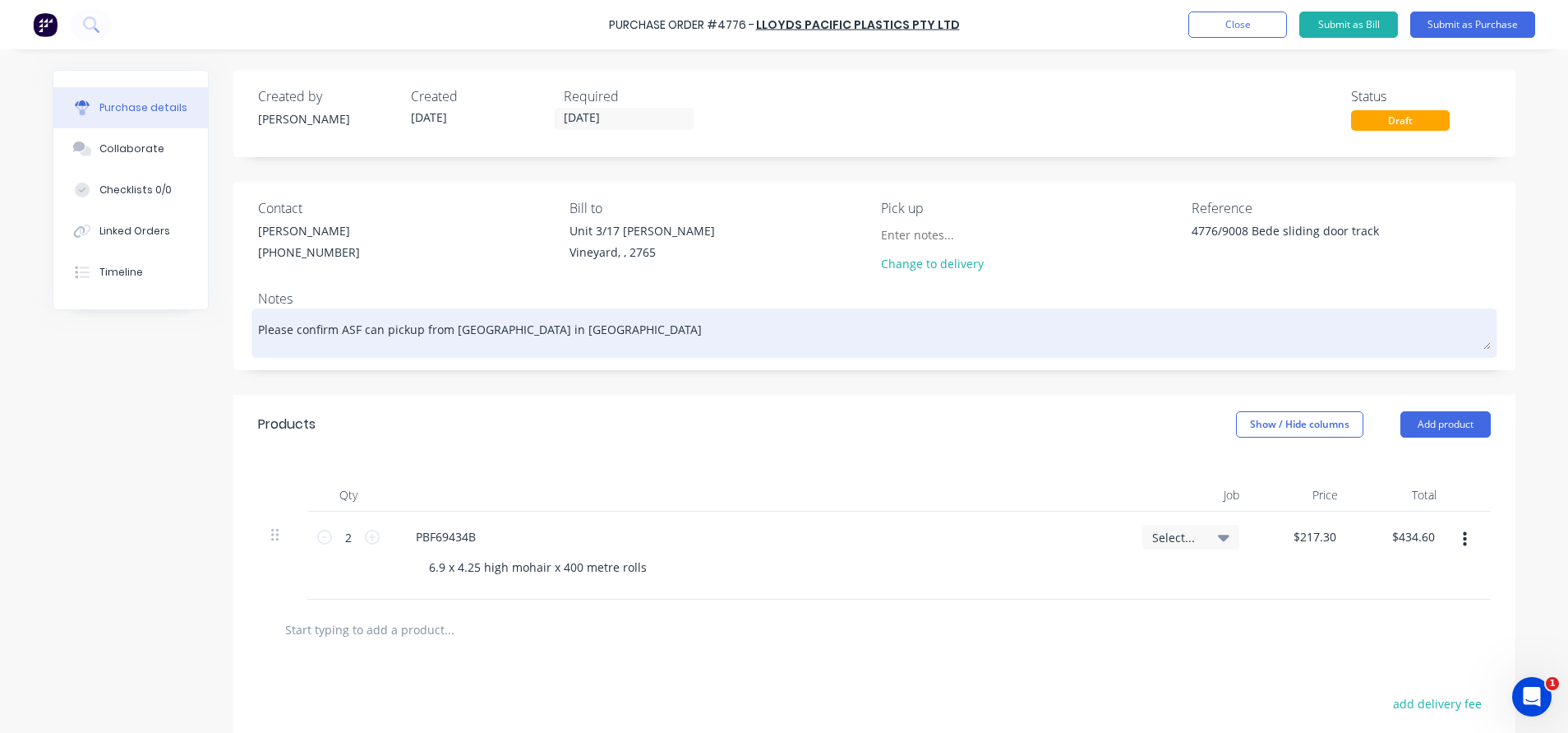
type textarea "x"
type textarea "Please confirm ASF can pickup from Schlegal in Sydney"
type textarea "x"
type textarea "Please confirm ASF can pickup from Schlegal in Sydney o"
type textarea "x"
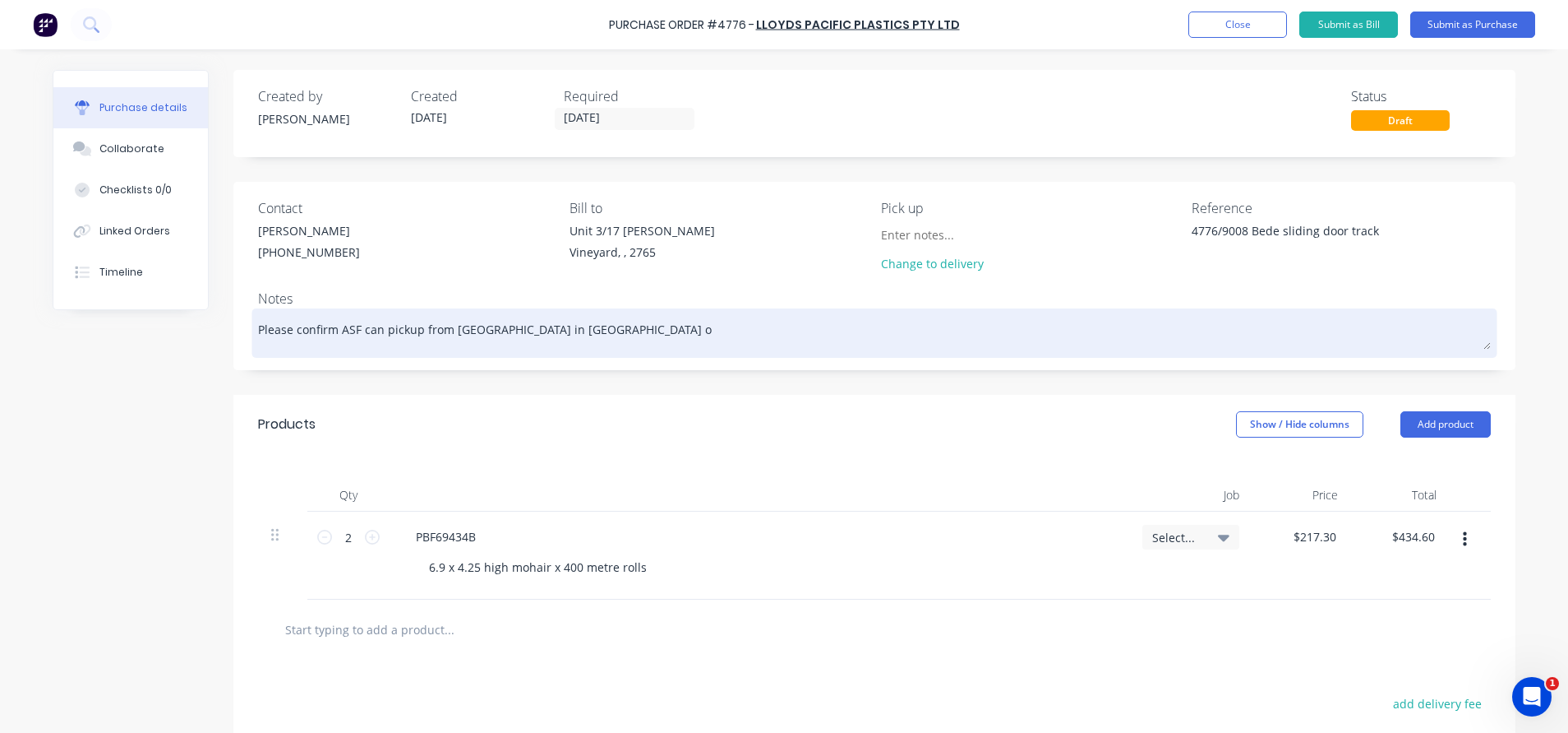
type textarea "Please confirm ASF can pickup from Schlegal in Sydney on"
type textarea "x"
type textarea "Please confirm ASF can pickup from Schlegal in Sydney on"
type textarea "x"
type textarea "Please confirm ASF can pickup from Schlegal in Sydney on b"
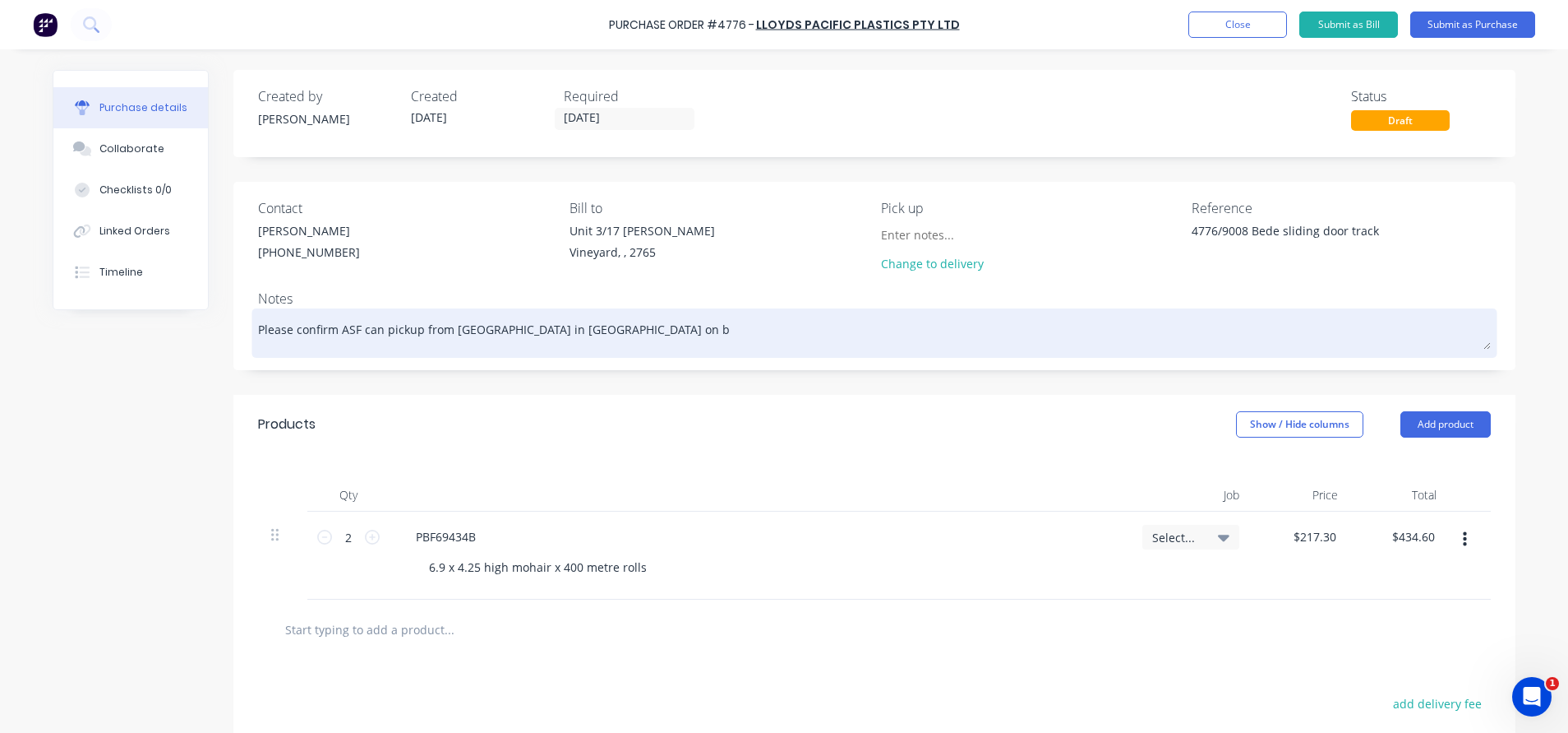
type textarea "x"
type textarea "Please confirm ASF can pickup from Schlegal in Sydney on be"
type textarea "x"
type textarea "Please confirm ASF can pickup from Schlegal in Sydney on beh"
type textarea "x"
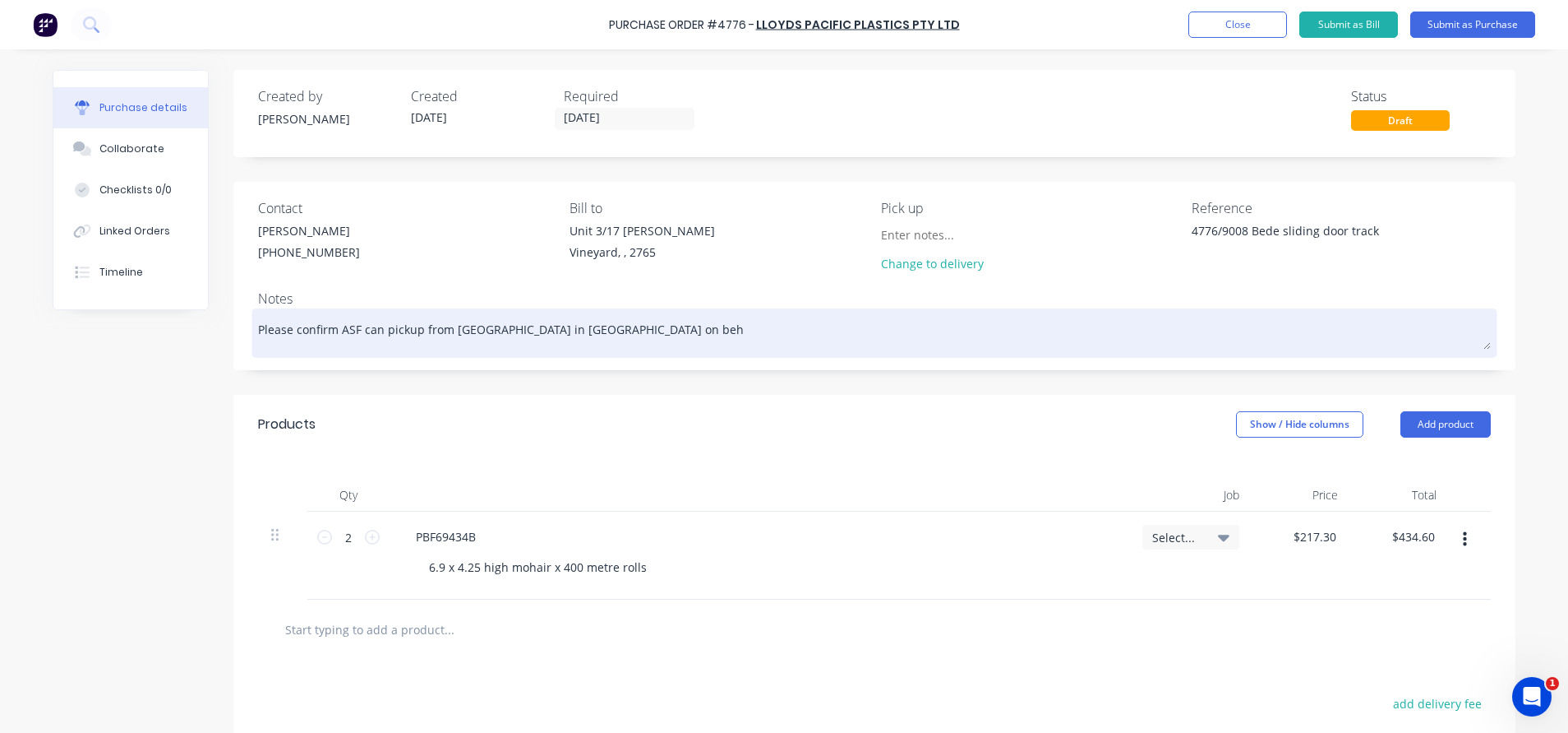
type textarea "Please confirm ASF can pickup from Schlegal in Sydney on beha"
type textarea "x"
type textarea "Please confirm ASF can pickup from Schlegal in Sydney on behal"
type textarea "x"
type textarea "Please confirm ASF can pickup from Schlegal in Sydney on behalf"
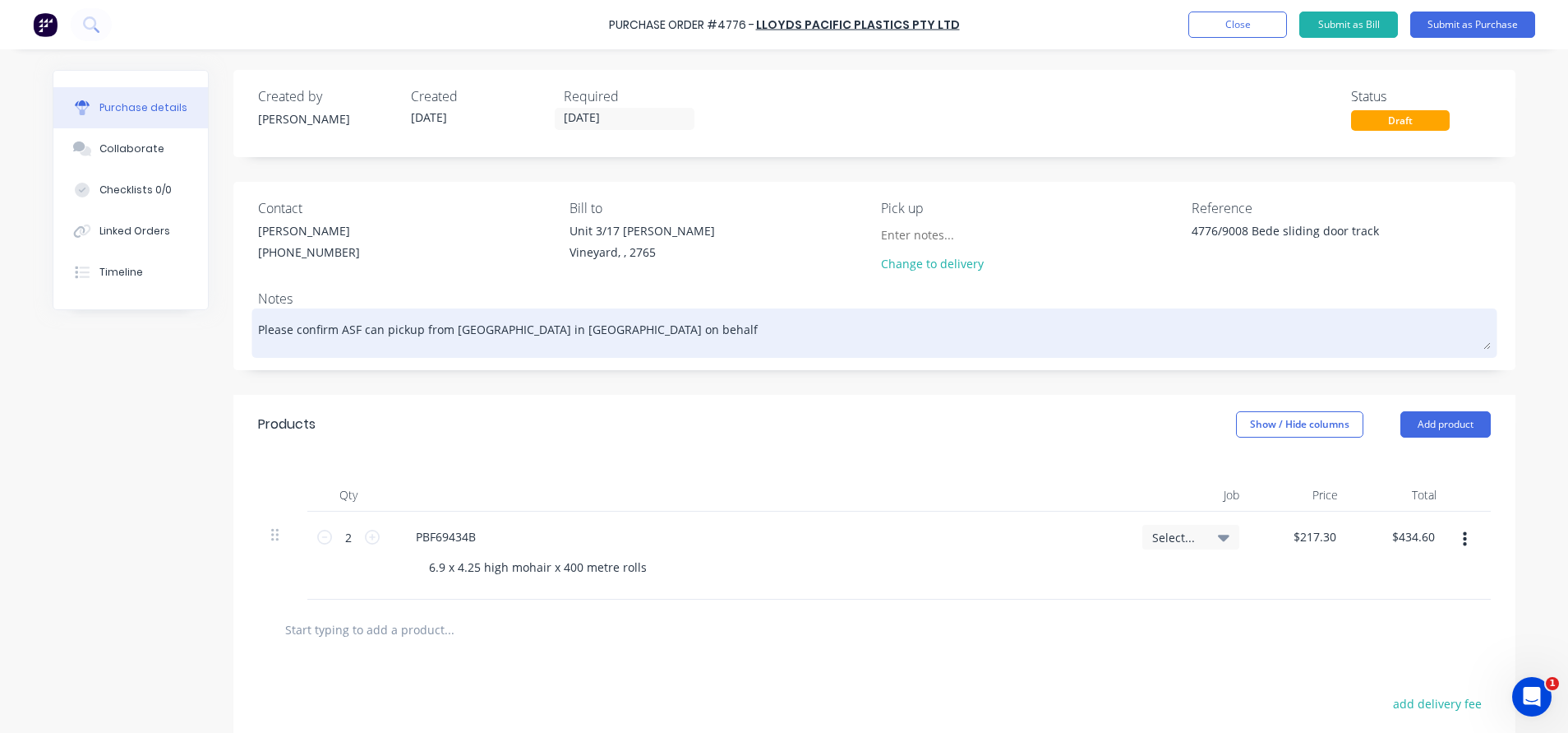
type textarea "x"
type textarea "Please confirm ASF can pickup from Schlegal in Sydney on behalf"
type textarea "x"
type textarea "Please confirm ASF can pickup from Schlegal in Sydney on behalf o"
type textarea "x"
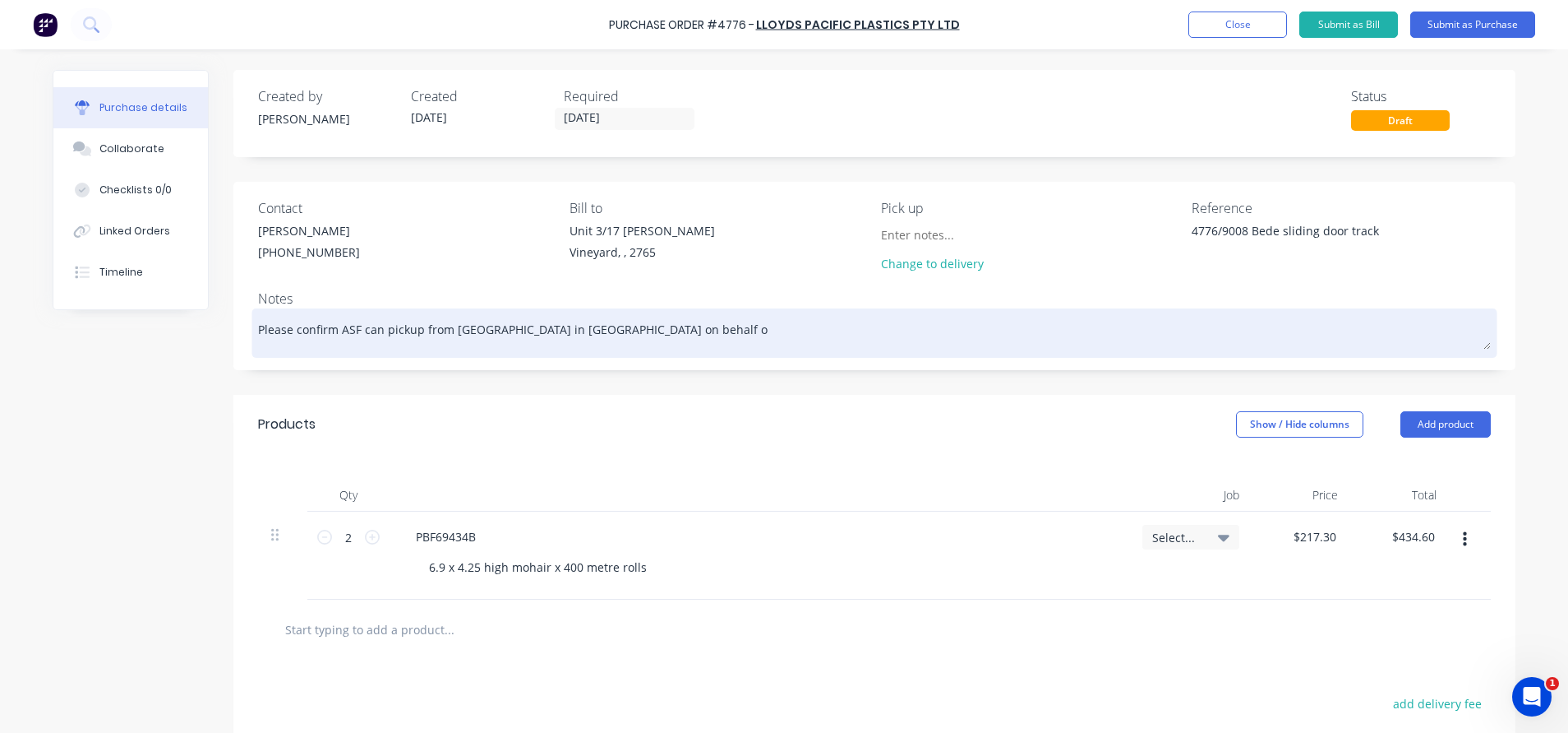
type textarea "Please confirm ASF can pickup from Schlegal in Sydney on behalf of"
type textarea "x"
type textarea "Please confirm ASF can pickup from Schlegal in Sydney on behalf of"
type textarea "x"
type textarea "Please confirm ASF can pickup from Schlegal in Sydney on behalf of l"
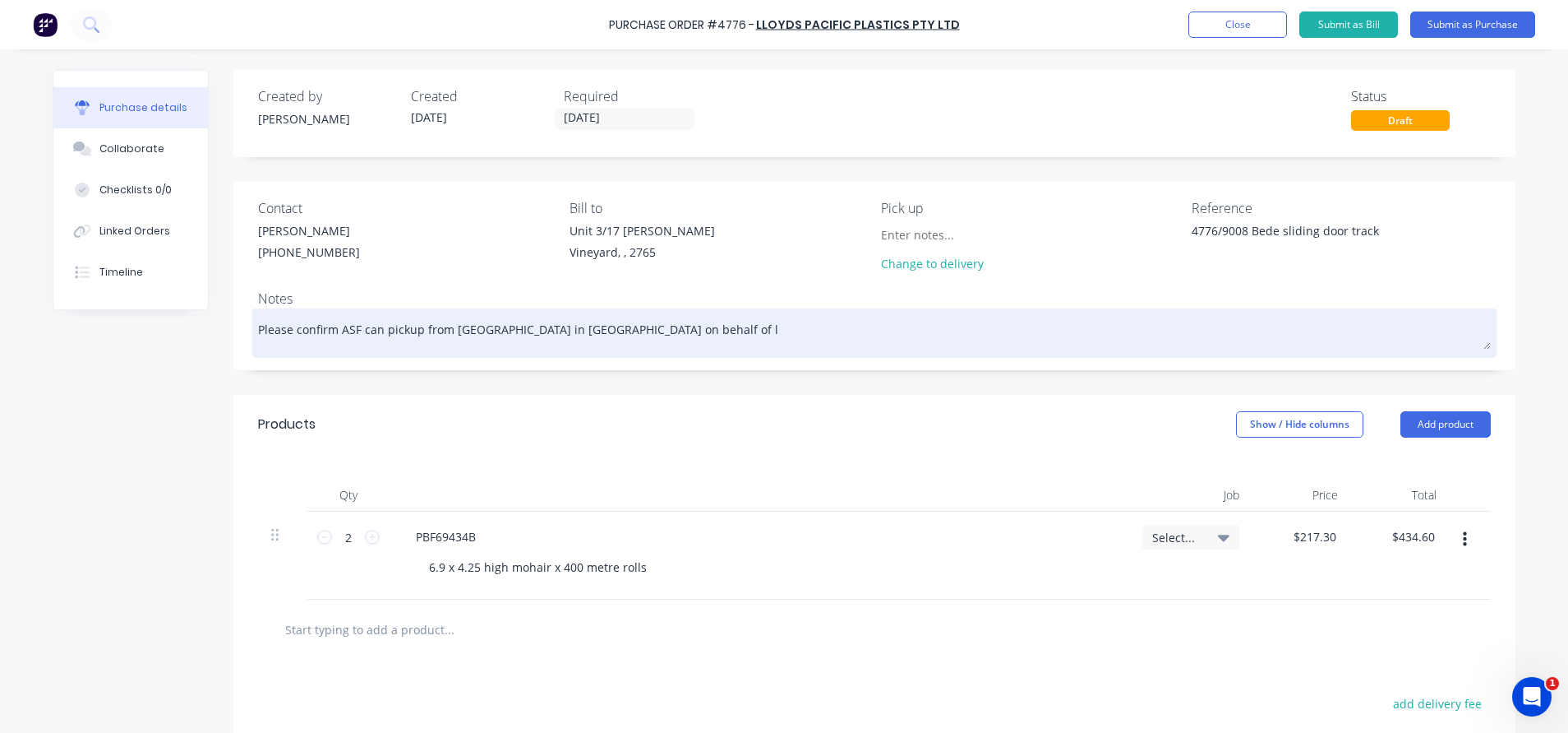
type textarea "x"
type textarea "Please confirm ASF can pickup from Schlegal in Sydney on behalf of ll"
type textarea "x"
type textarea "Please confirm ASF can pickup from Schlegal in Sydney on behalf of llo"
type textarea "x"
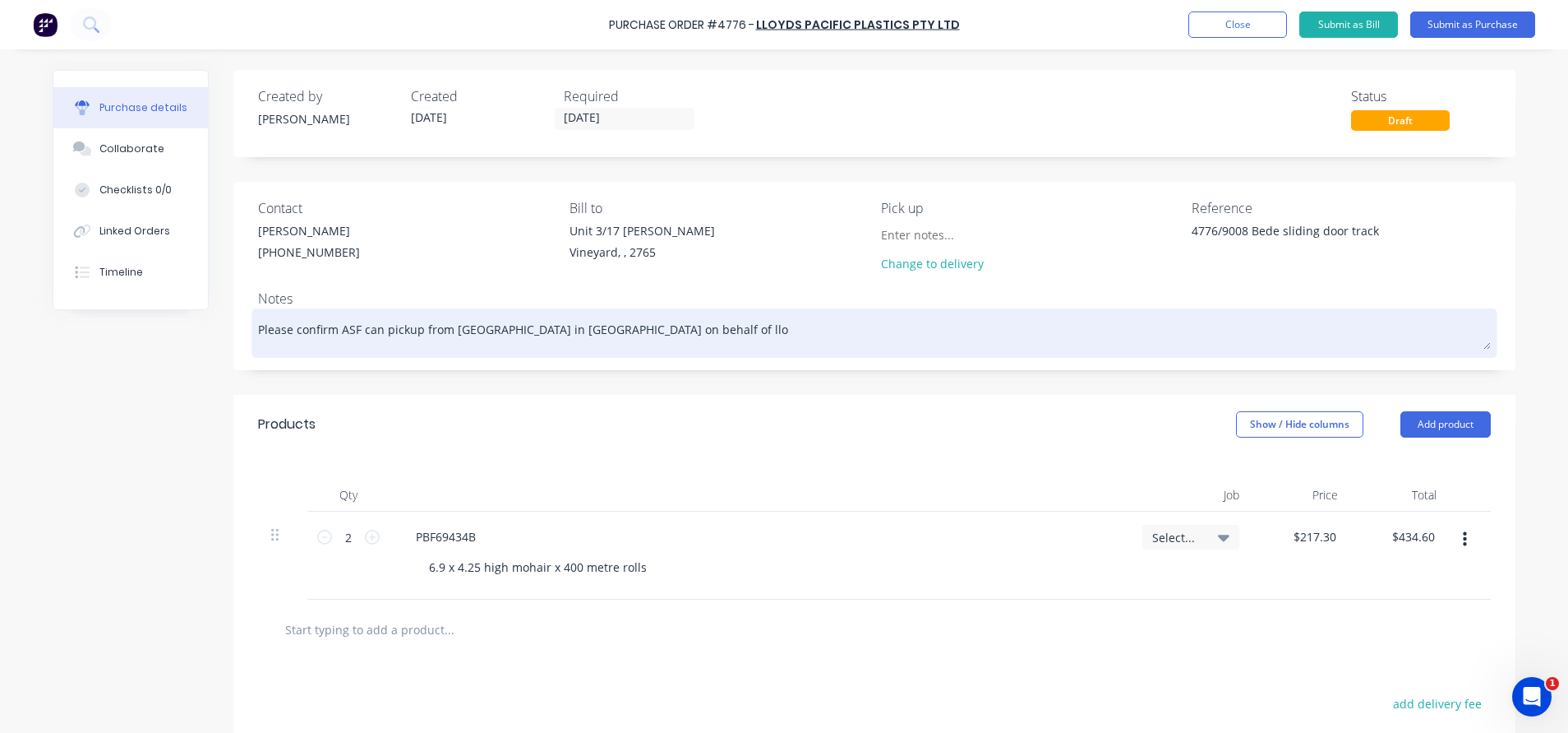
type textarea "Please confirm ASF can pickup from Schlegal in Sydney on behalf of lloy"
type textarea "x"
type textarea "Please confirm ASF can pickup from Schlegal in Sydney on behalf of lloyd"
type textarea "x"
type textarea "Please confirm ASF can pickup from Schlegal in Sydney on behalf of lloyds"
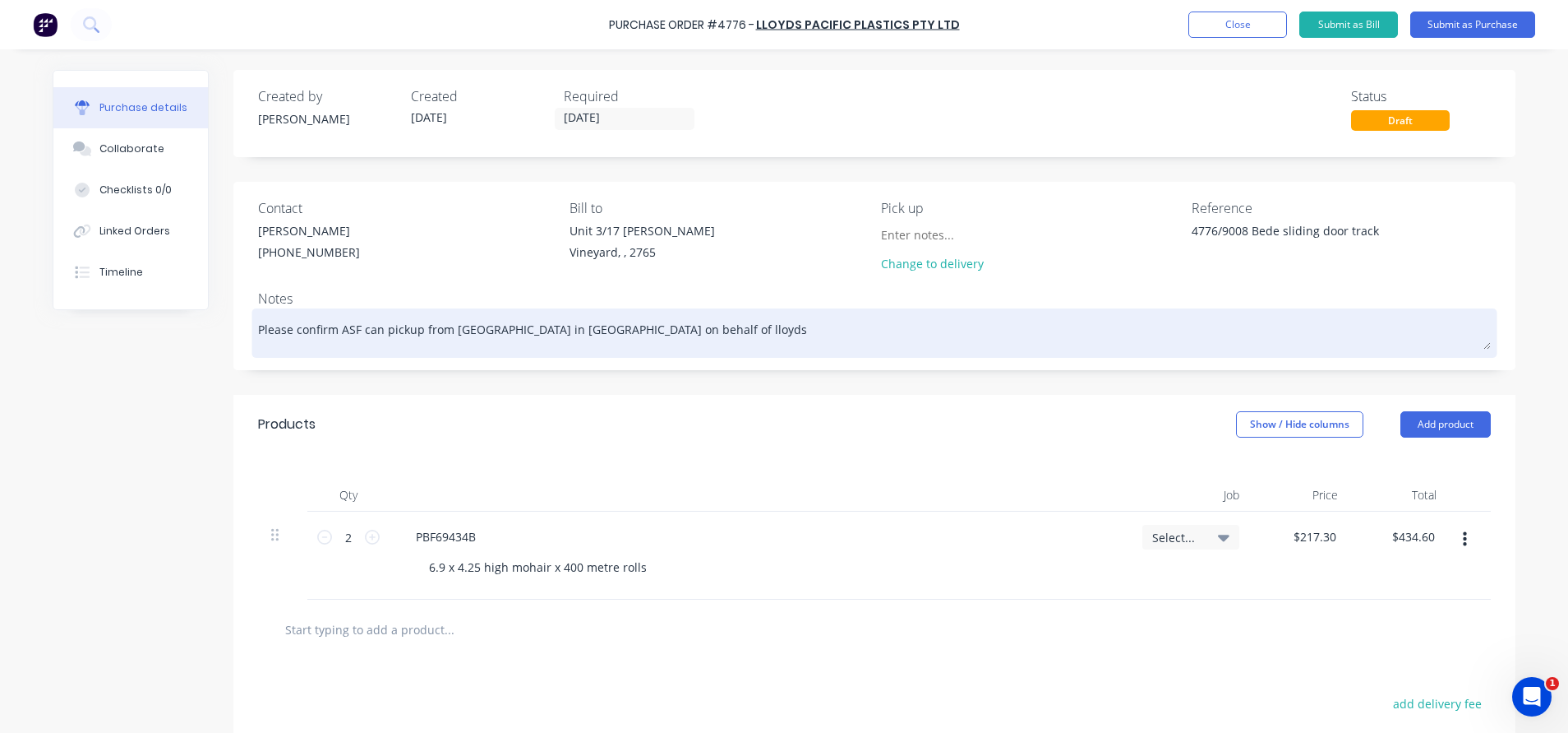
type textarea "x"
type textarea "Please confirm ASF can pickup from Schlegal in Sydney on behalf of lloyds"
type textarea "x"
type textarea "Please confirm ASF can pickup from Schlegal in Sydney on behalf of lloyds t"
type textarea "x"
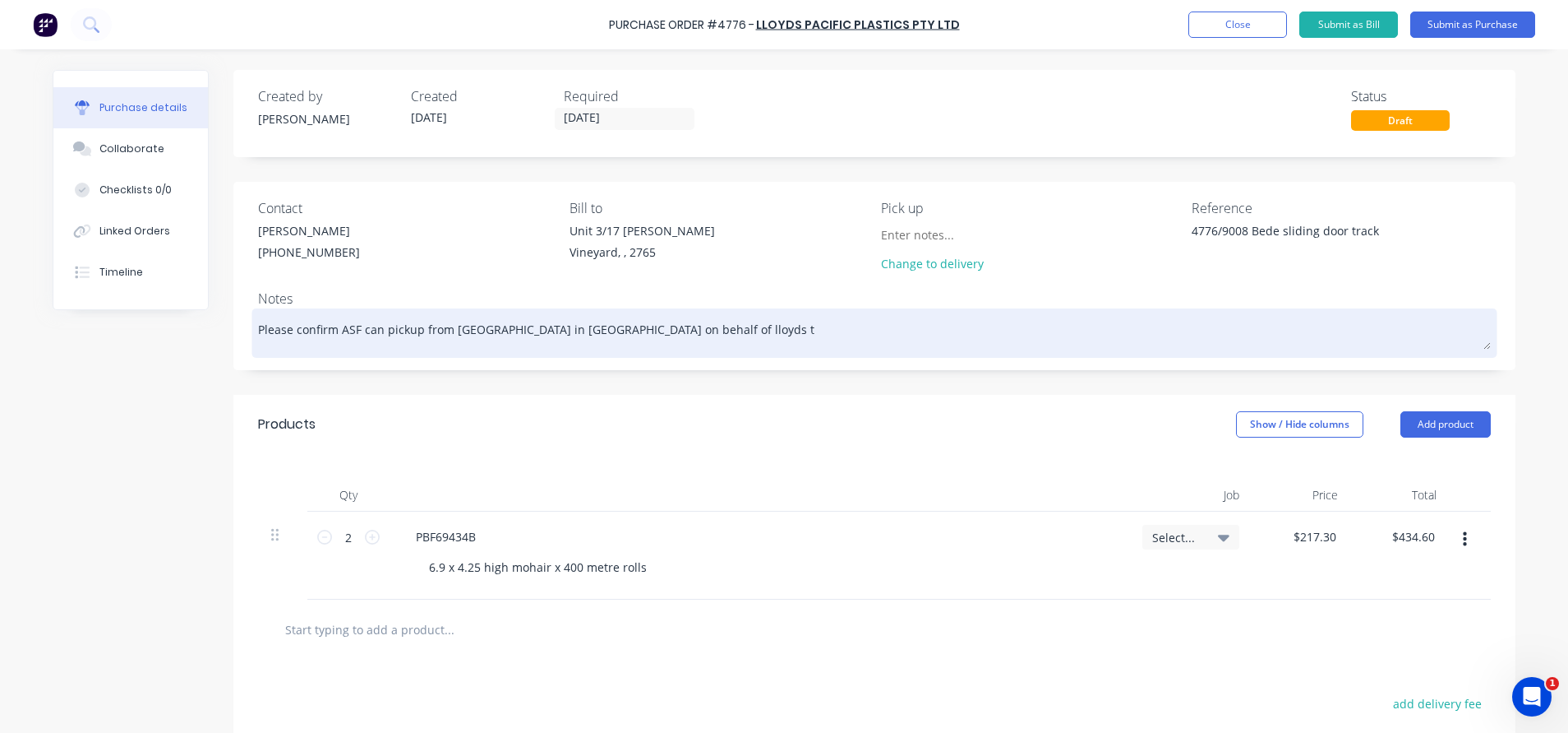
type textarea "Please confirm ASF can pickup from Schlegal in Sydney on behalf of lloyds to"
type textarea "x"
type textarea "Please confirm ASF can pickup from Schlegal in Sydney on behalf of lloyds tod"
type textarea "x"
type textarea "Please confirm ASF can pickup from Schlegal in Sydney on behalf of lloyds toda"
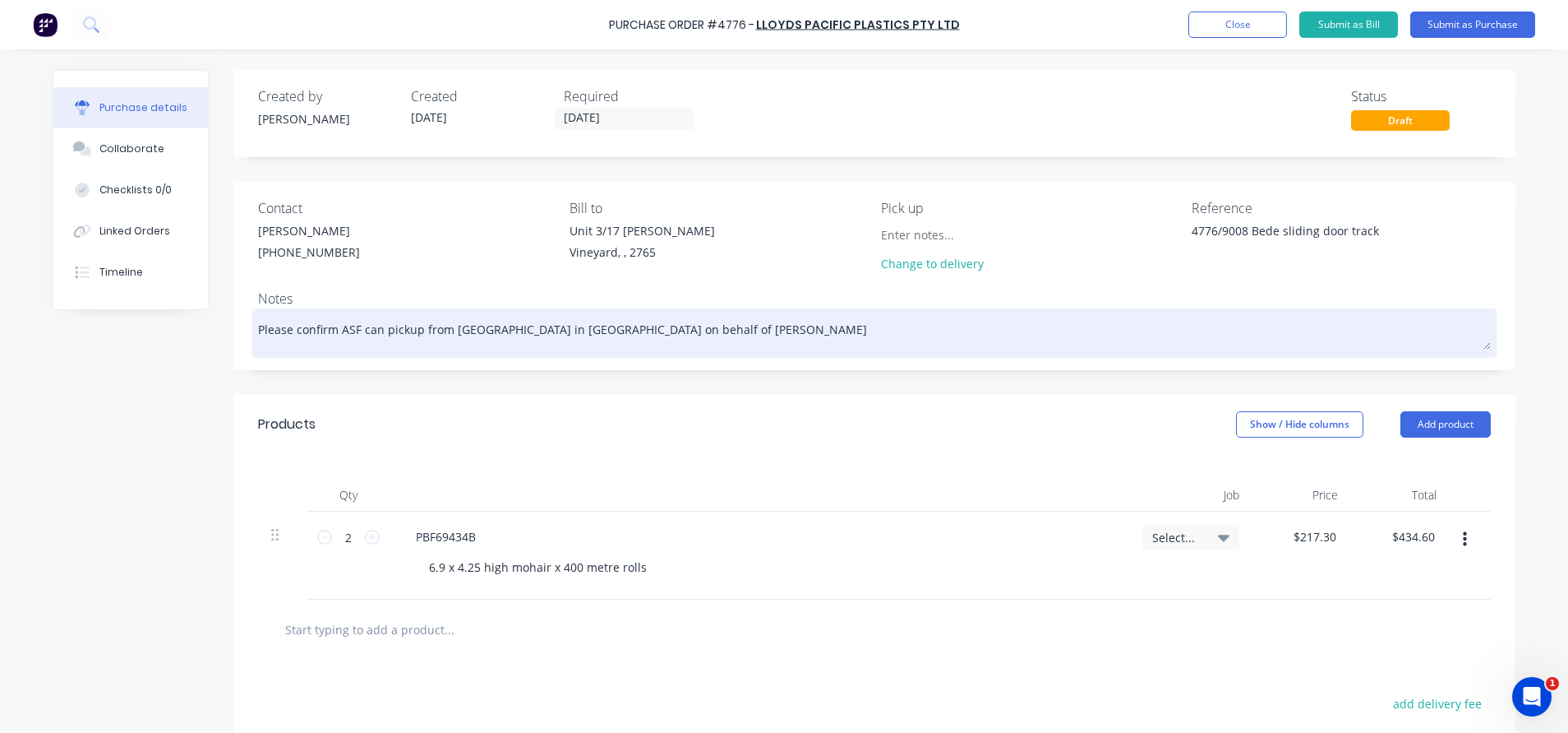
type textarea "x"
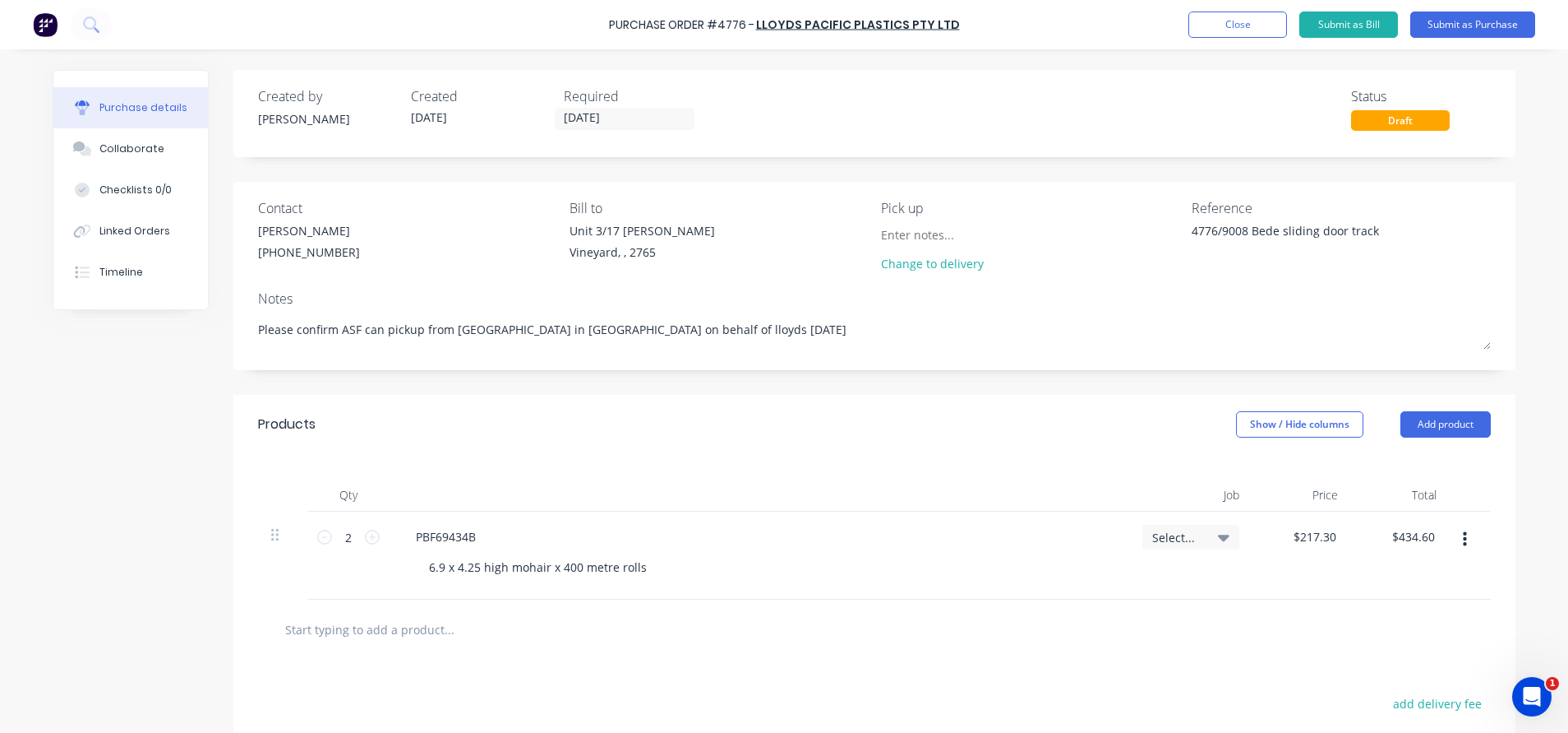
type textarea "Please confirm ASF can pickup from Schlegal in Sydney on behalf of lloyds today"
type textarea "x"
type textarea "Please confirm ASF can pickup from Schlegal in Sydney on behalf of lloyds today"
drag, startPoint x: 431, startPoint y: 283, endPoint x: 421, endPoint y: 270, distance: 16.4
click at [426, 275] on div "Contact Jenny (07) 3440 5300 Bill to Unit 3/17 Rob Pl Vineyard, , 2765 Pick up …" at bounding box center [874, 276] width 1282 height 189
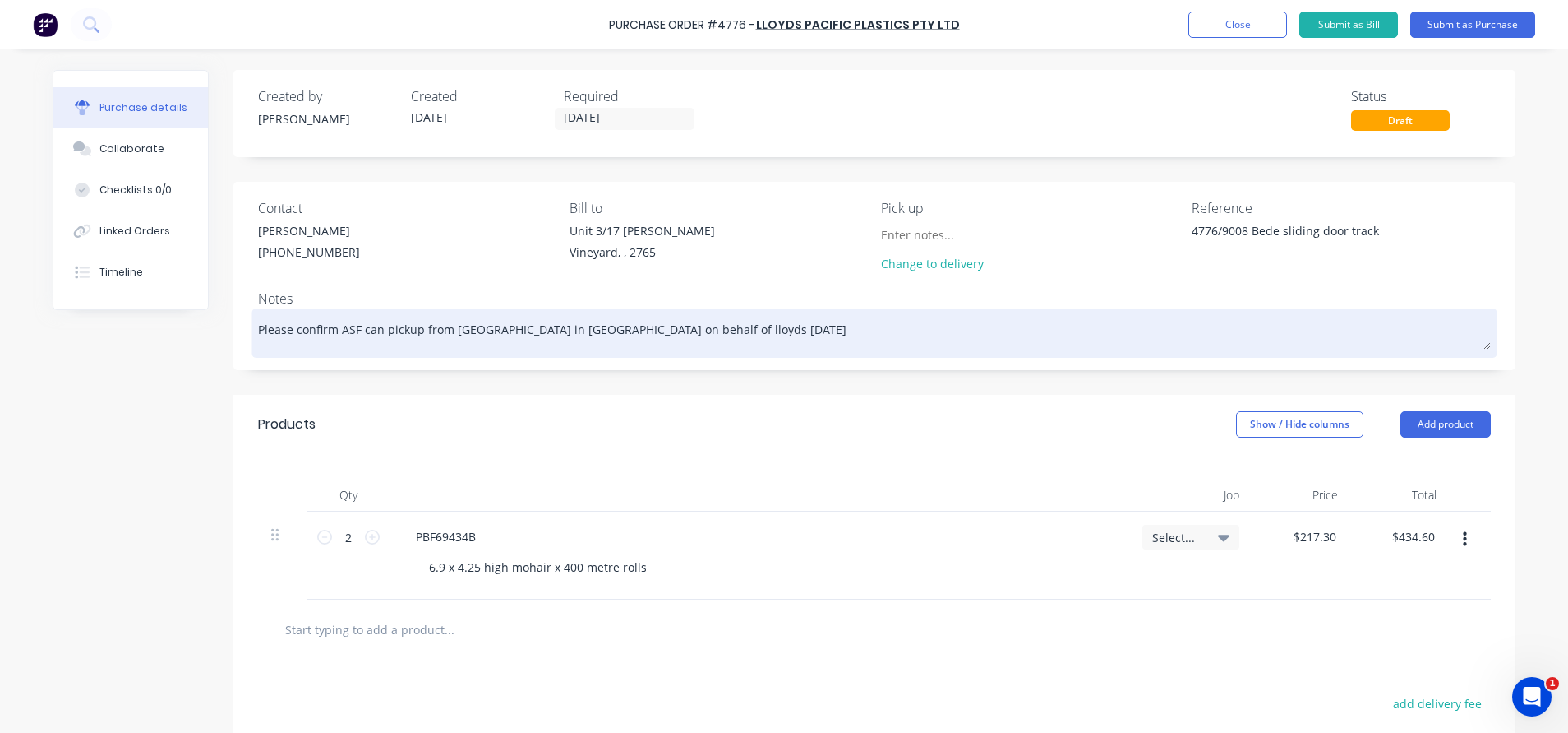
click at [684, 326] on textarea "Please confirm ASF can pickup from Schlegal in Sydney on behalf of lloyds today" at bounding box center [875, 331] width 1233 height 37
type textarea "x"
type textarea "Please confirm ASF can pickup from Schlegal in Sydney on behalf of lloyds today?"
type textarea "x"
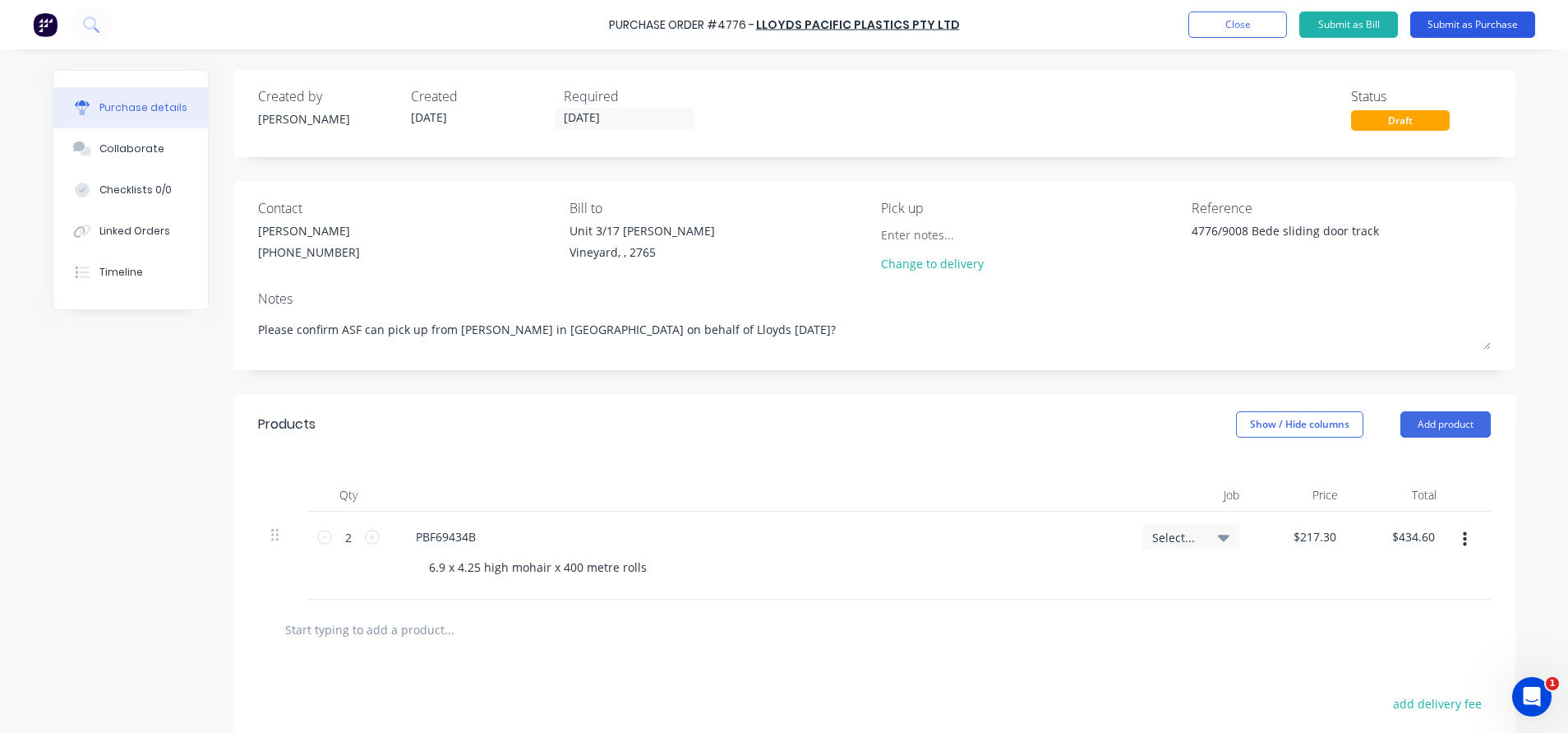
click at [1470, 21] on button "Submit as Purchase" at bounding box center [1472, 24] width 125 height 27
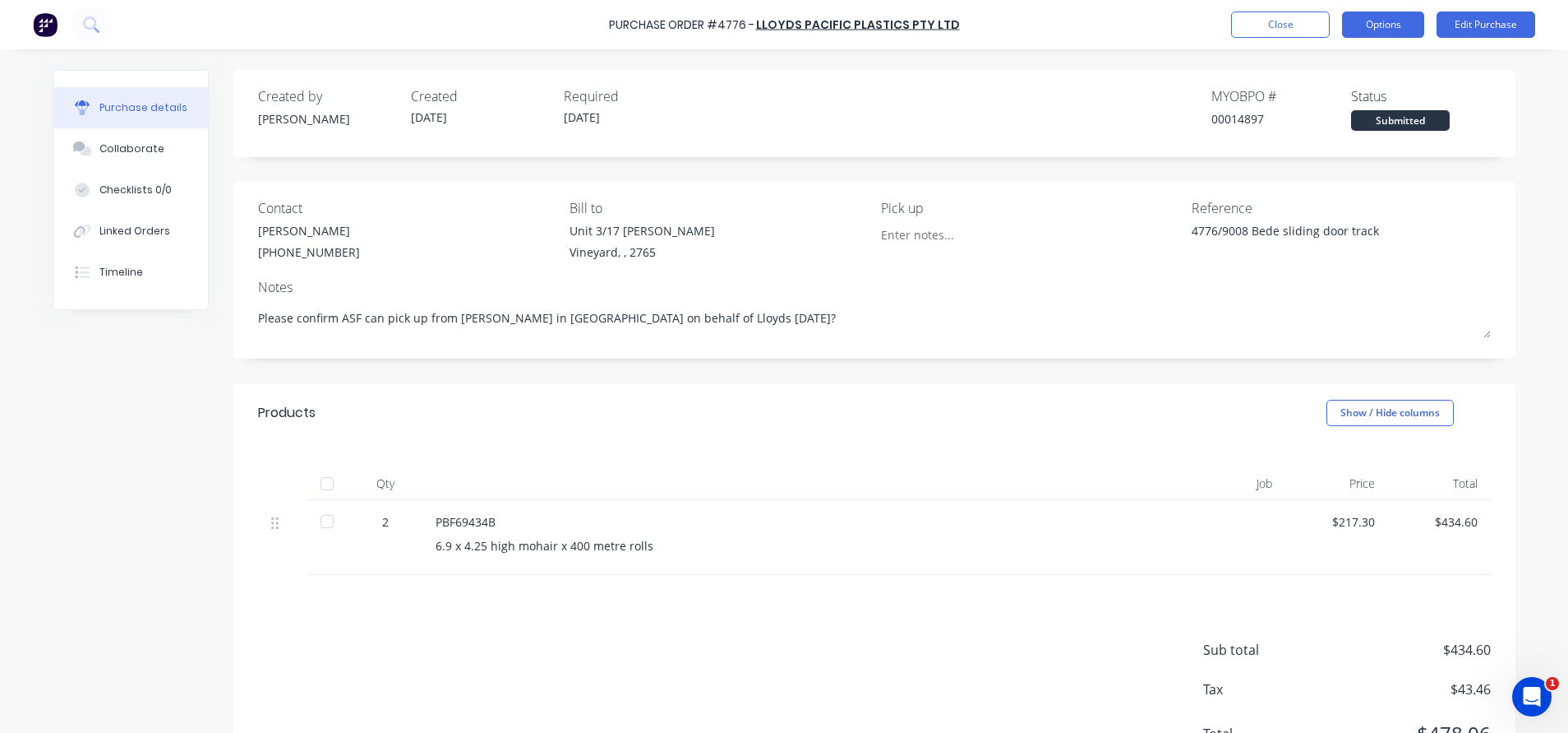
click at [1373, 22] on button "Options" at bounding box center [1383, 24] width 82 height 27
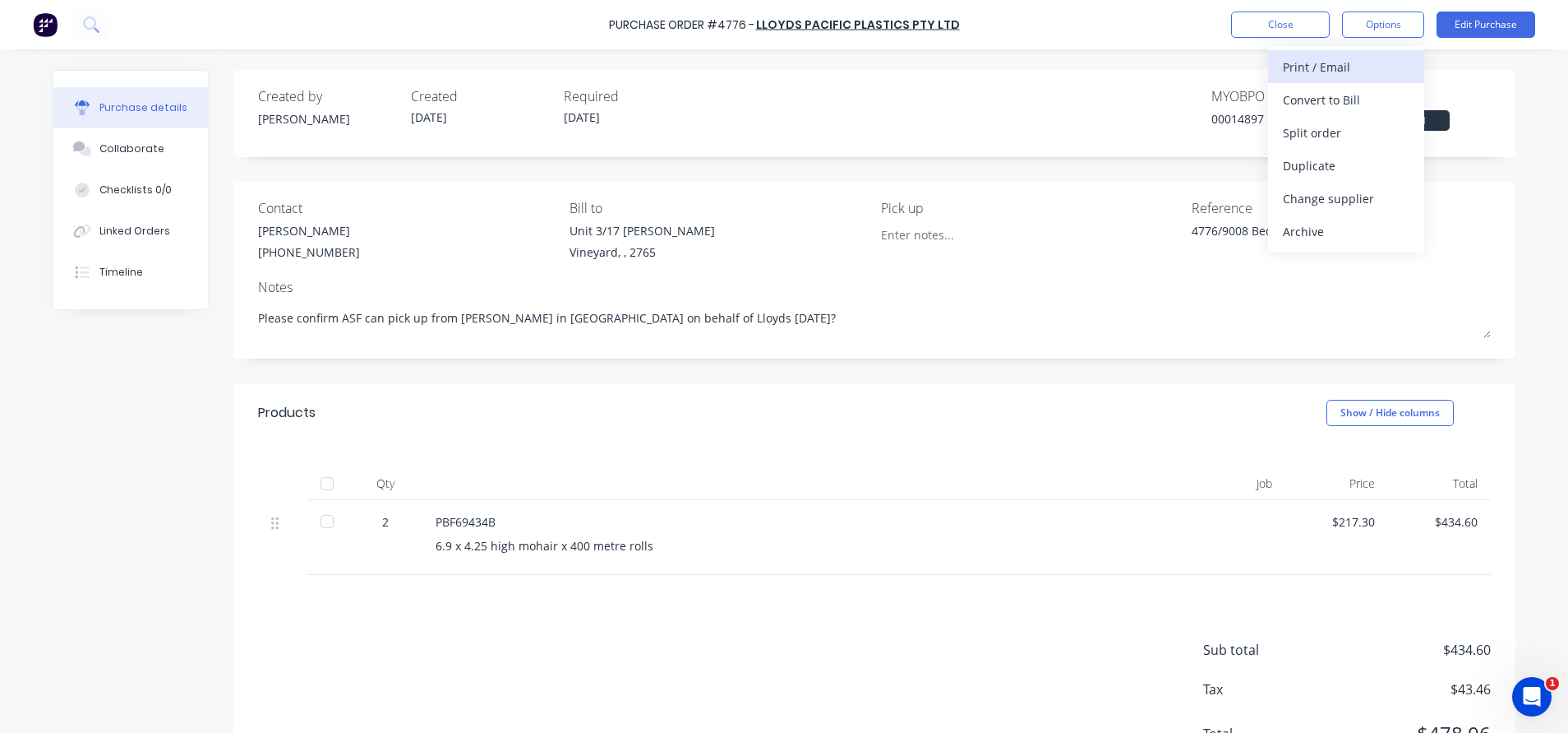
click at [1324, 65] on div "Print / Email" at bounding box center [1346, 67] width 127 height 24
click at [1326, 91] on div "With pricing" at bounding box center [1346, 100] width 127 height 24
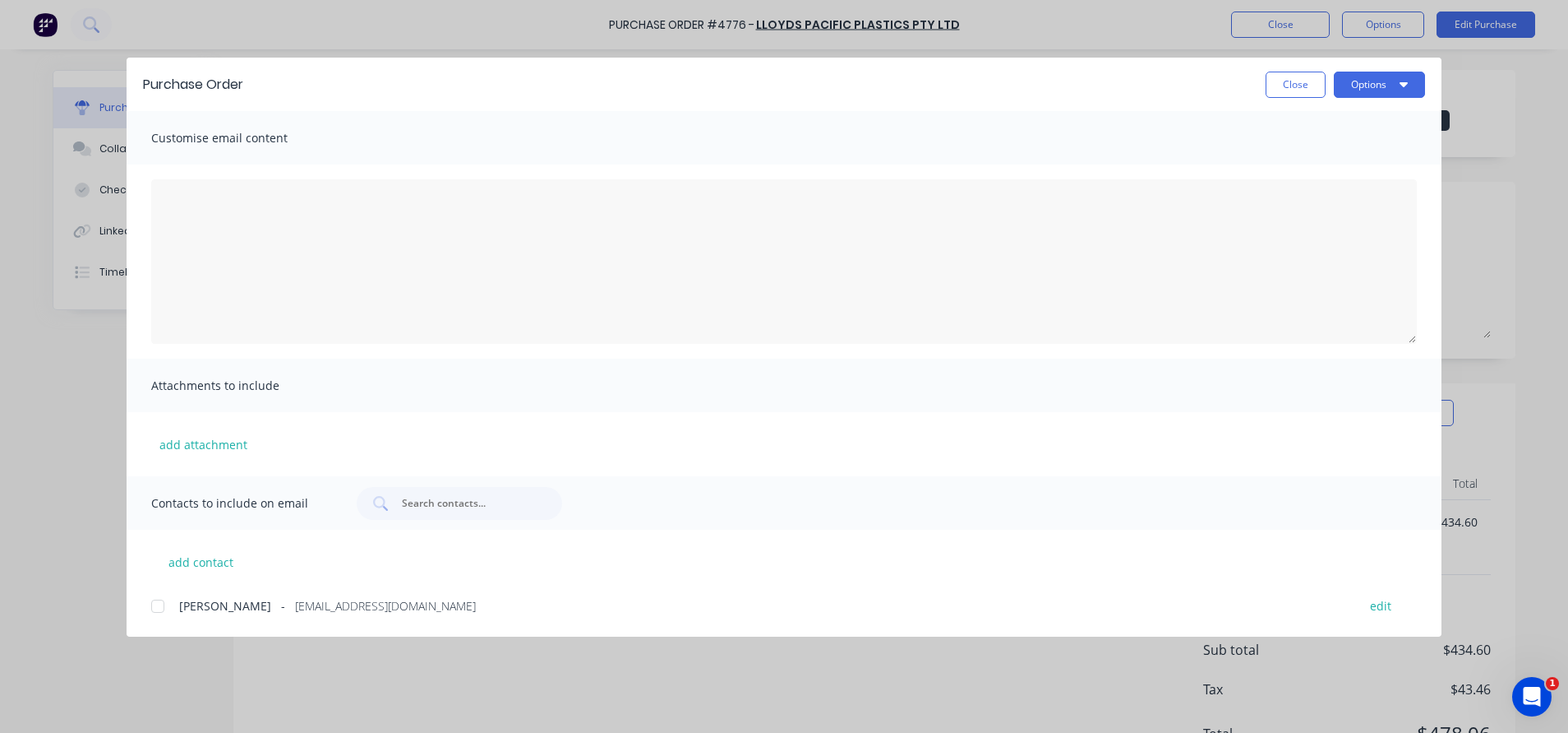
click at [163, 607] on div at bounding box center [158, 606] width 33 height 33
click at [1389, 78] on button "Options" at bounding box center [1379, 84] width 91 height 27
click at [1311, 189] on div "Email" at bounding box center [1347, 192] width 127 height 24
click at [1388, 78] on button "Options" at bounding box center [1379, 84] width 91 height 27
click at [1286, 166] on div "Print" at bounding box center [1347, 159] width 127 height 24
